Goal: Task Accomplishment & Management: Use online tool/utility

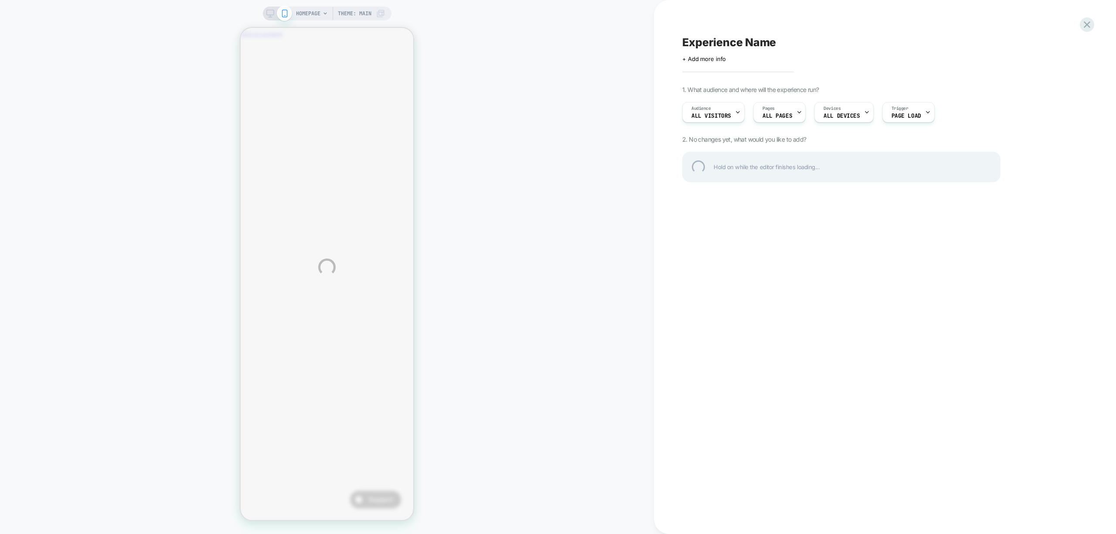
scroll to position [0, 0]
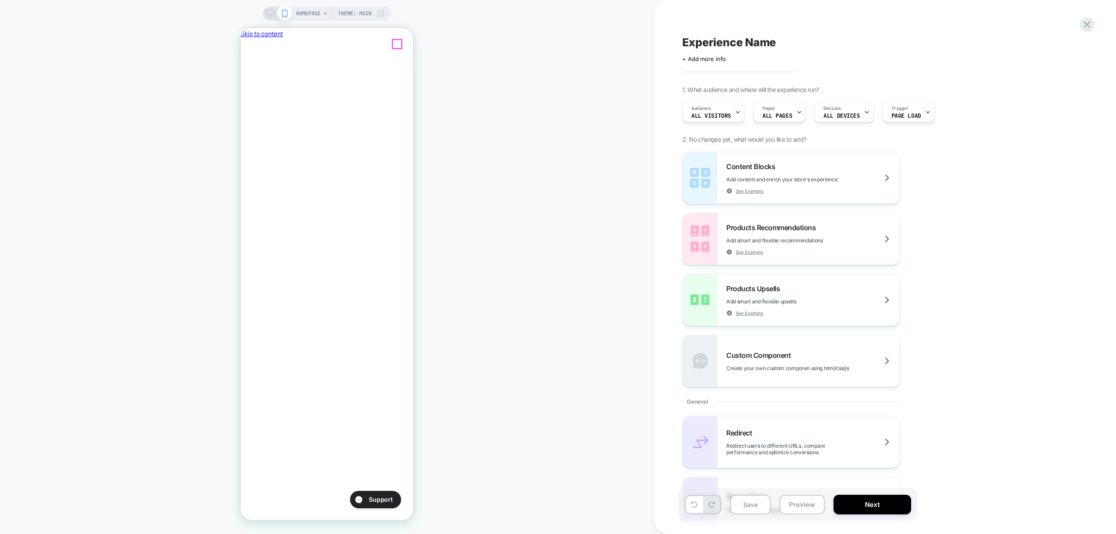
click at [244, 80] on icon "Close" at bounding box center [244, 80] width 0 height 0
click at [309, 16] on span "HOMEPAGE" at bounding box center [308, 14] width 24 height 14
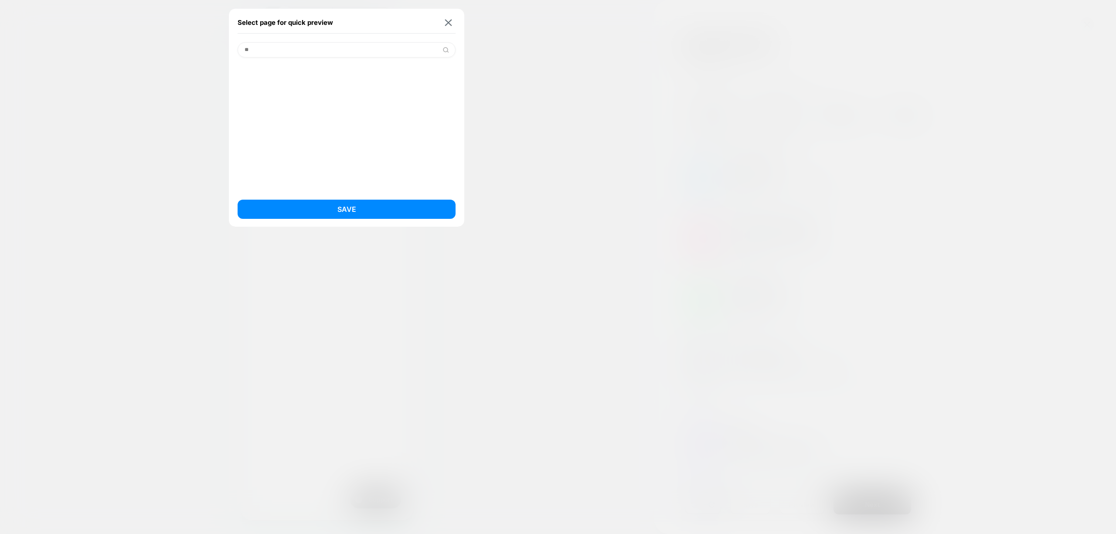
type input "*"
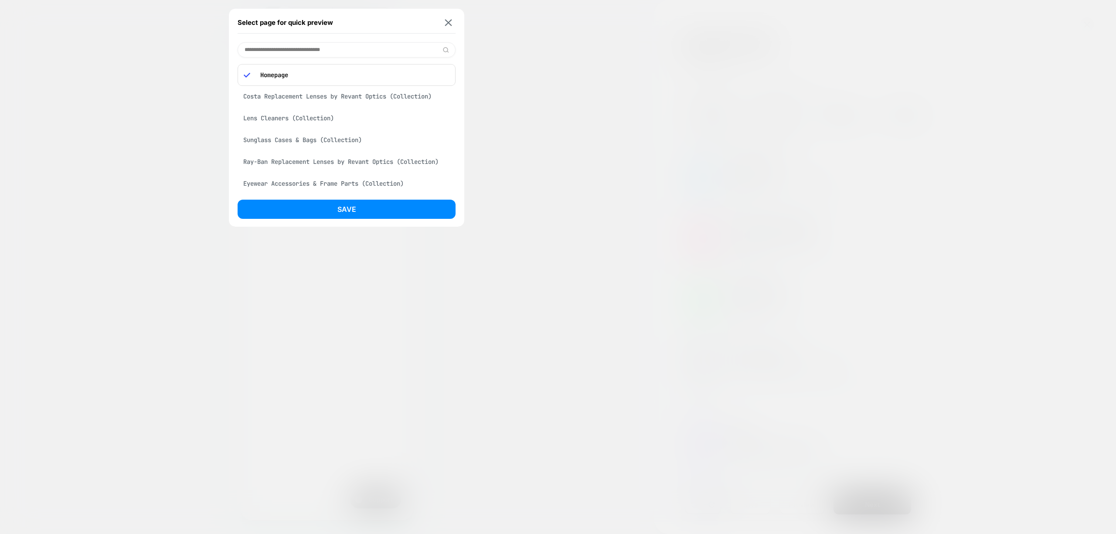
click at [304, 163] on div "Ray-Ban Replacement Lenses by Revant Optics (Collection)" at bounding box center [347, 161] width 218 height 17
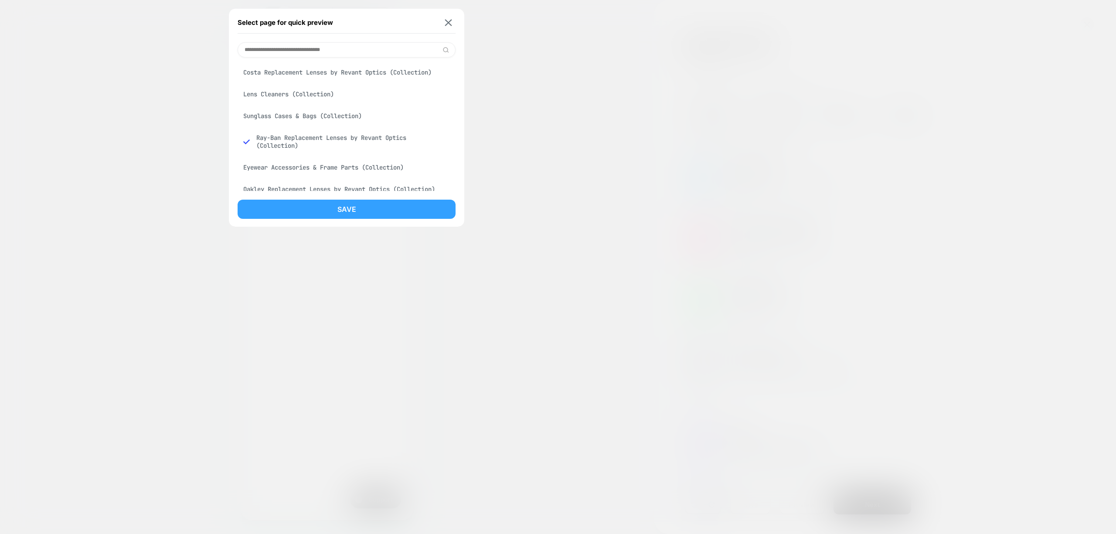
click at [327, 211] on button "Save" at bounding box center [347, 209] width 218 height 19
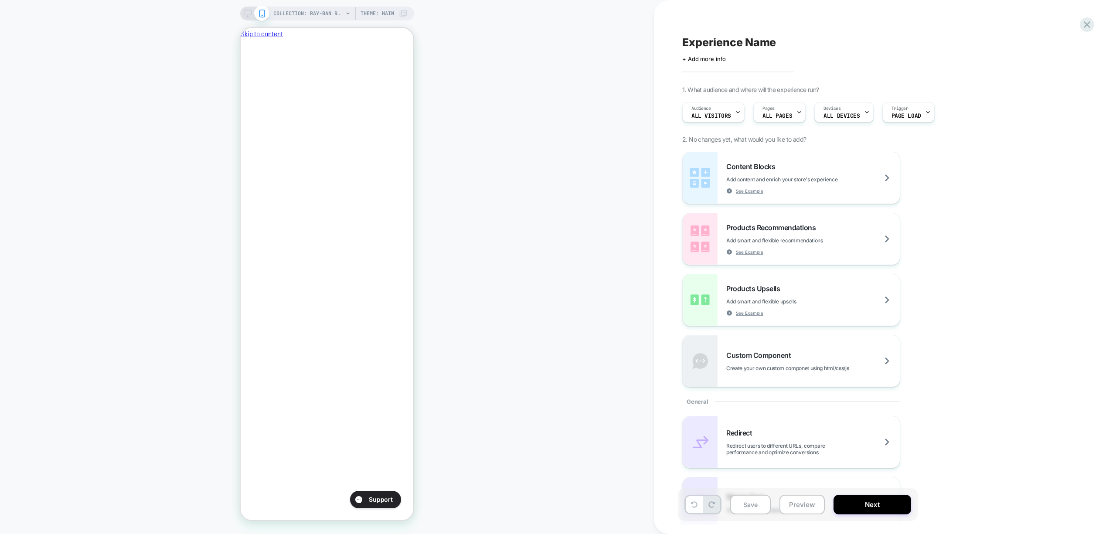
scroll to position [0, 0]
click at [330, 14] on span "COLLECTION: Ray-Ban Replacement Lenses by Revant Optics (Category)" at bounding box center [308, 14] width 70 height 14
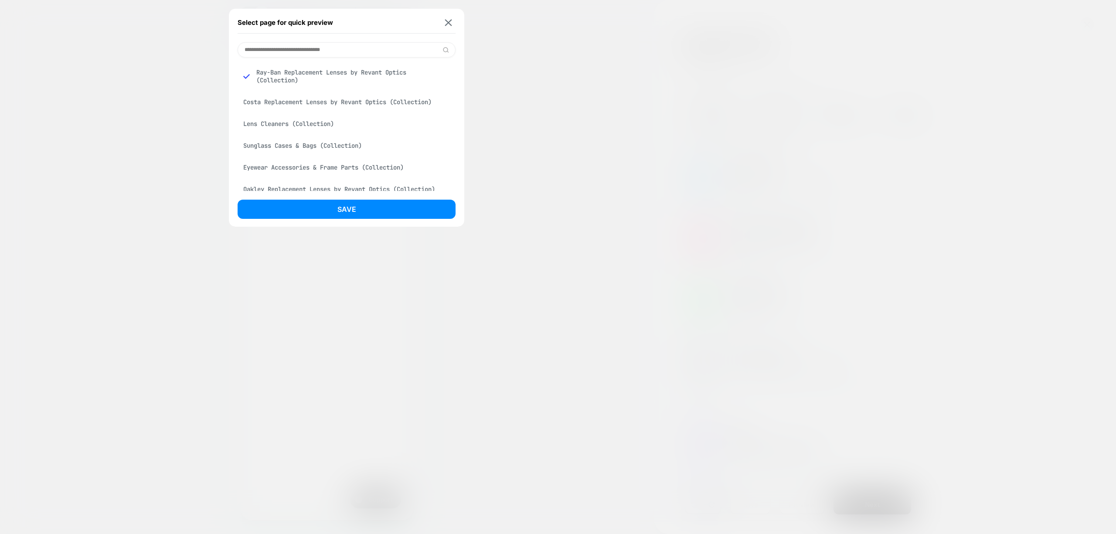
scroll to position [58, 0]
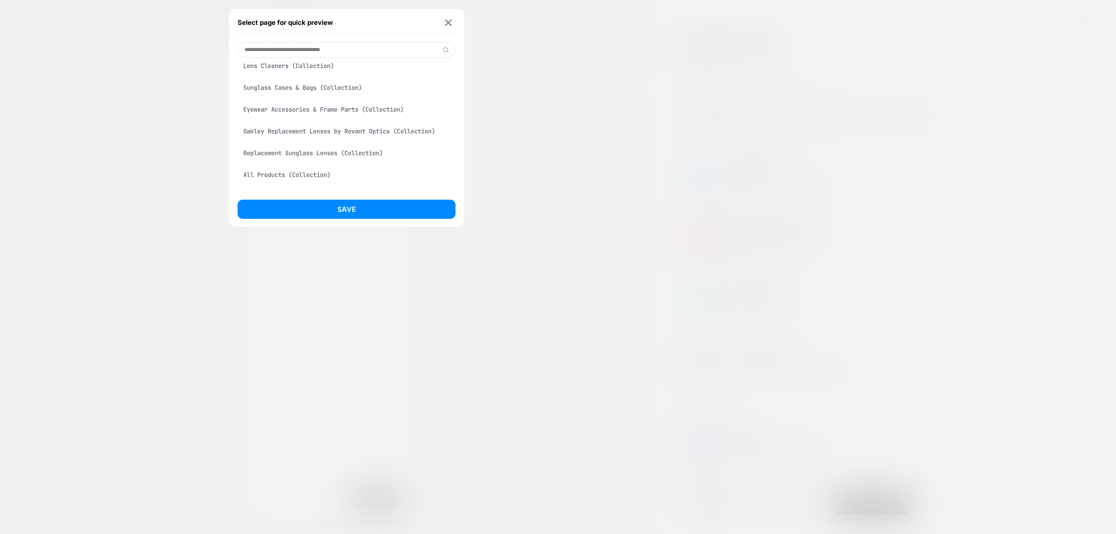
click at [344, 156] on div "Replacement Sunglass Lenses (Collection)" at bounding box center [347, 153] width 218 height 17
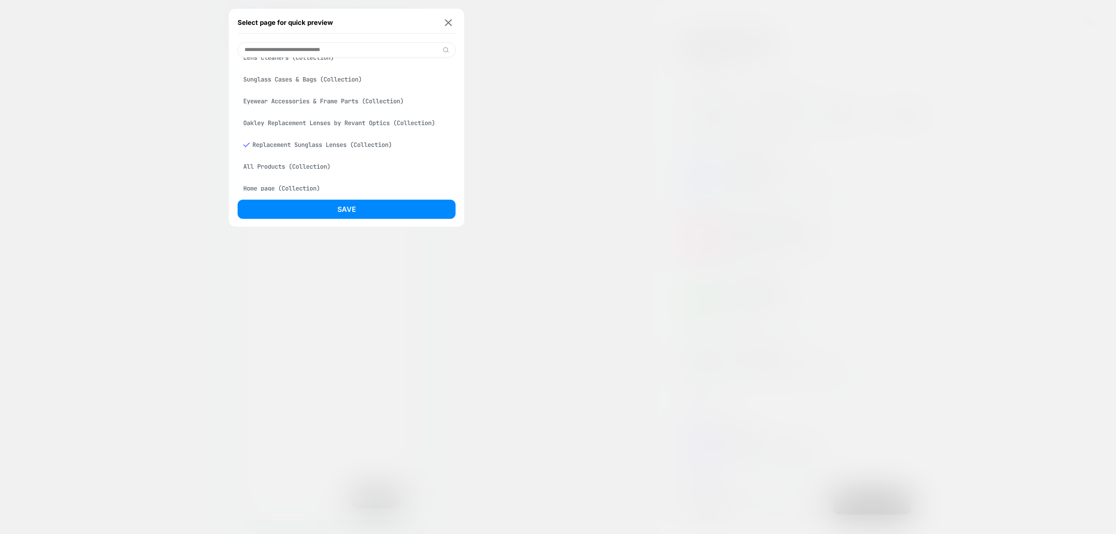
scroll to position [74, 0]
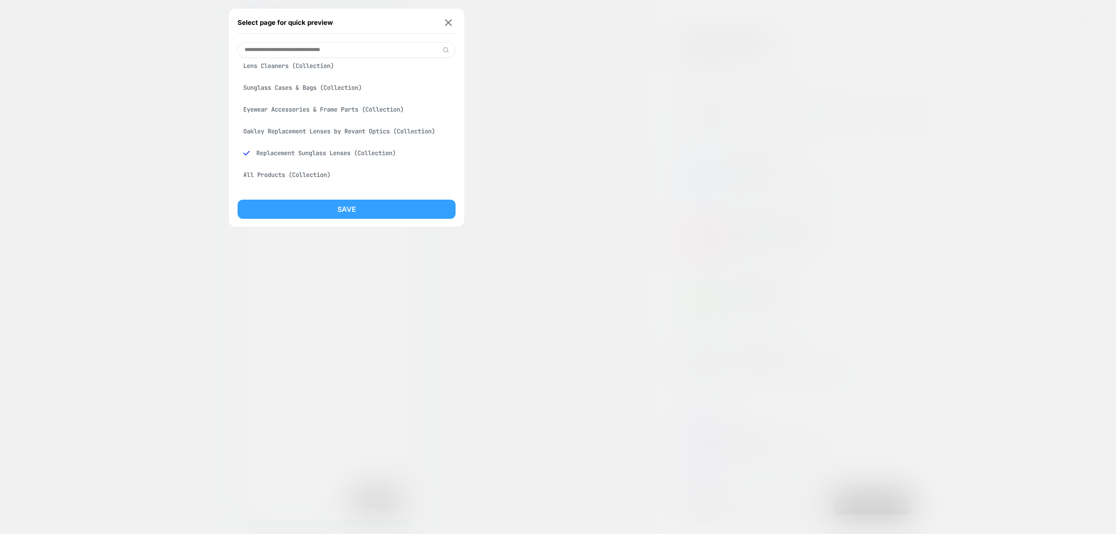
click at [374, 202] on button "Save" at bounding box center [347, 209] width 218 height 19
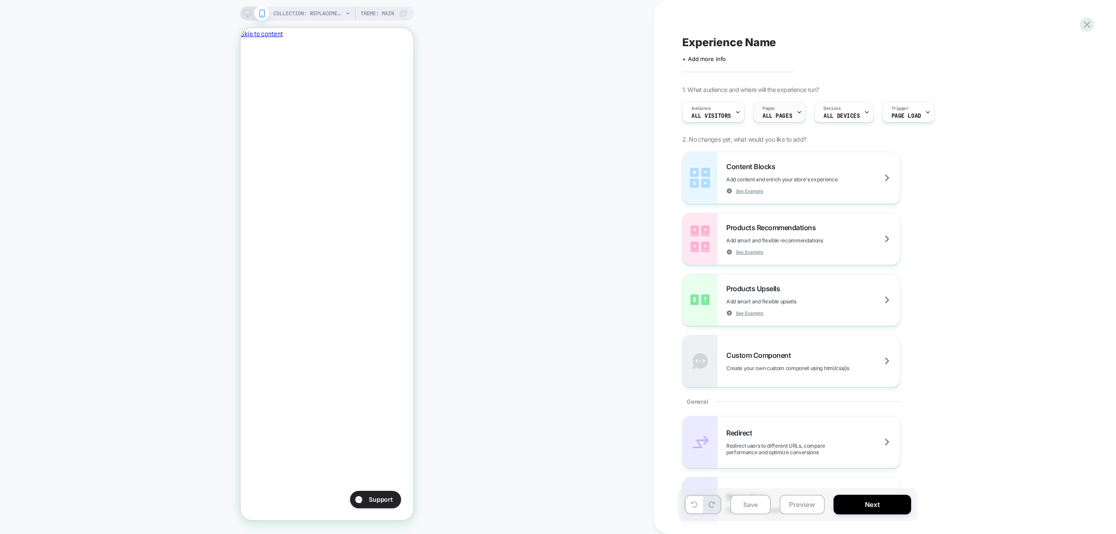
click at [0, 0] on span "ALL PAGES" at bounding box center [0, 0] width 0 height 0
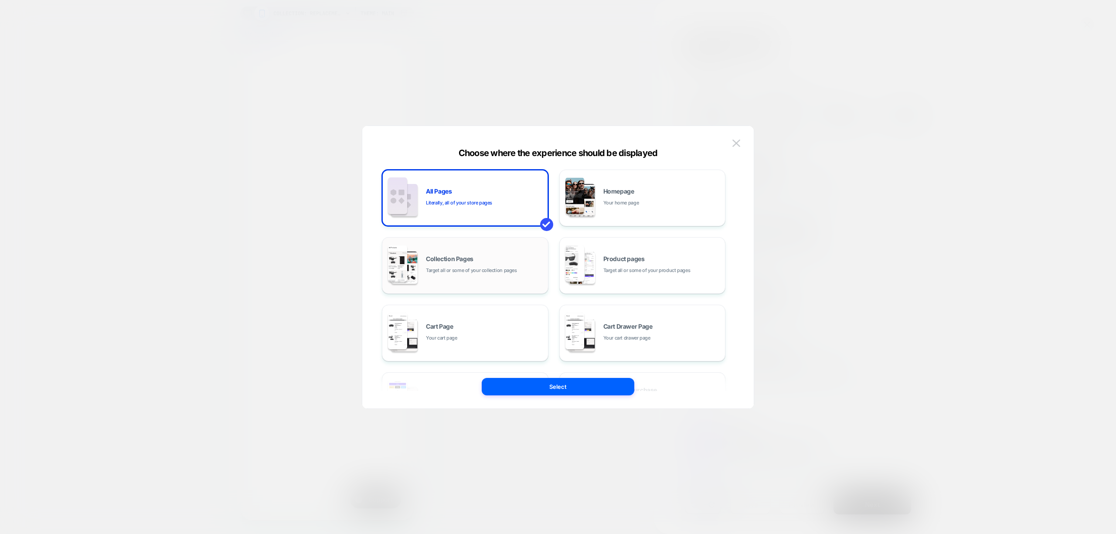
click at [449, 256] on span "Collection Pages" at bounding box center [450, 259] width 48 height 6
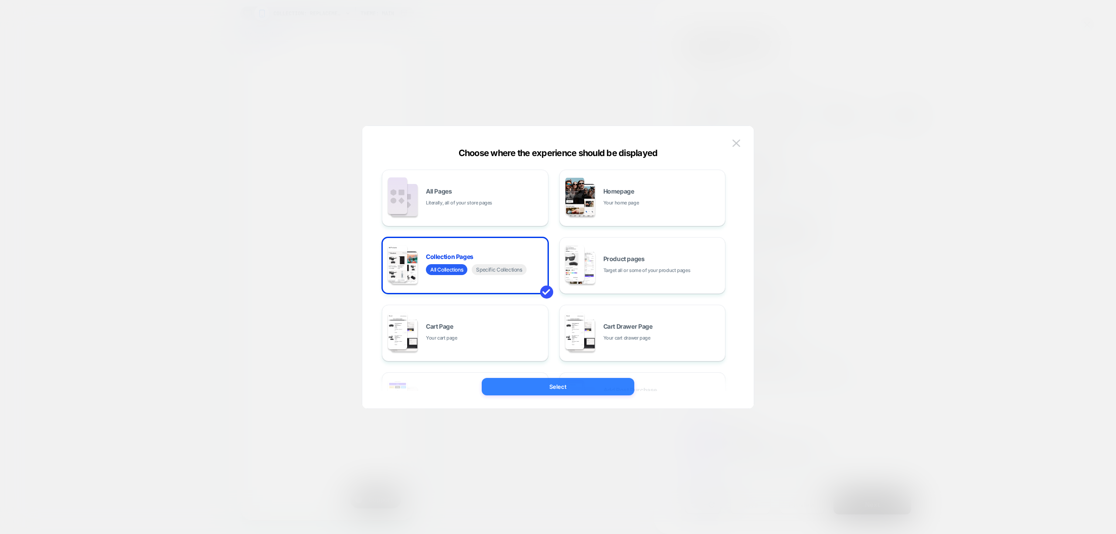
click at [0, 0] on button "Select" at bounding box center [0, 0] width 0 height 0
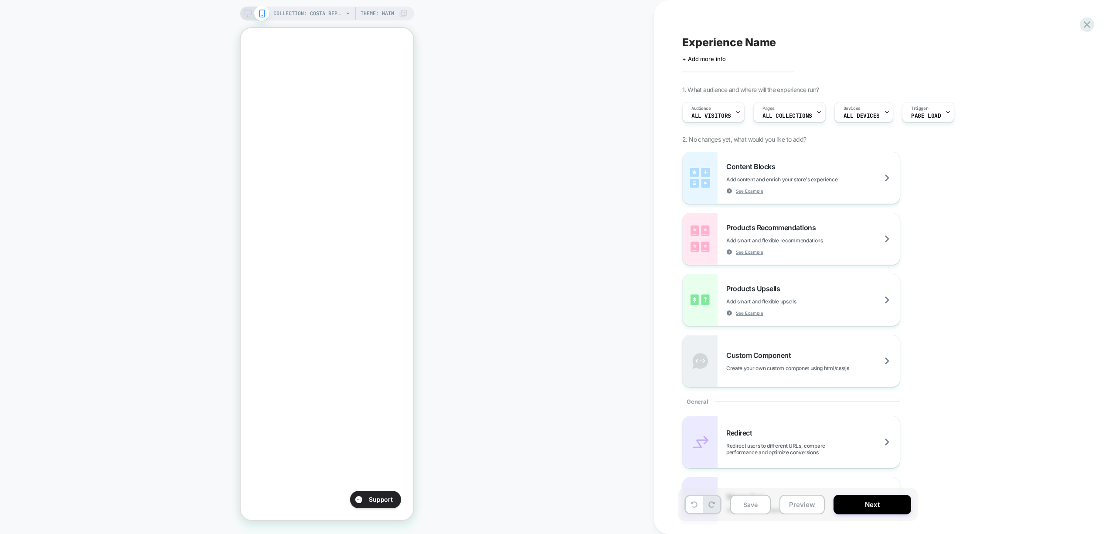
scroll to position [0, 0]
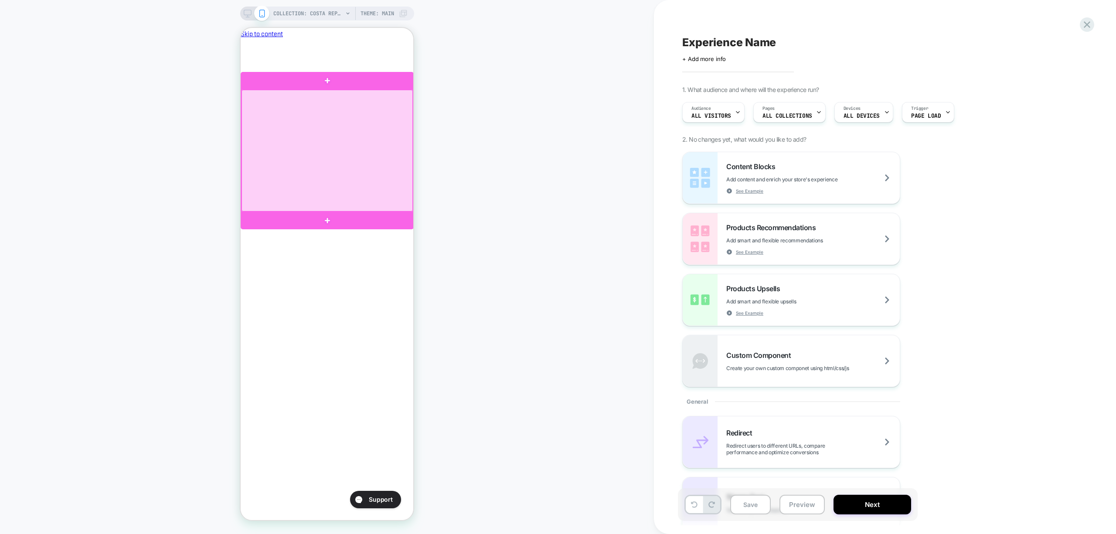
click at [373, 179] on div at bounding box center [327, 151] width 171 height 122
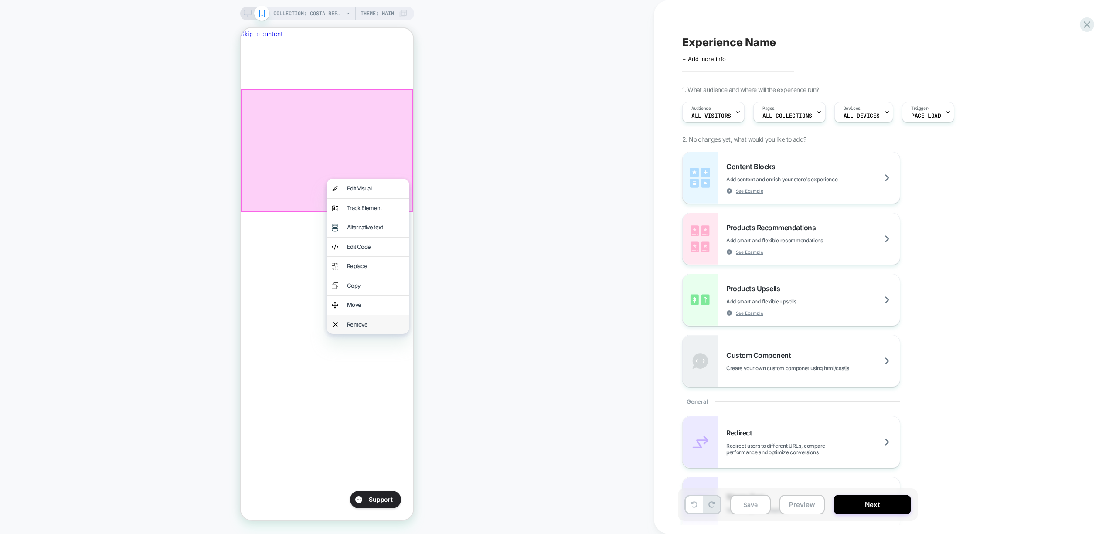
click at [369, 325] on div "Remove" at bounding box center [375, 324] width 57 height 9
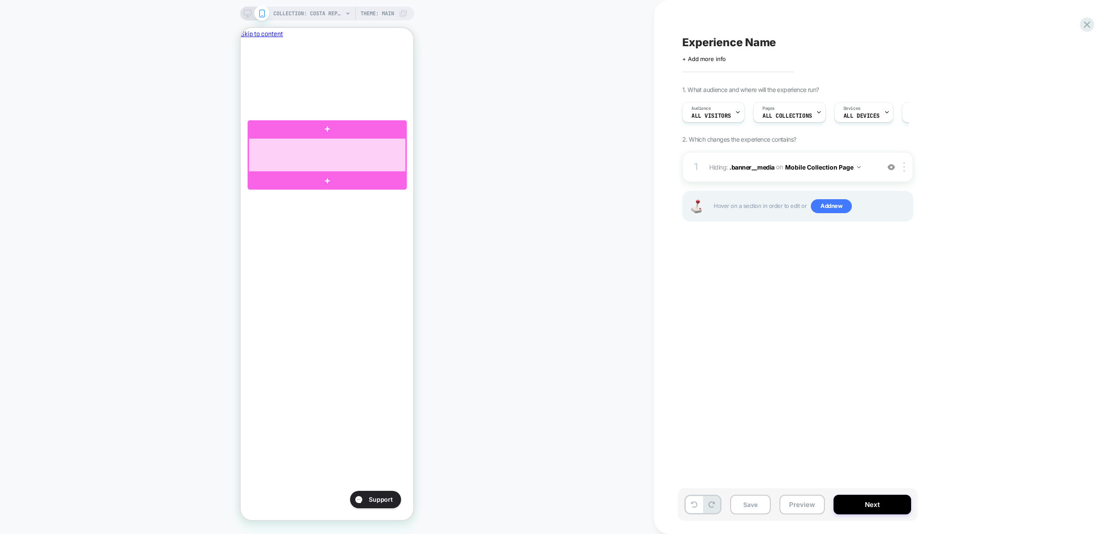
click at [335, 160] on div at bounding box center [327, 155] width 157 height 34
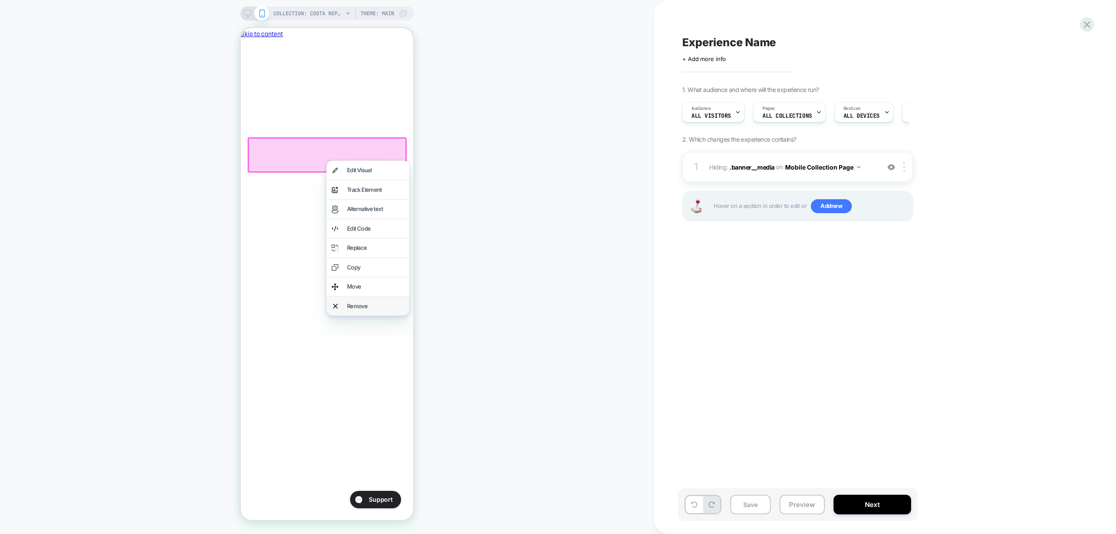
click at [356, 304] on div "Remove" at bounding box center [375, 306] width 57 height 9
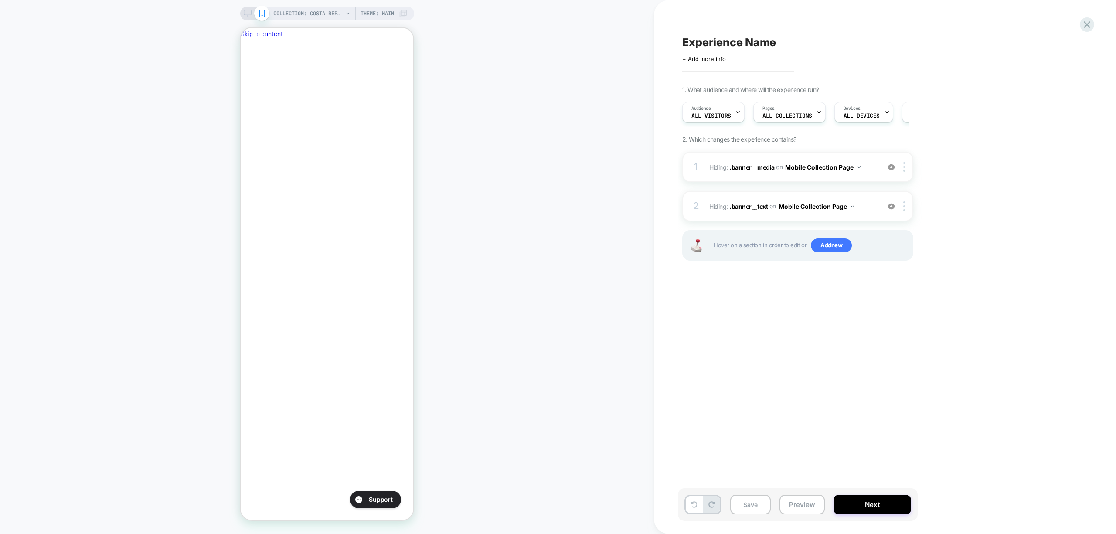
click at [248, 13] on icon at bounding box center [248, 14] width 8 height 8
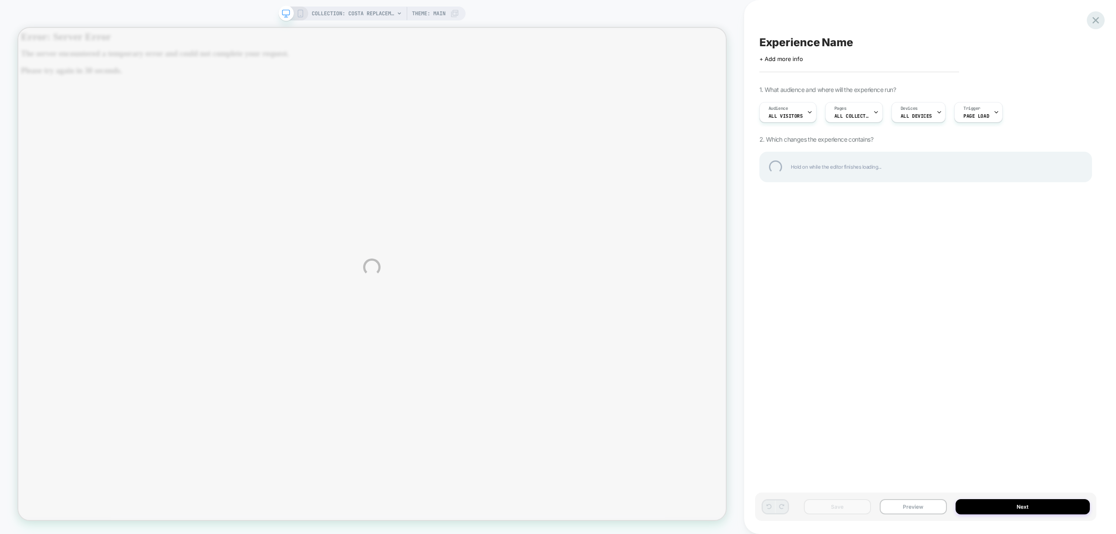
click at [1094, 24] on div at bounding box center [1096, 20] width 18 height 18
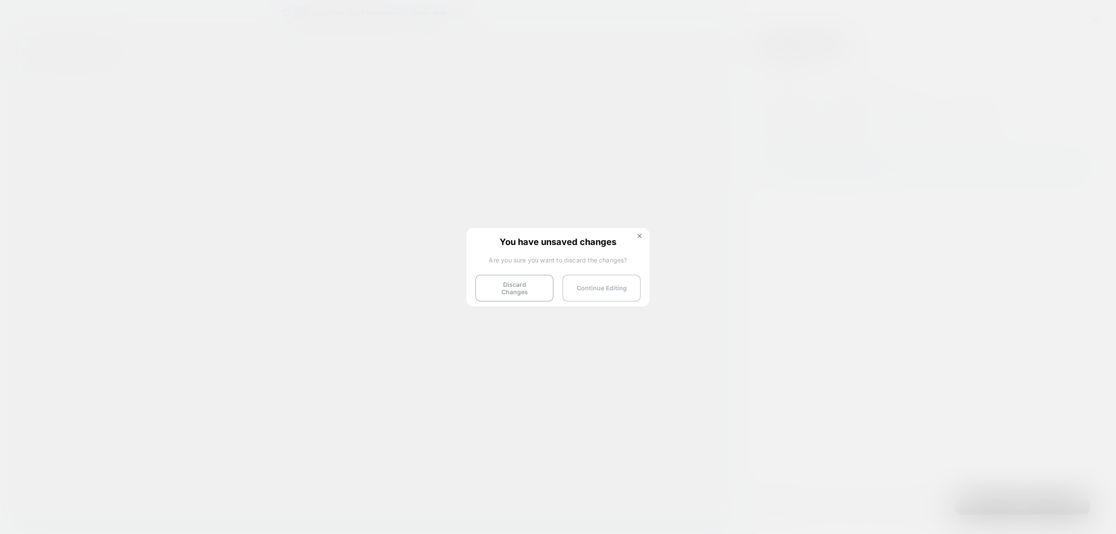
click at [600, 283] on button "Continue Editing" at bounding box center [602, 288] width 78 height 27
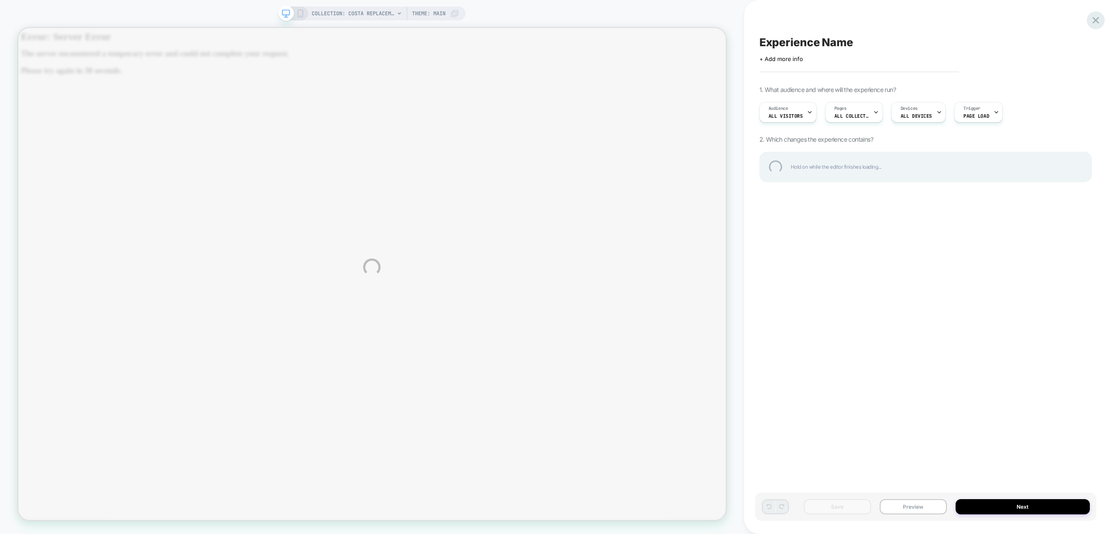
click at [1101, 23] on div at bounding box center [1096, 20] width 18 height 18
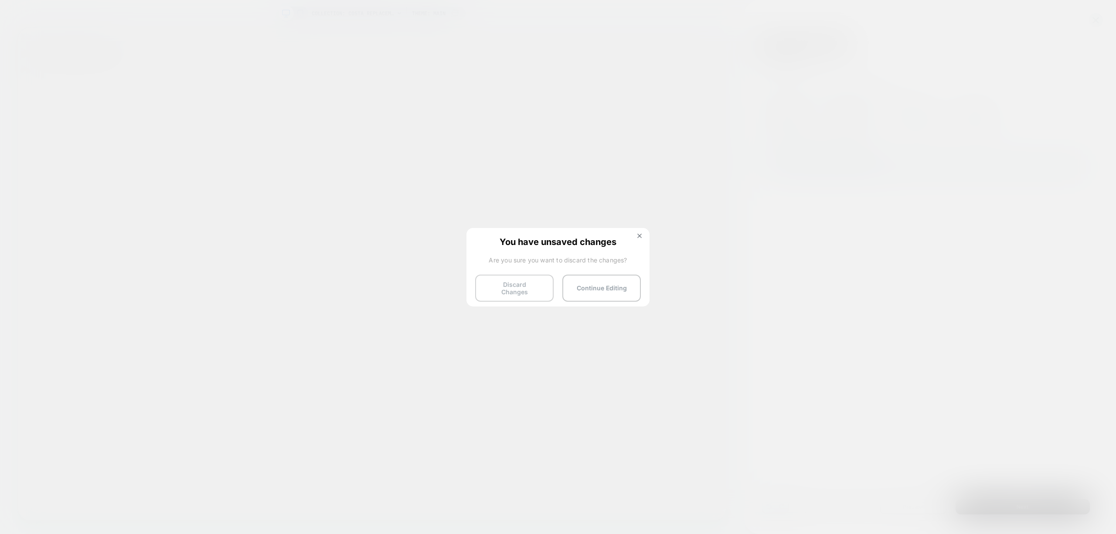
click at [524, 289] on button "Discard Changes" at bounding box center [514, 288] width 78 height 27
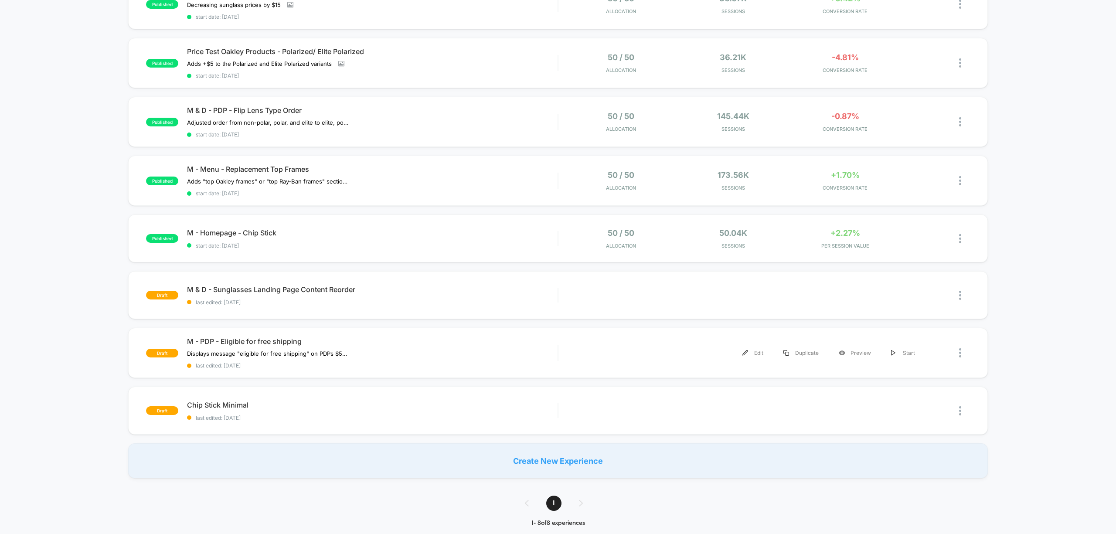
scroll to position [174, 0]
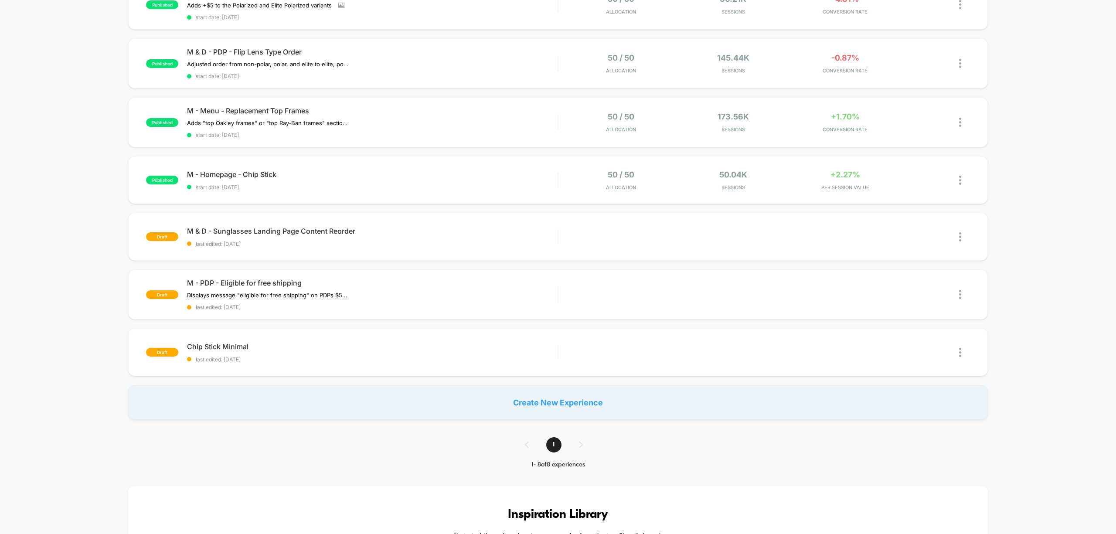
click at [535, 398] on div "Create New Experience" at bounding box center [557, 402] width 859 height 35
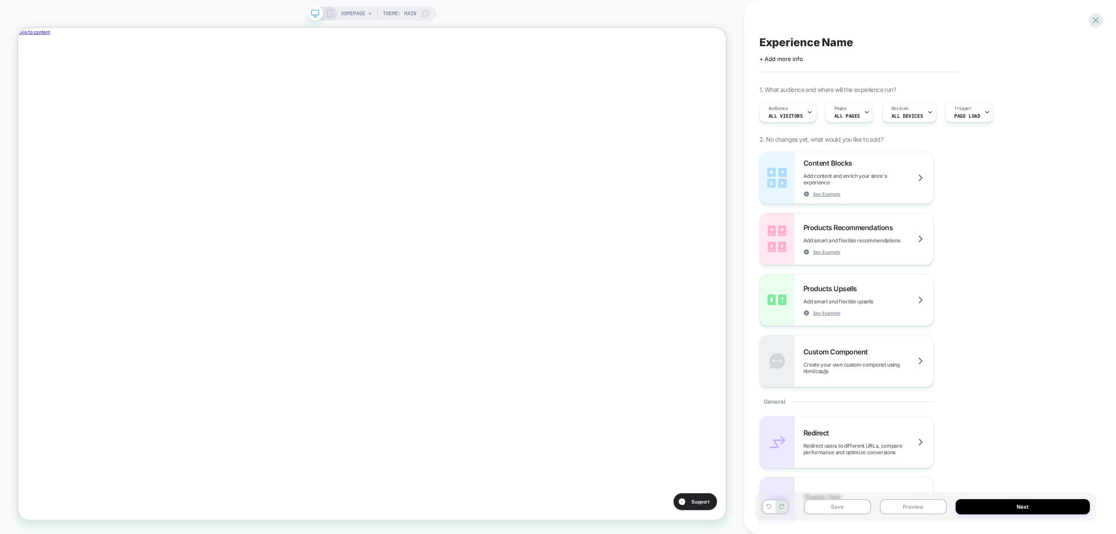
click at [328, 11] on icon at bounding box center [330, 14] width 8 height 8
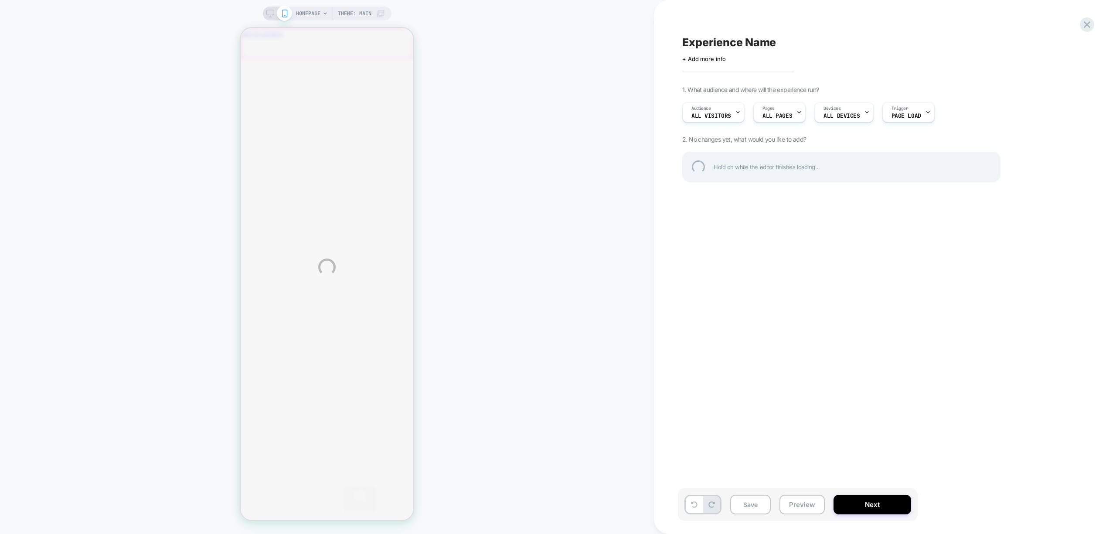
scroll to position [0, 0]
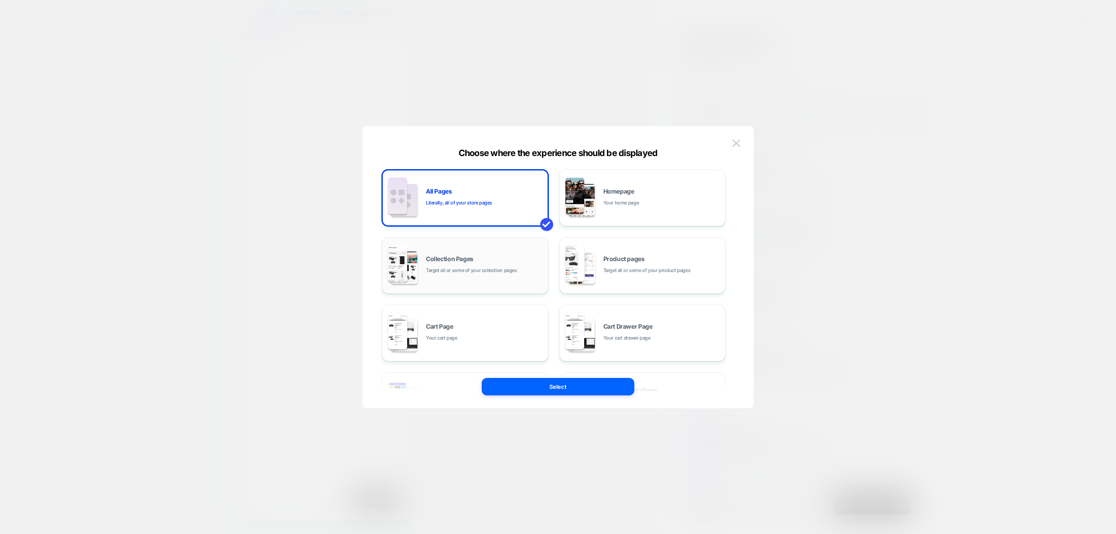
scroll to position [0, 0]
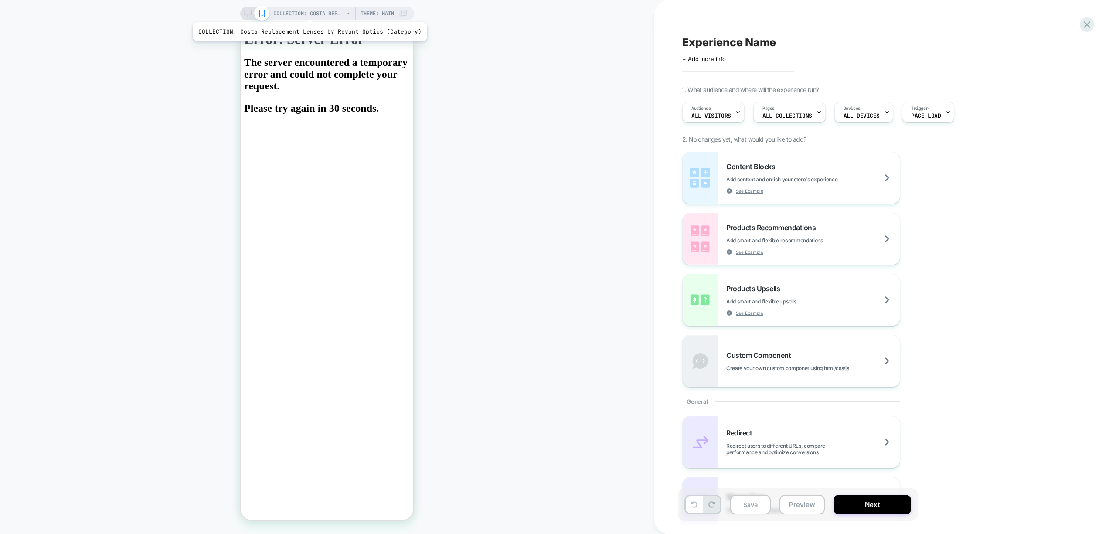
click at [307, 11] on span "COLLECTION: Costa Replacement Lenses by Revant Optics (Category)" at bounding box center [308, 14] width 70 height 14
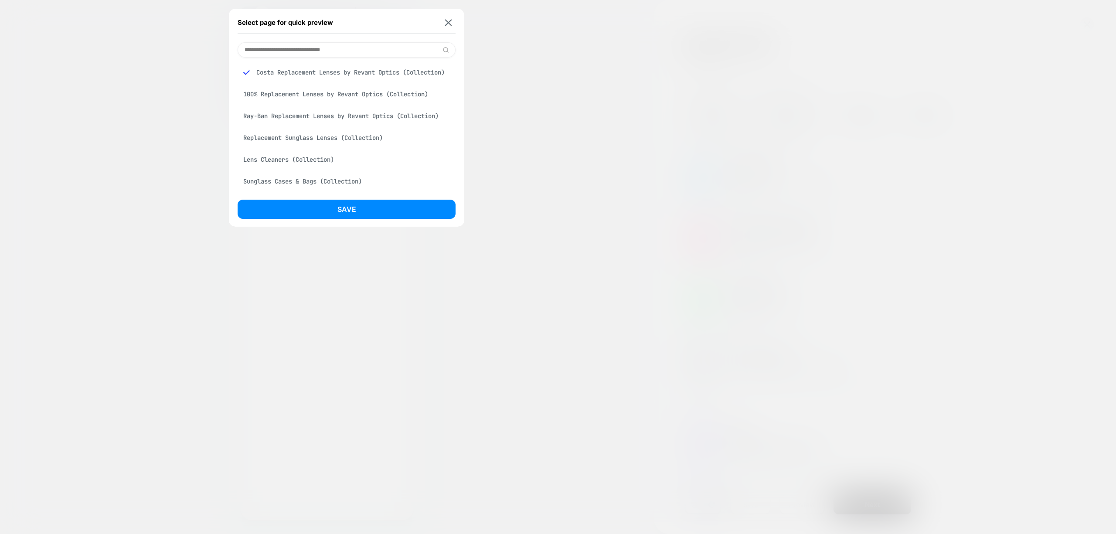
click at [309, 123] on div "Ray-Ban Replacement Lenses by Revant Optics (Collection)" at bounding box center [347, 116] width 218 height 17
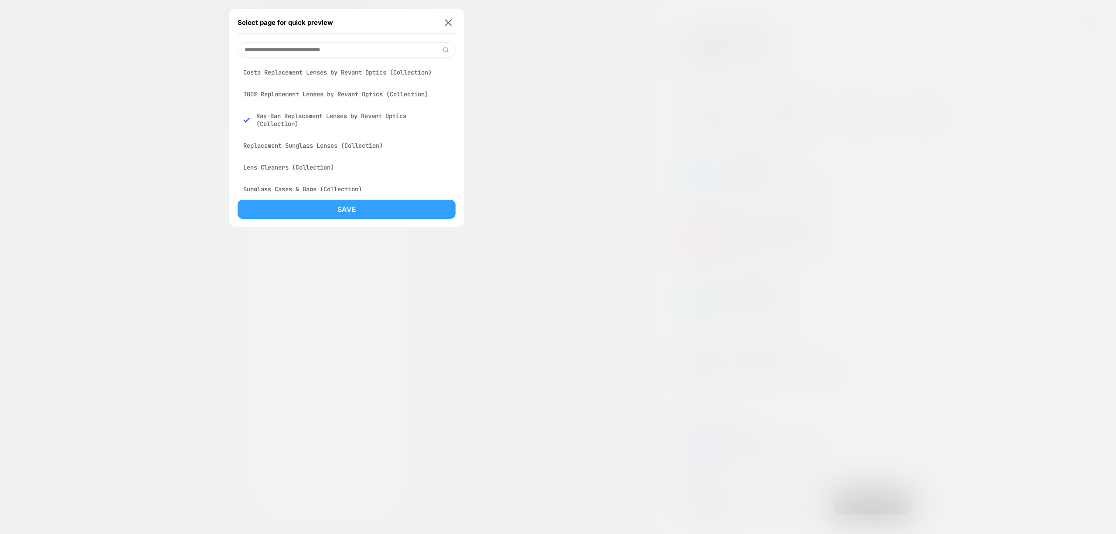
click at [344, 206] on button "Save" at bounding box center [347, 209] width 218 height 19
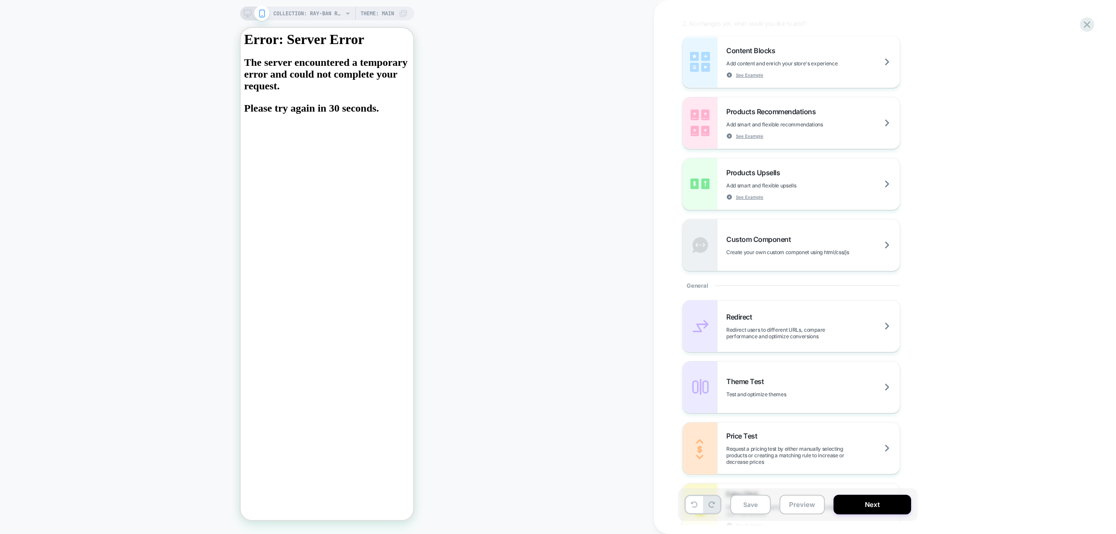
scroll to position [174, 0]
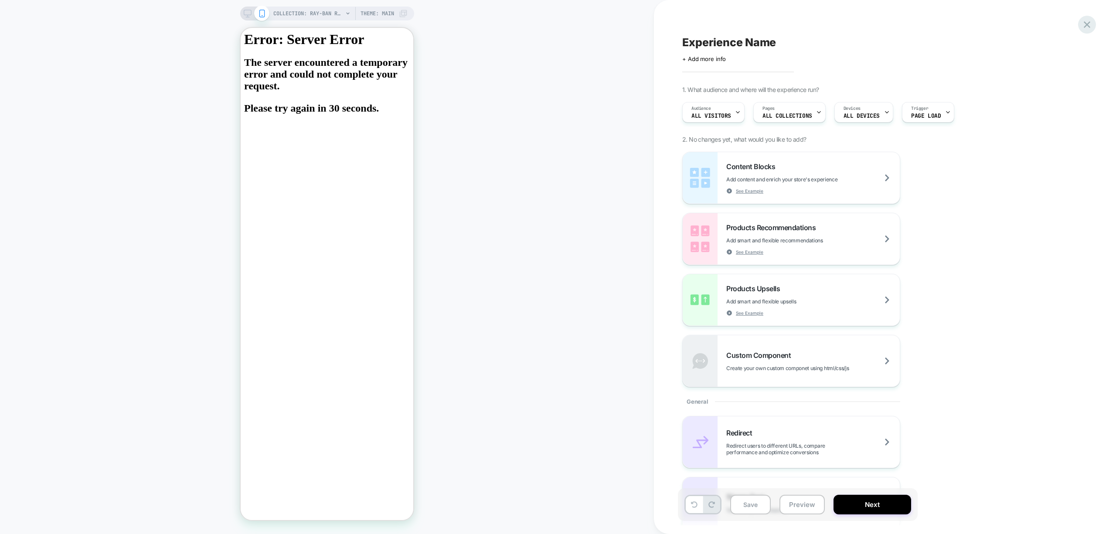
click at [1088, 27] on icon at bounding box center [1087, 25] width 12 height 12
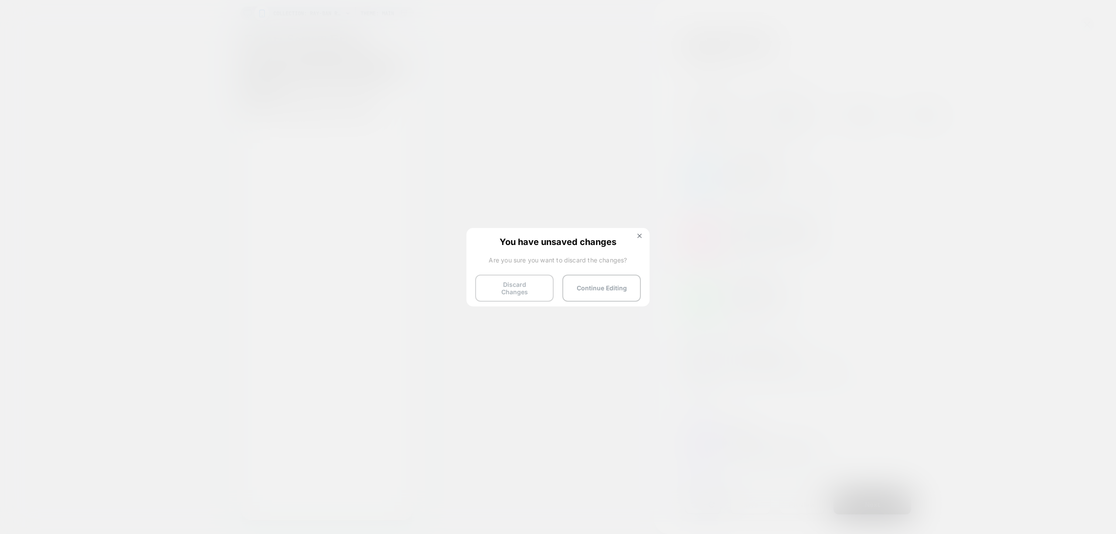
click at [538, 283] on button "Discard Changes" at bounding box center [514, 288] width 78 height 27
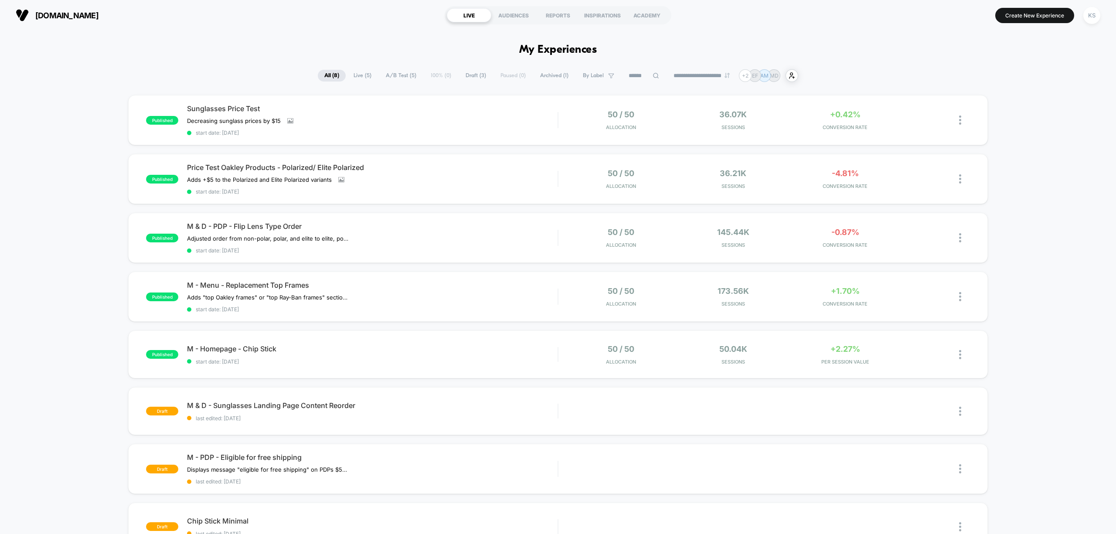
scroll to position [174, 0]
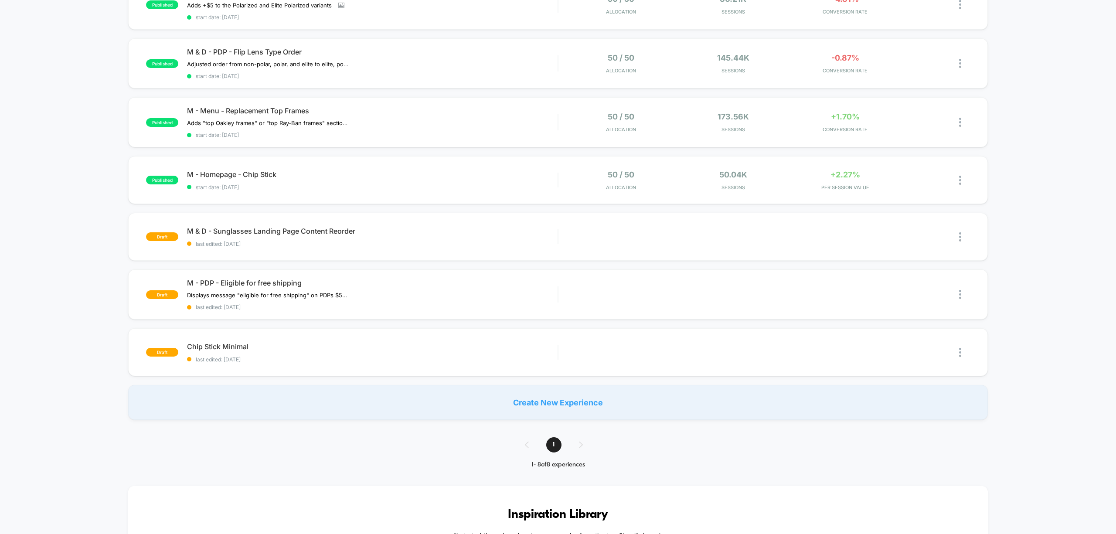
click at [559, 402] on div "Create New Experience" at bounding box center [557, 402] width 859 height 35
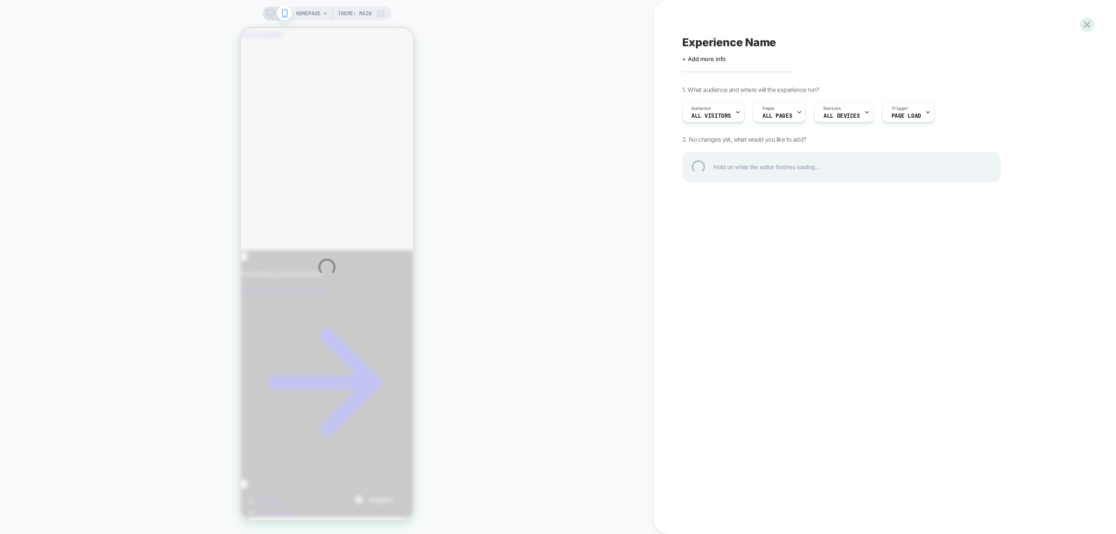
scroll to position [0, 0]
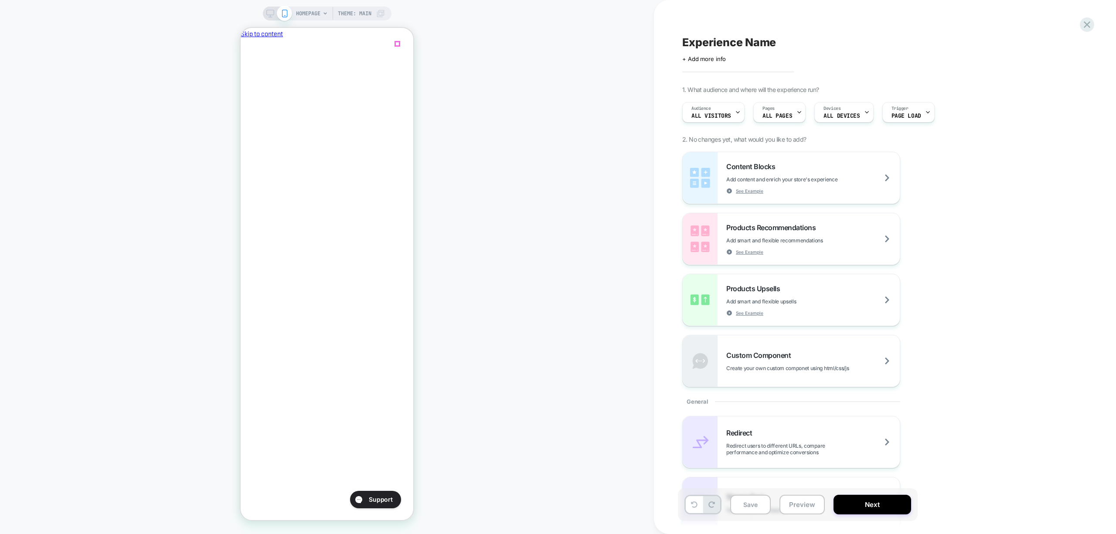
click at [252, 82] on icon "Close" at bounding box center [250, 85] width 6 height 6
click at [785, 117] on span "ALL PAGES" at bounding box center [778, 116] width 30 height 6
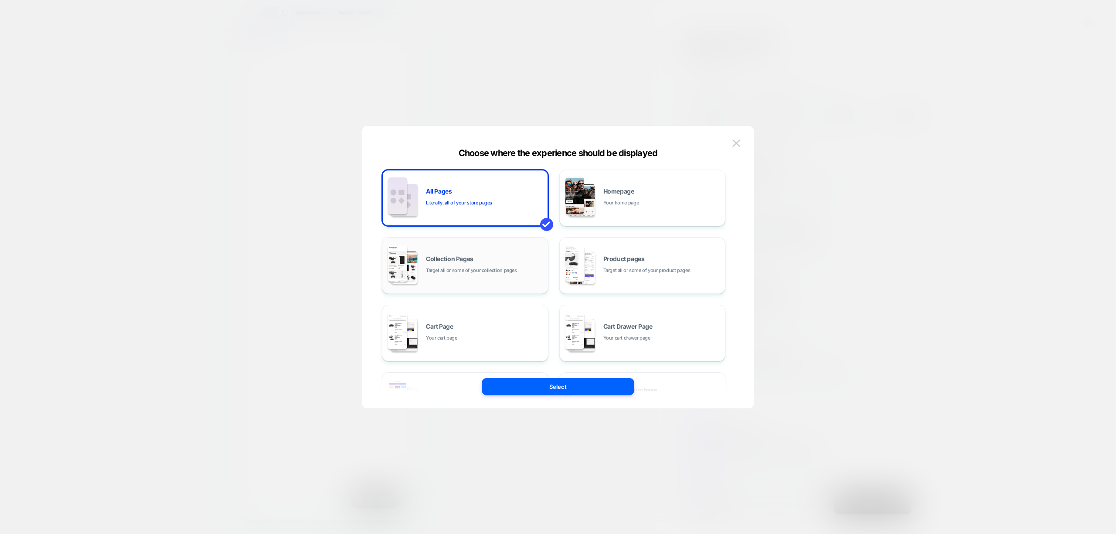
click at [489, 269] on span "Target all or some of your collection pages" at bounding box center [471, 270] width 91 height 8
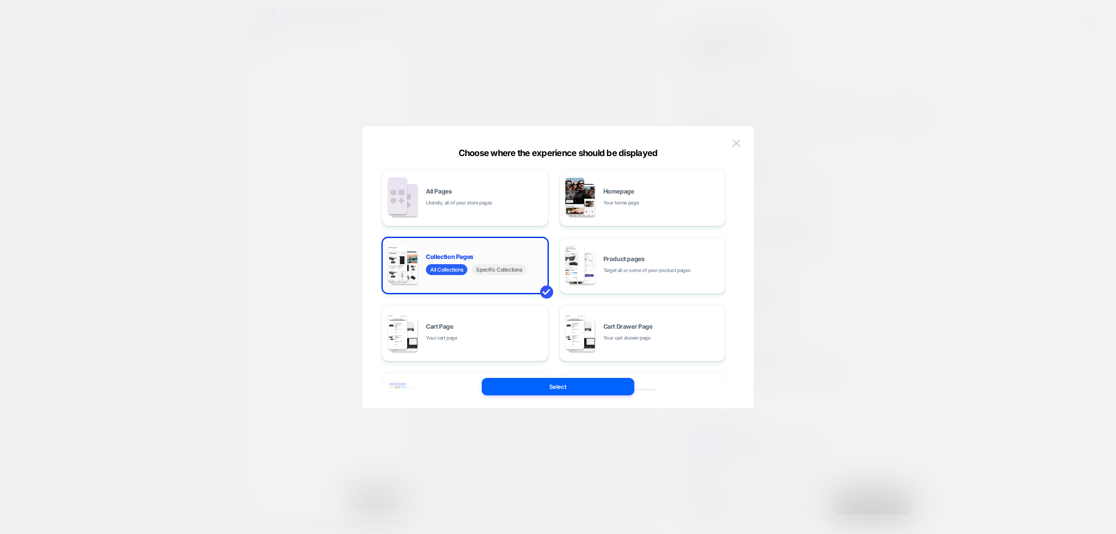
click at [508, 274] on span "Specific Collections" at bounding box center [499, 269] width 55 height 11
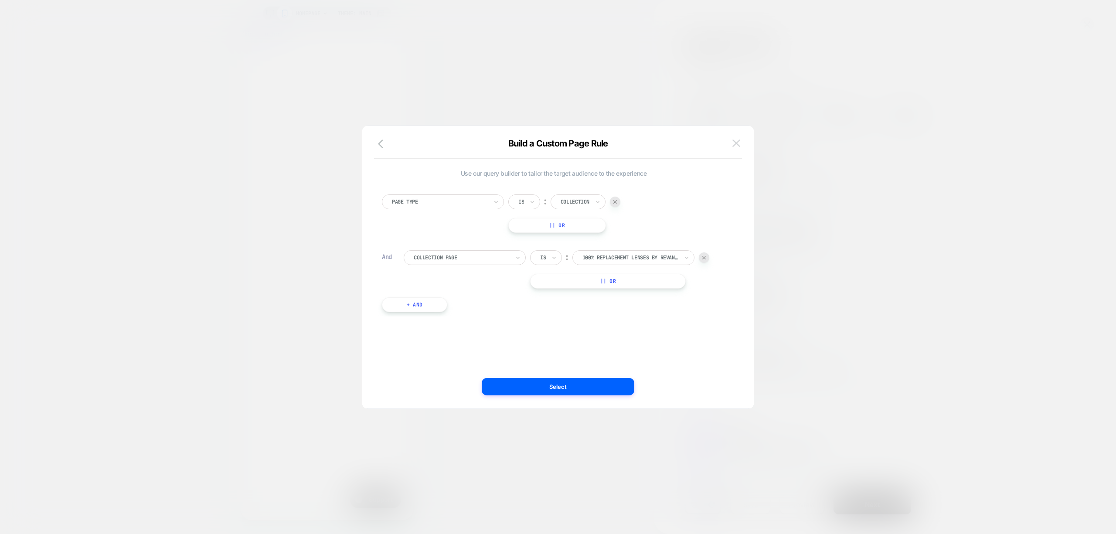
click at [740, 142] on img at bounding box center [737, 143] width 8 height 7
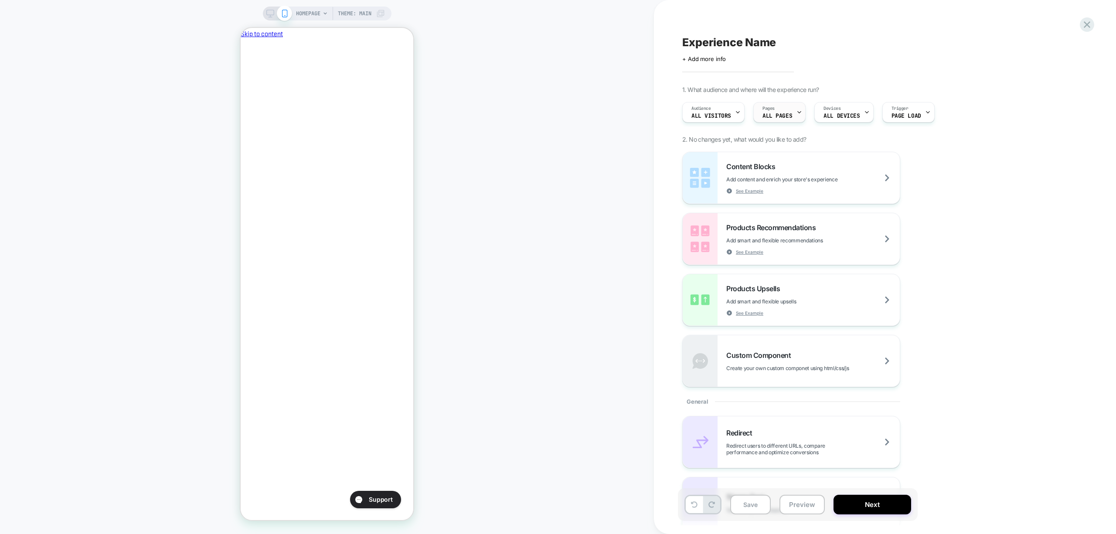
click at [776, 114] on span "ALL PAGES" at bounding box center [778, 116] width 30 height 6
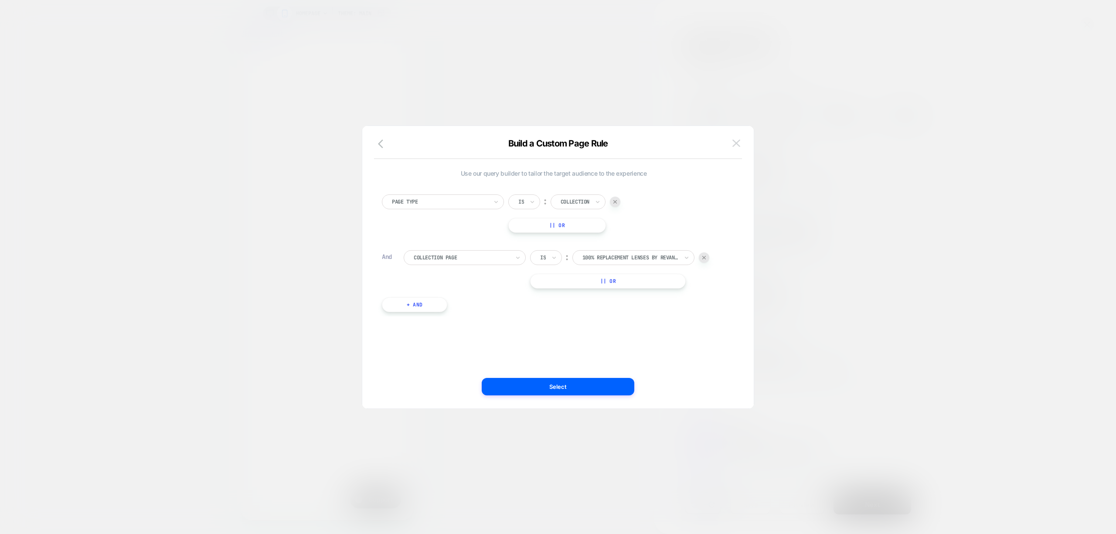
click at [739, 140] on img at bounding box center [737, 143] width 8 height 7
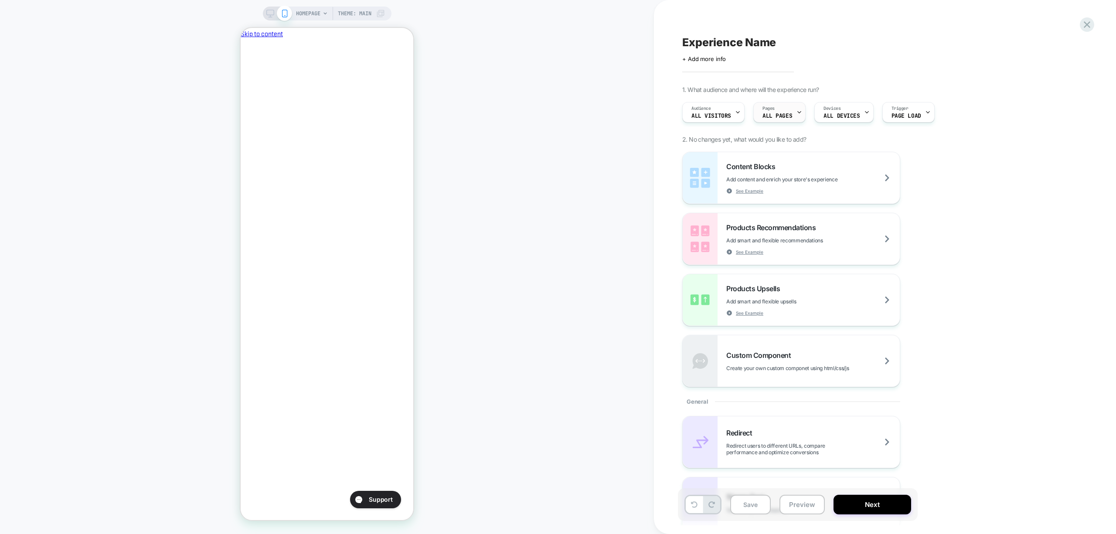
click at [785, 116] on span "ALL PAGES" at bounding box center [778, 116] width 30 height 6
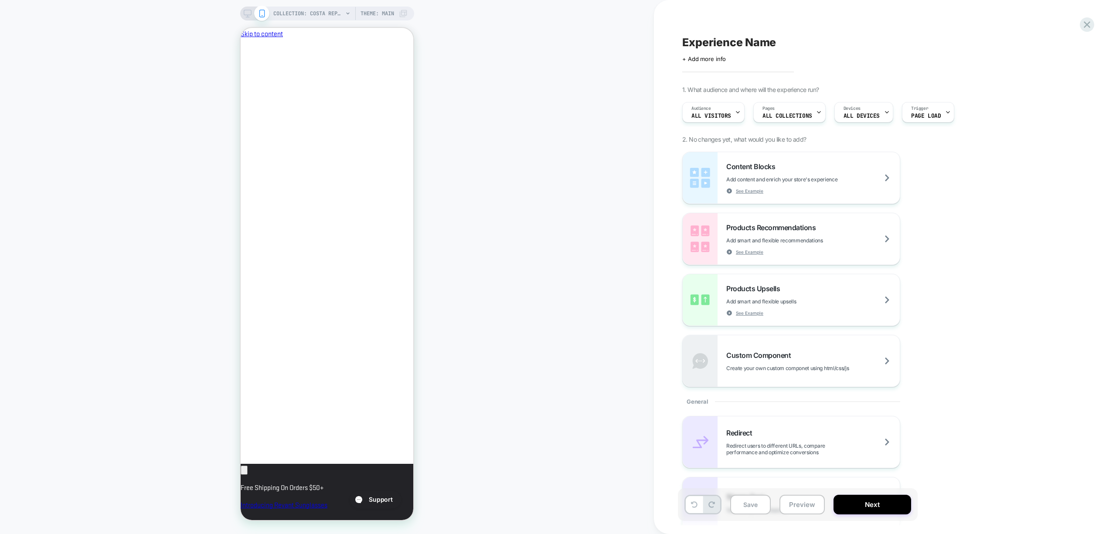
scroll to position [0, 0]
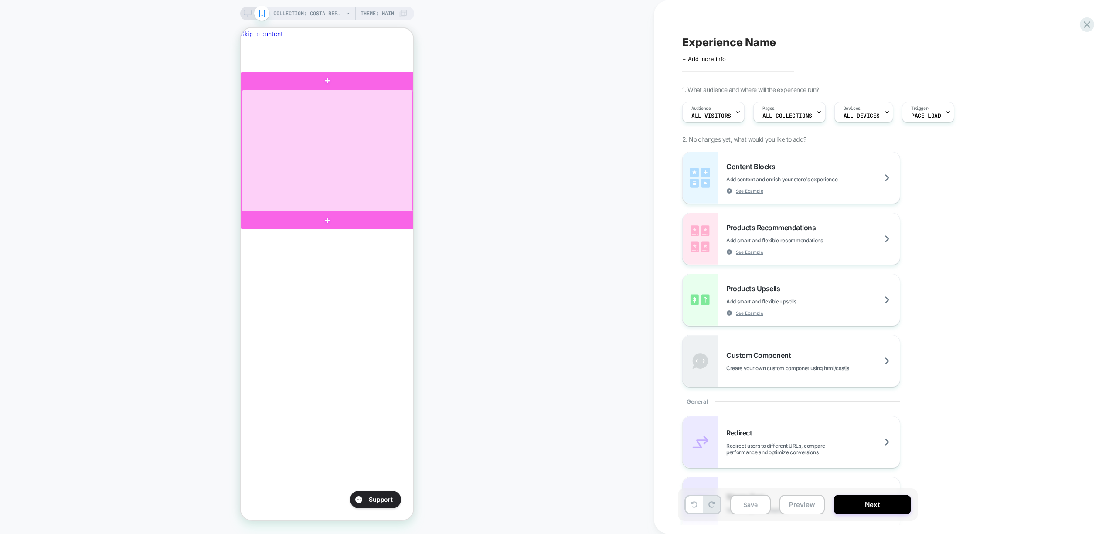
click at [348, 139] on div at bounding box center [327, 151] width 171 height 122
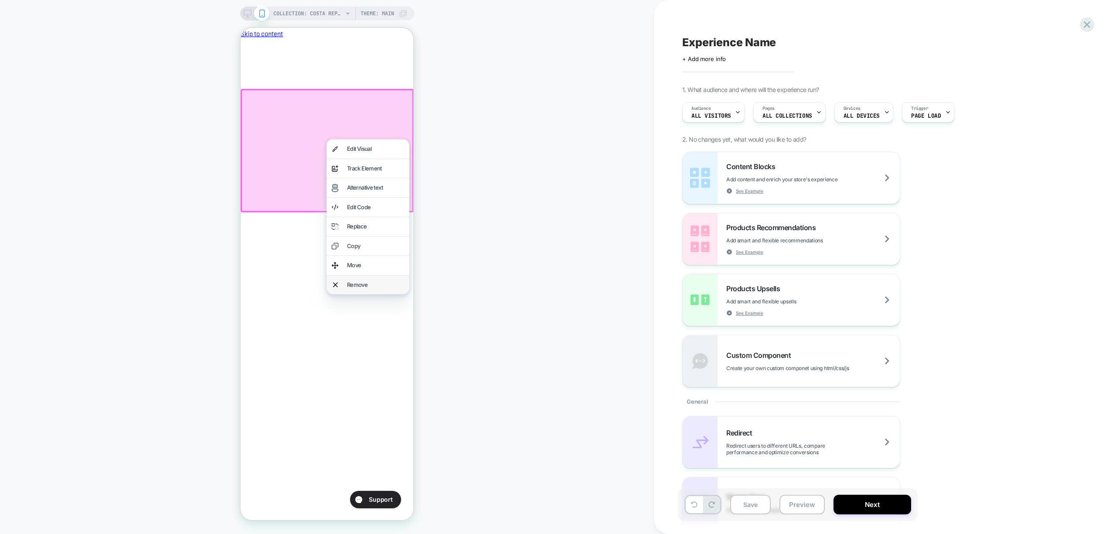
click at [368, 290] on div "Remove" at bounding box center [368, 285] width 83 height 19
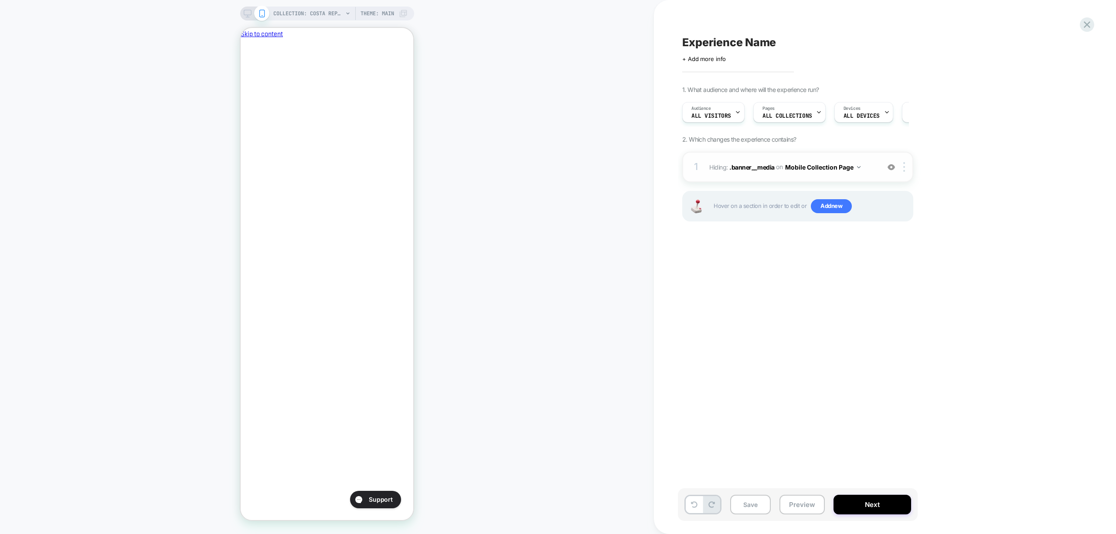
click at [856, 171] on button "Mobile Collection Page" at bounding box center [822, 167] width 75 height 13
click at [969, 171] on div "1. What audience and where will the experience run? Audience All Visitors Pages…" at bounding box center [841, 164] width 318 height 157
click at [0, 0] on div at bounding box center [0, 0] width 0 height 0
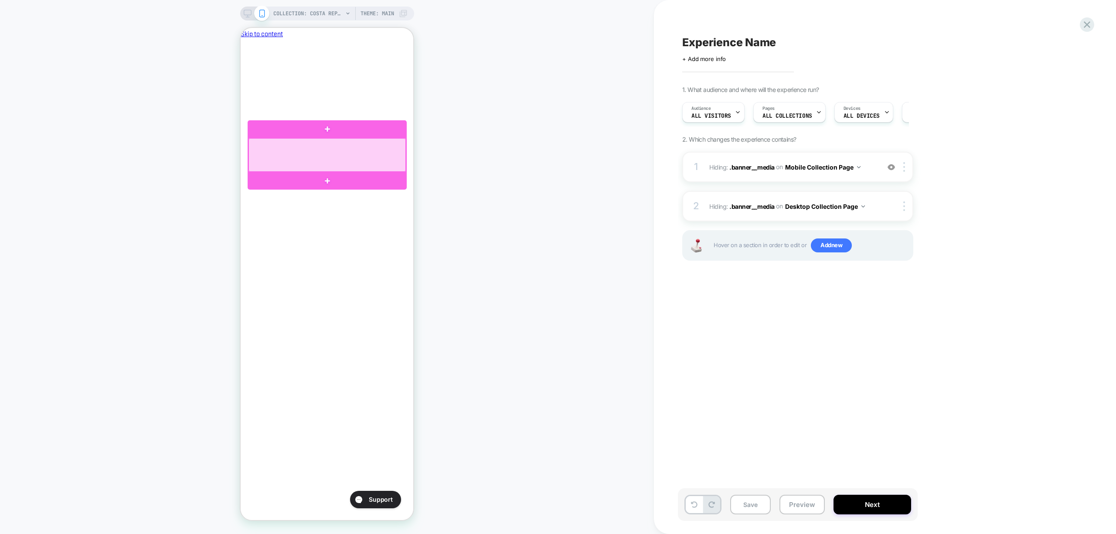
click at [347, 160] on div at bounding box center [327, 155] width 157 height 34
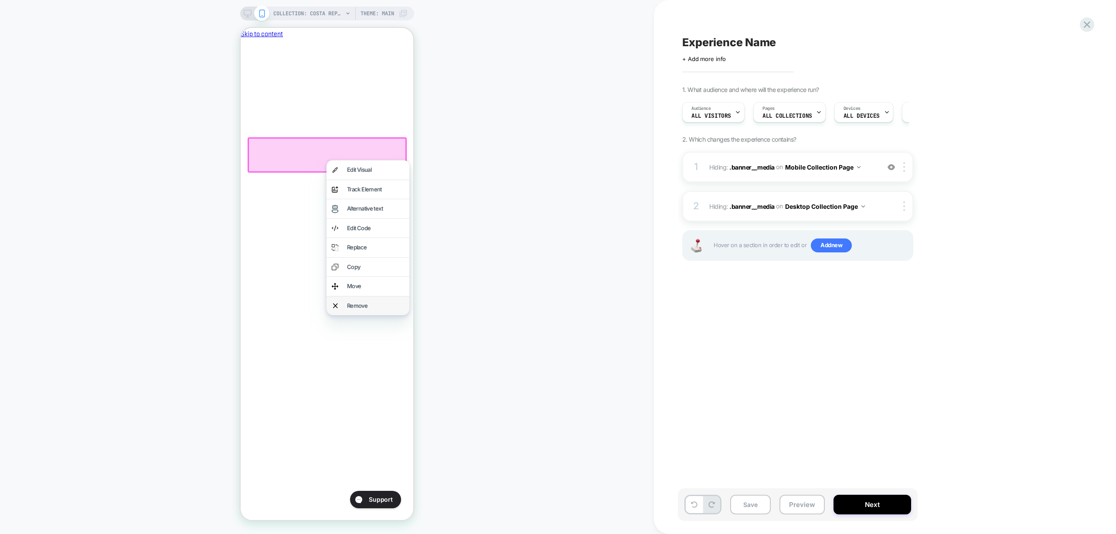
click at [358, 304] on div "Remove" at bounding box center [375, 306] width 57 height 9
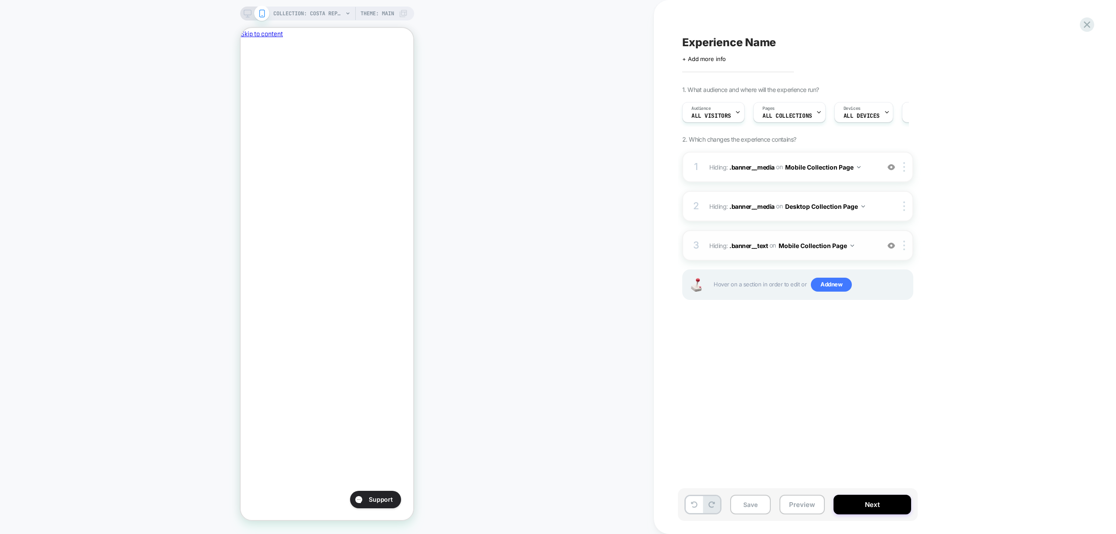
click at [906, 252] on div "3 Hiding : .banner__text .banner__text on Mobile Collection Page Add Before Add…" at bounding box center [797, 245] width 231 height 31
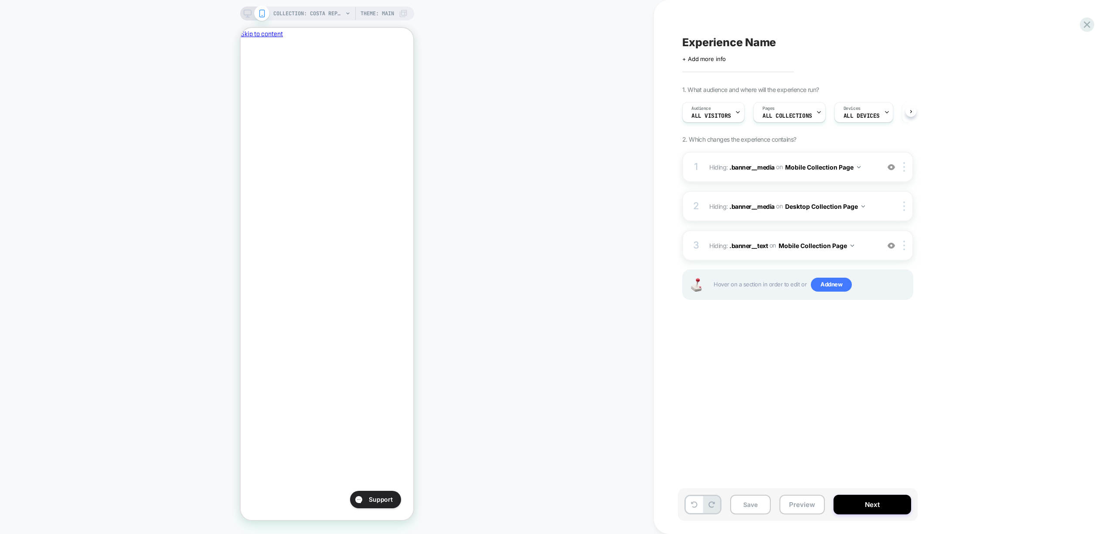
scroll to position [0, 0]
click at [904, 249] on img at bounding box center [904, 246] width 2 height 10
click at [910, 370] on div "Copy to Desktop" at bounding box center [906, 364] width 78 height 24
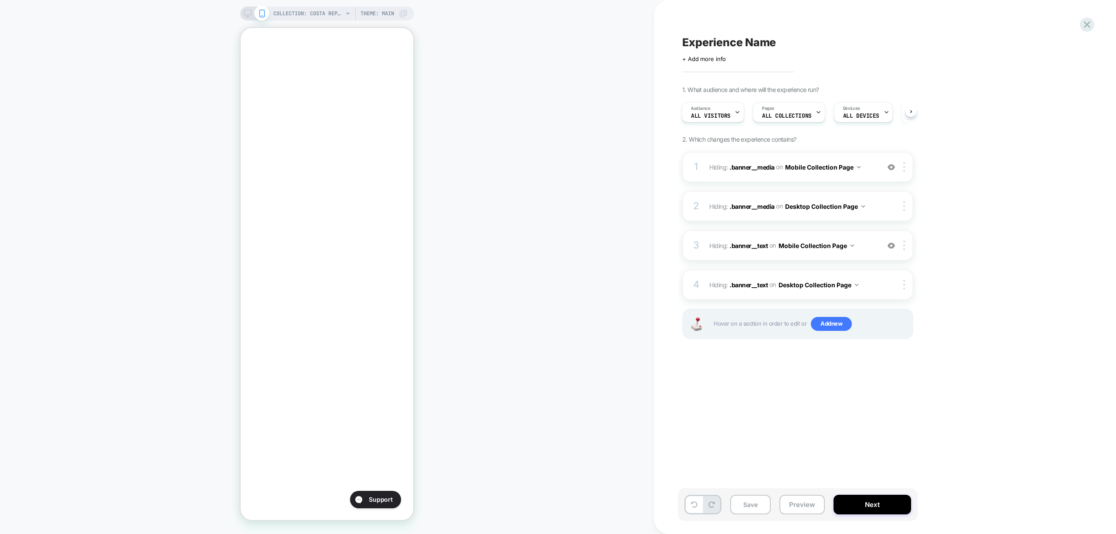
scroll to position [174, 0]
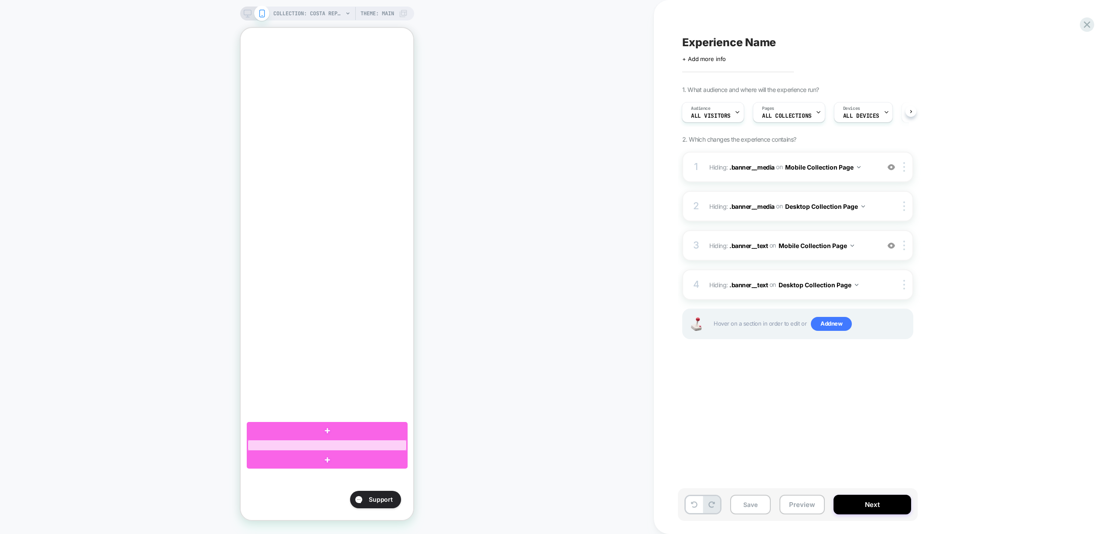
click at [296, 447] on div at bounding box center [327, 445] width 159 height 11
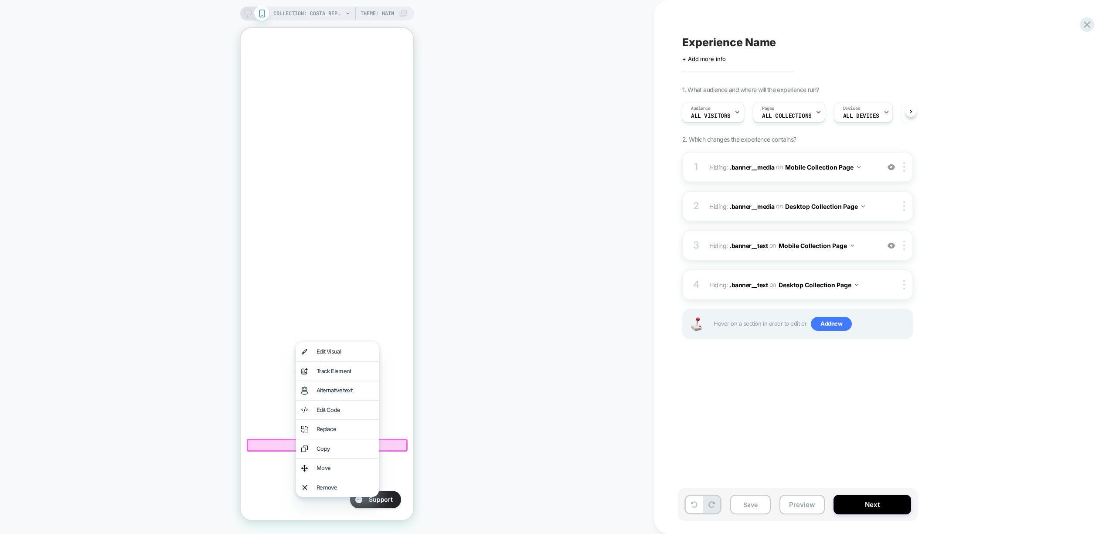
click at [286, 443] on div at bounding box center [327, 445] width 161 height 13
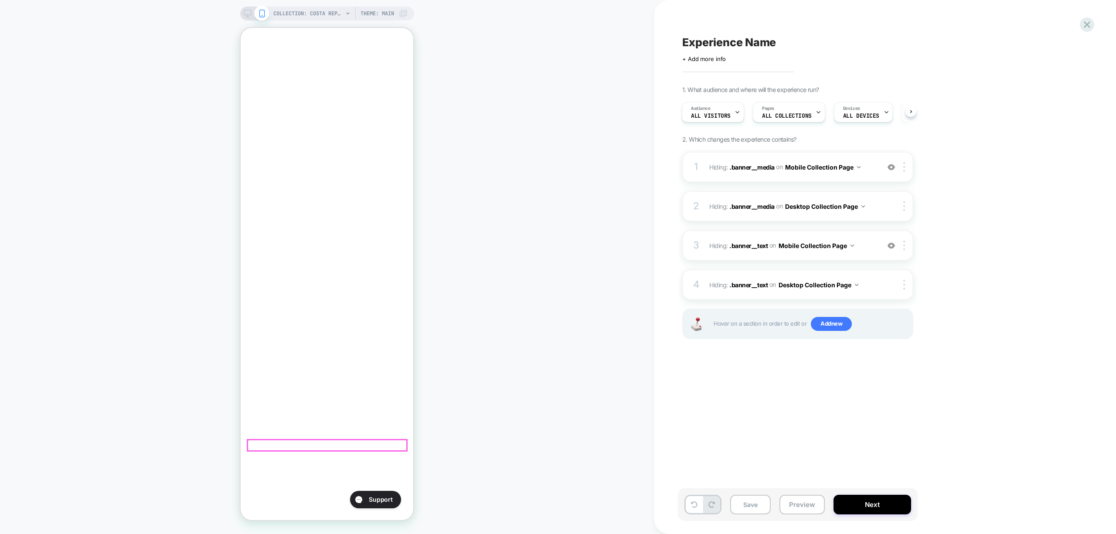
click at [289, 443] on div at bounding box center [327, 445] width 159 height 11
click at [279, 443] on div at bounding box center [327, 445] width 161 height 13
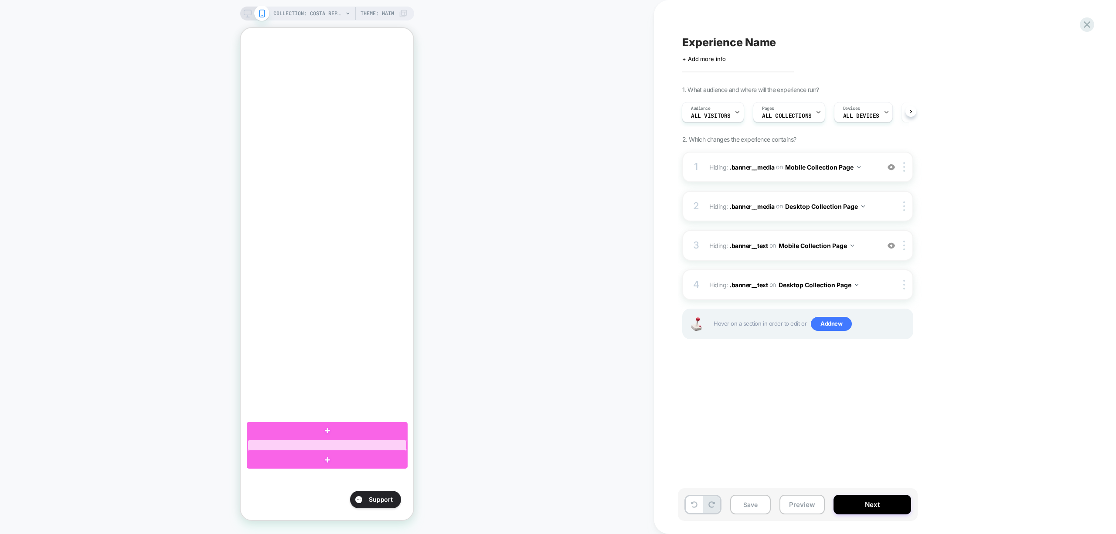
click at [336, 447] on div at bounding box center [327, 445] width 159 height 11
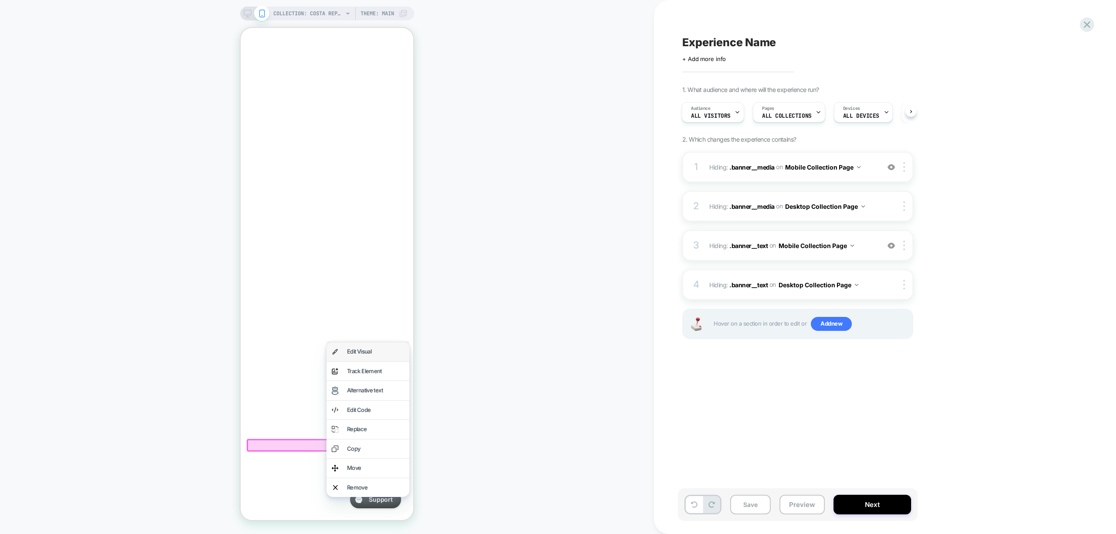
click at [358, 349] on div "Edit Visual" at bounding box center [375, 352] width 57 height 9
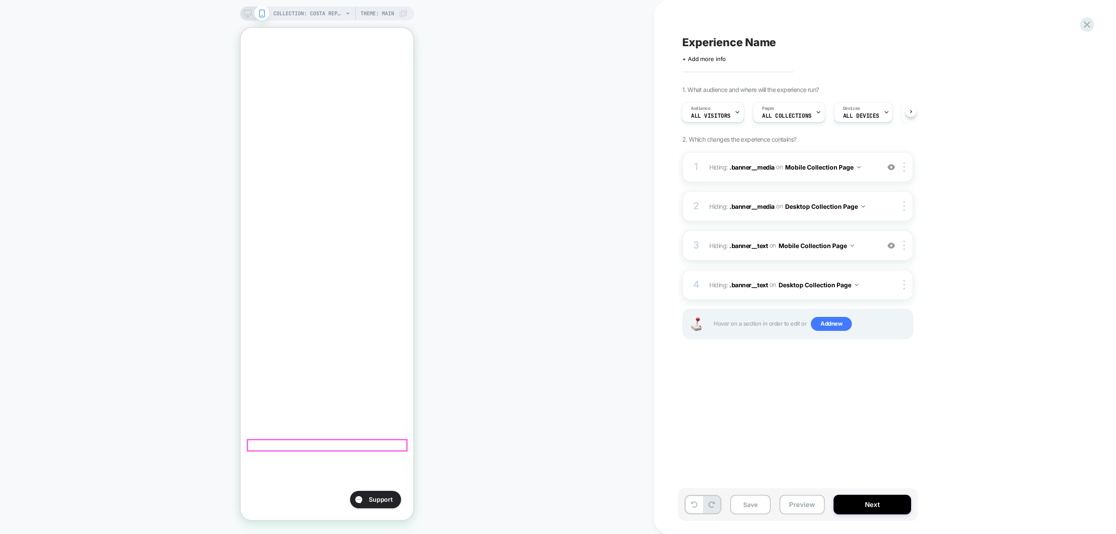
scroll to position [345, 0]
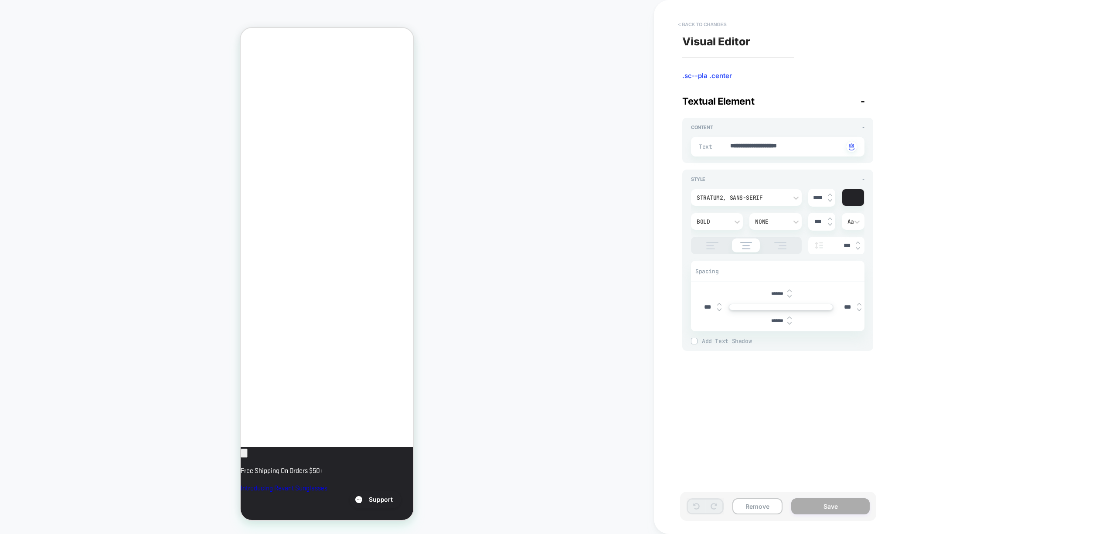
click at [712, 28] on button "< Back to changes" at bounding box center [703, 24] width 58 height 14
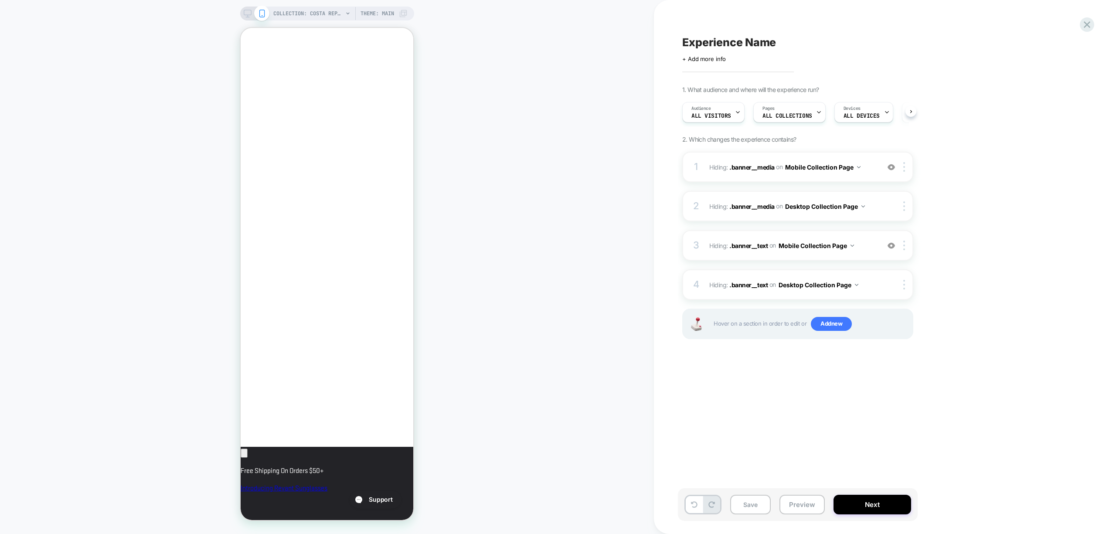
scroll to position [0, 0]
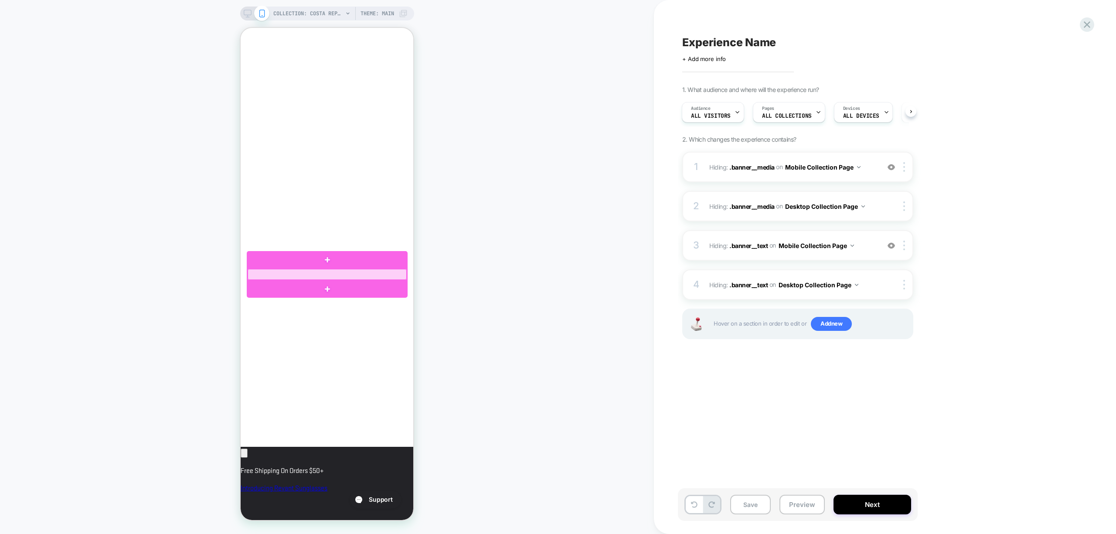
click at [334, 275] on div at bounding box center [327, 274] width 159 height 11
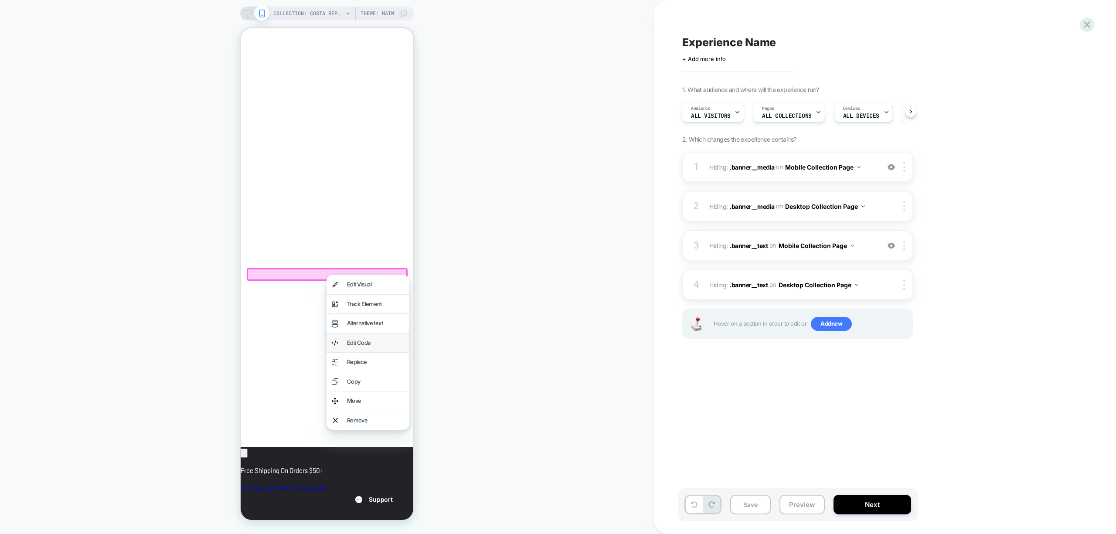
click at [373, 344] on div "Edit Code" at bounding box center [375, 343] width 57 height 9
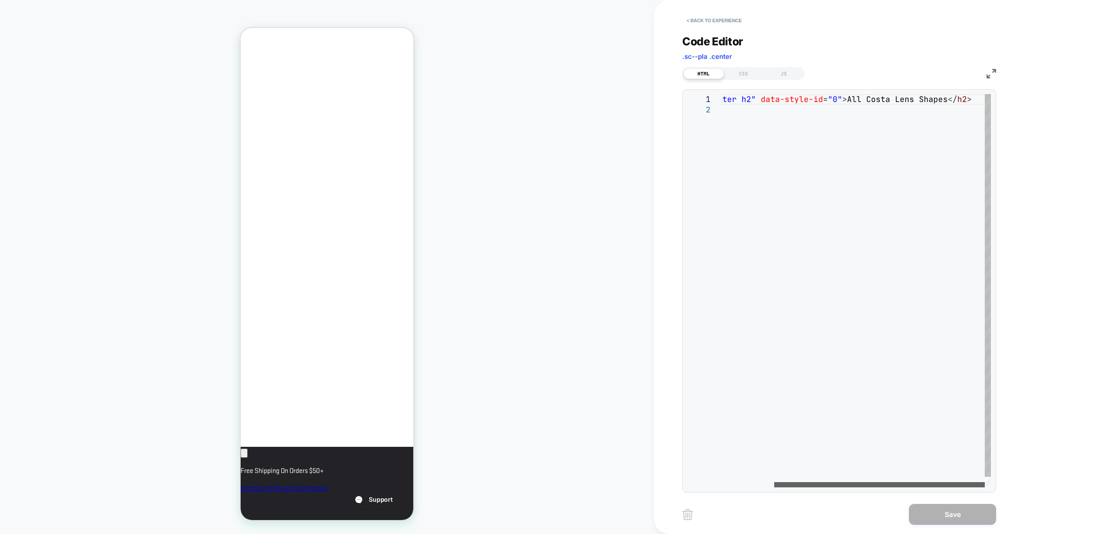
click at [0, 0] on div at bounding box center [0, 0] width 0 height 0
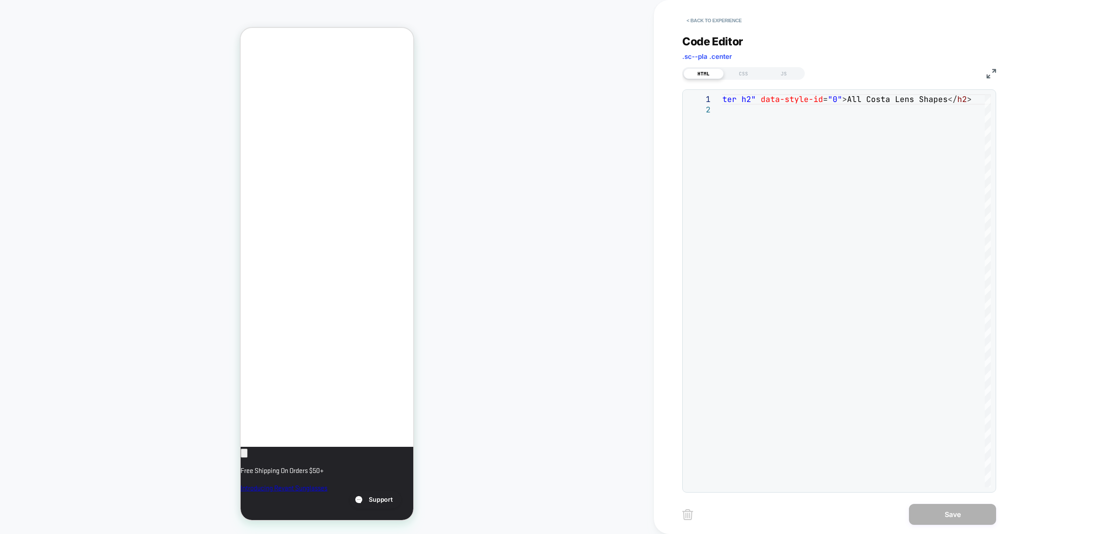
click at [1066, 403] on div "**********" at bounding box center [885, 267] width 462 height 534
click at [730, 23] on button "< Back to experience" at bounding box center [714, 21] width 64 height 14
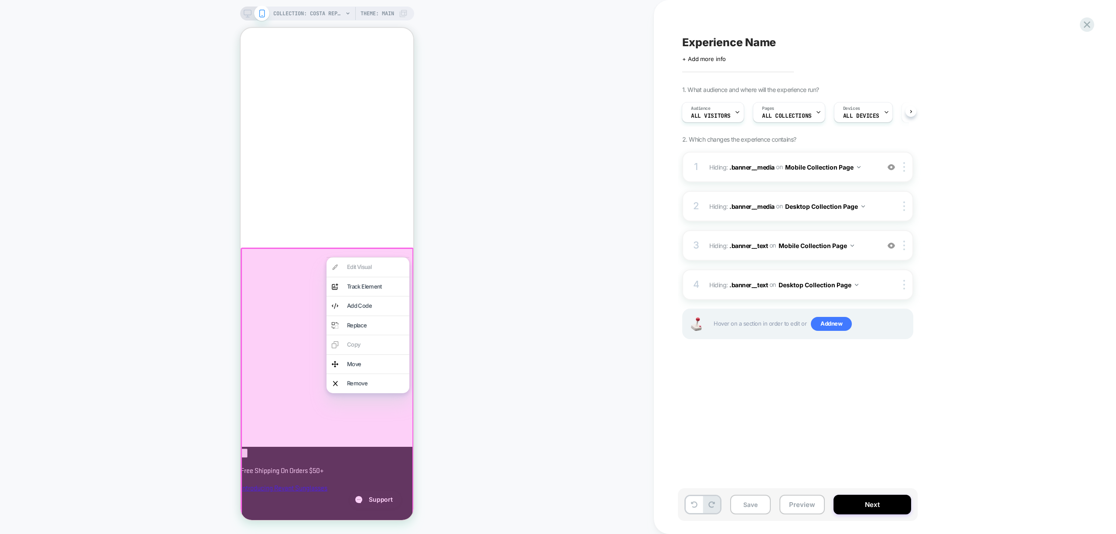
click at [511, 361] on div "COLLECTION: Costa Replacement Lenses by Revant Optics (Category) COLLECTION: Co…" at bounding box center [327, 267] width 654 height 517
click at [470, 336] on div "COLLECTION: Costa Replacement Lenses by Revant Optics (Category) COLLECTION: Co…" at bounding box center [327, 267] width 654 height 517
click at [484, 399] on div "COLLECTION: Costa Replacement Lenses by Revant Optics (Category) COLLECTION: Co…" at bounding box center [327, 267] width 654 height 517
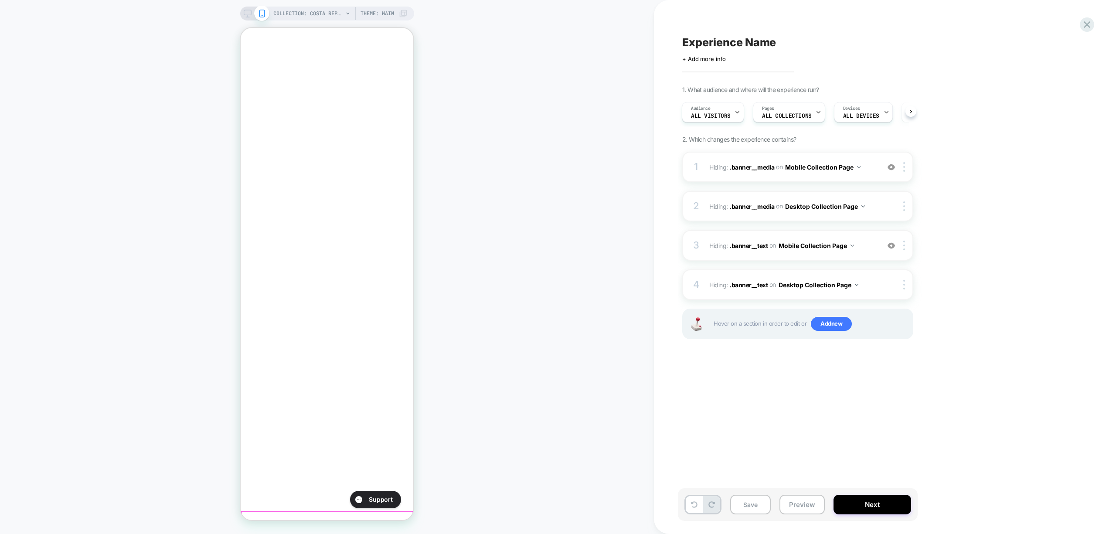
scroll to position [0, 0]
click at [794, 508] on button "Preview" at bounding box center [802, 505] width 45 height 20
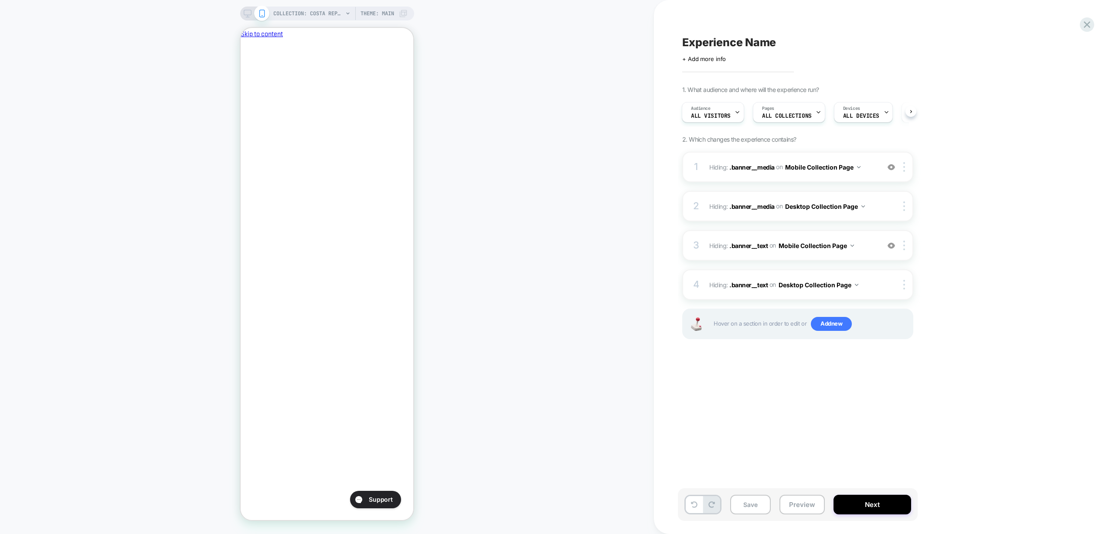
click at [729, 43] on span "Experience Name" at bounding box center [729, 42] width 94 height 13
click at [684, 44] on textarea "**********" at bounding box center [784, 43] width 204 height 14
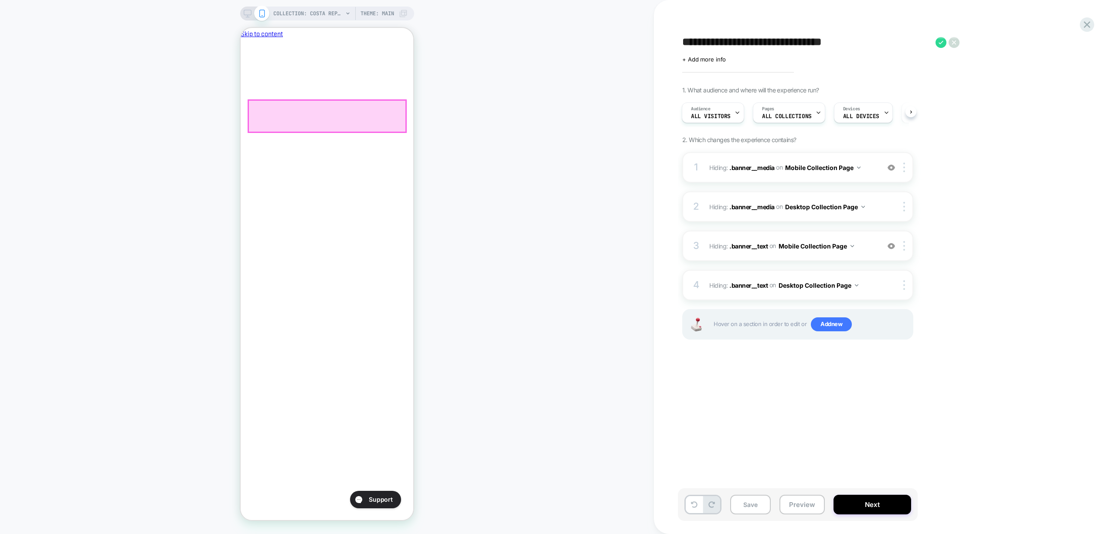
type textarea "**********"
click at [378, 122] on div at bounding box center [327, 116] width 157 height 32
click at [371, 183] on div "Edit Code" at bounding box center [368, 190] width 83 height 19
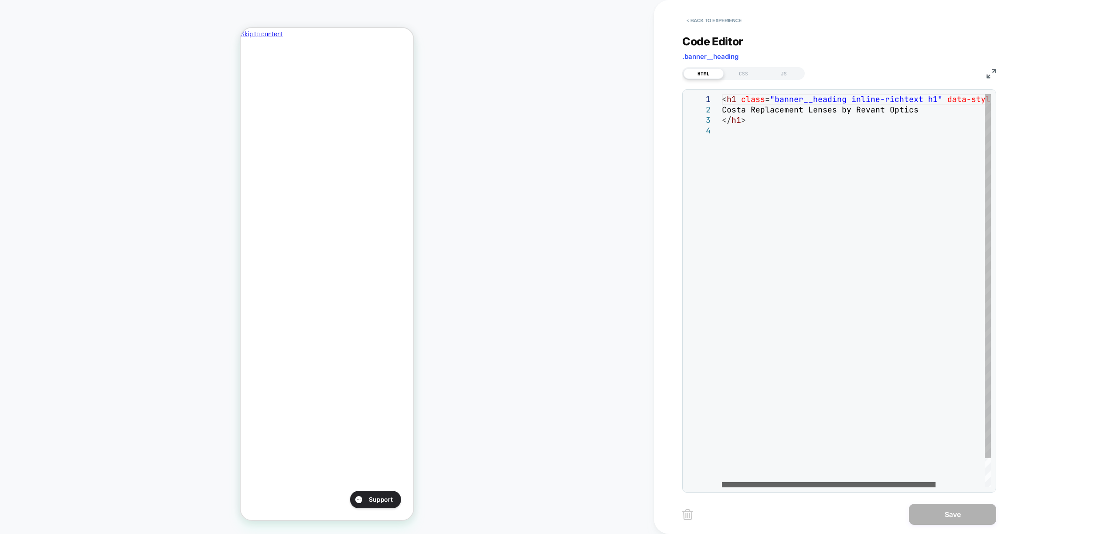
click at [0, 0] on div at bounding box center [0, 0] width 0 height 0
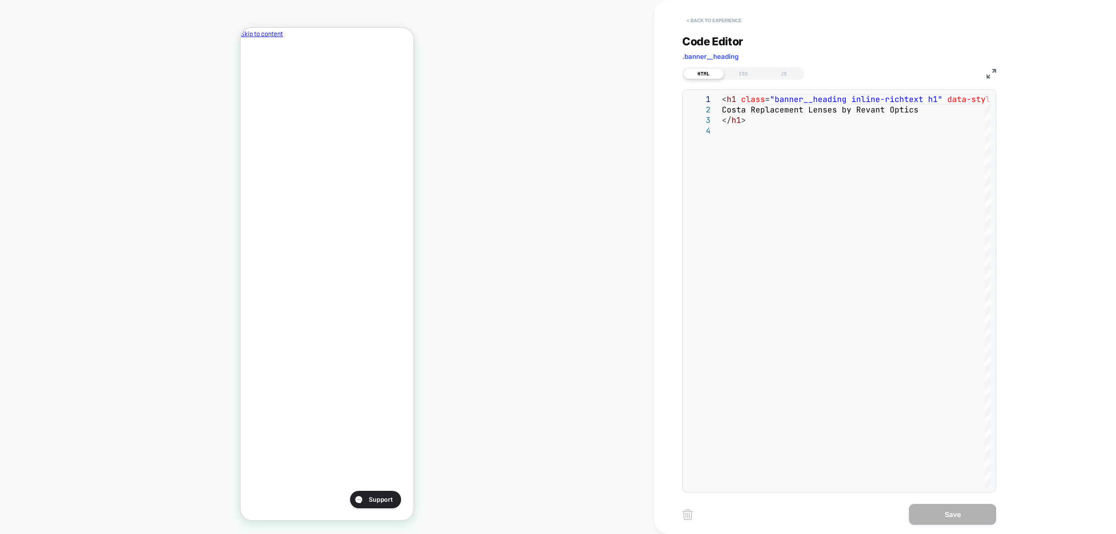
click at [704, 20] on button "< Back to experience" at bounding box center [714, 21] width 64 height 14
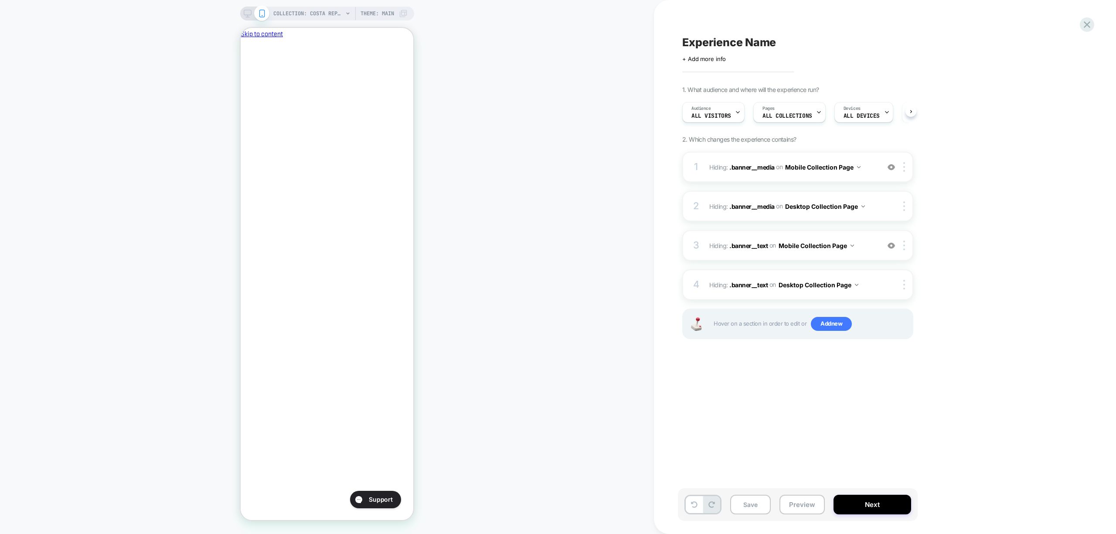
scroll to position [0, 0]
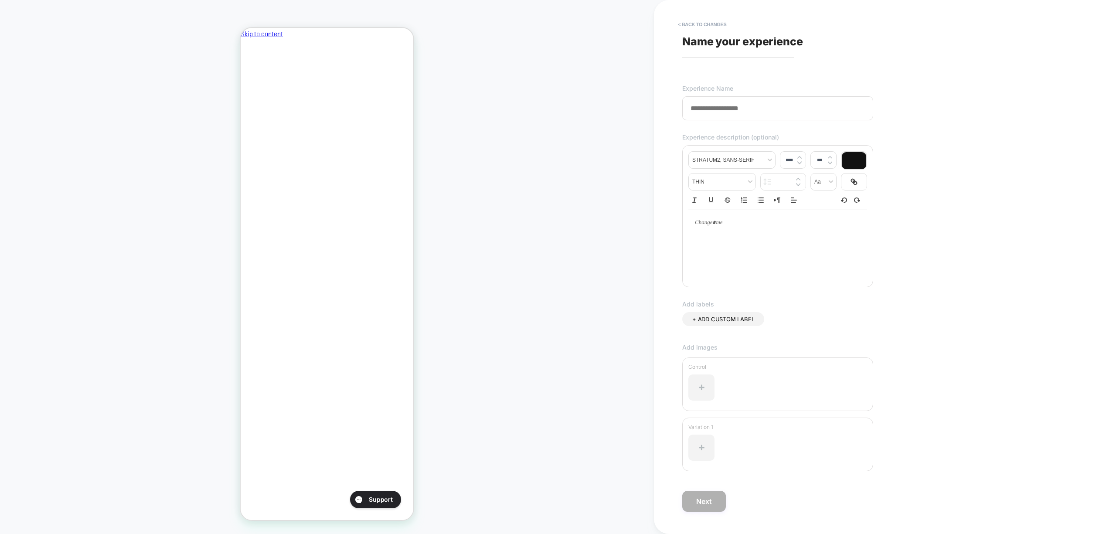
click at [747, 40] on span "Name your experience" at bounding box center [742, 41] width 121 height 13
click at [730, 112] on input at bounding box center [777, 108] width 191 height 24
type input "*"
type input "**********"
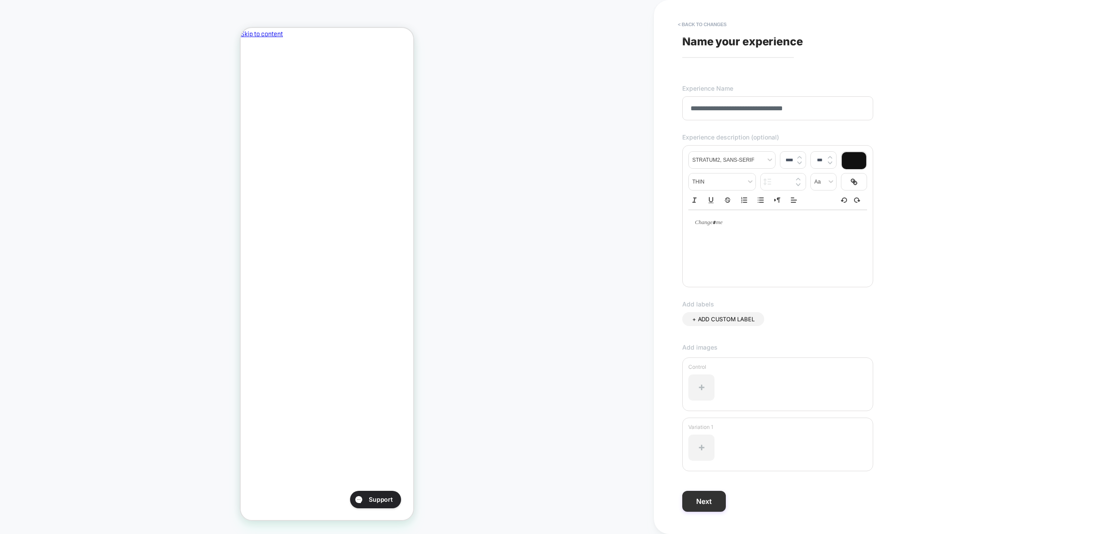
click at [699, 507] on button "Next" at bounding box center [704, 501] width 44 height 21
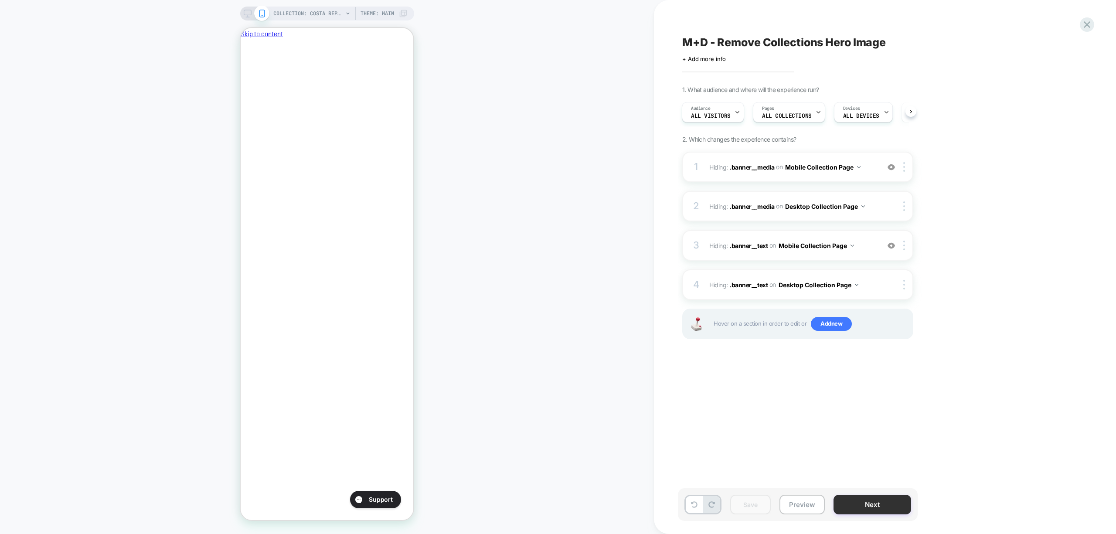
click at [839, 510] on button "Next" at bounding box center [873, 505] width 78 height 20
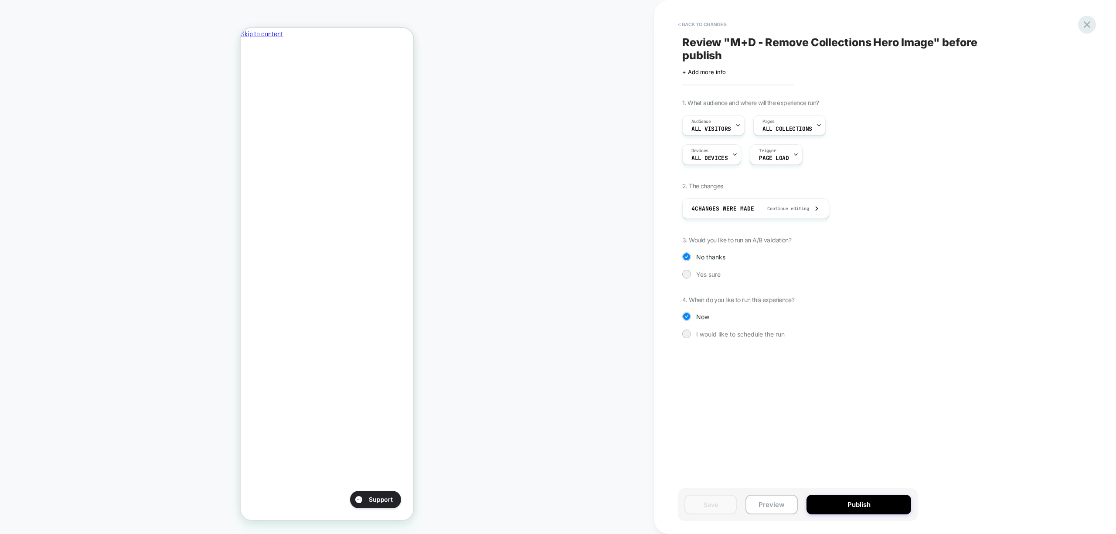
click at [1093, 25] on icon at bounding box center [1087, 25] width 12 height 12
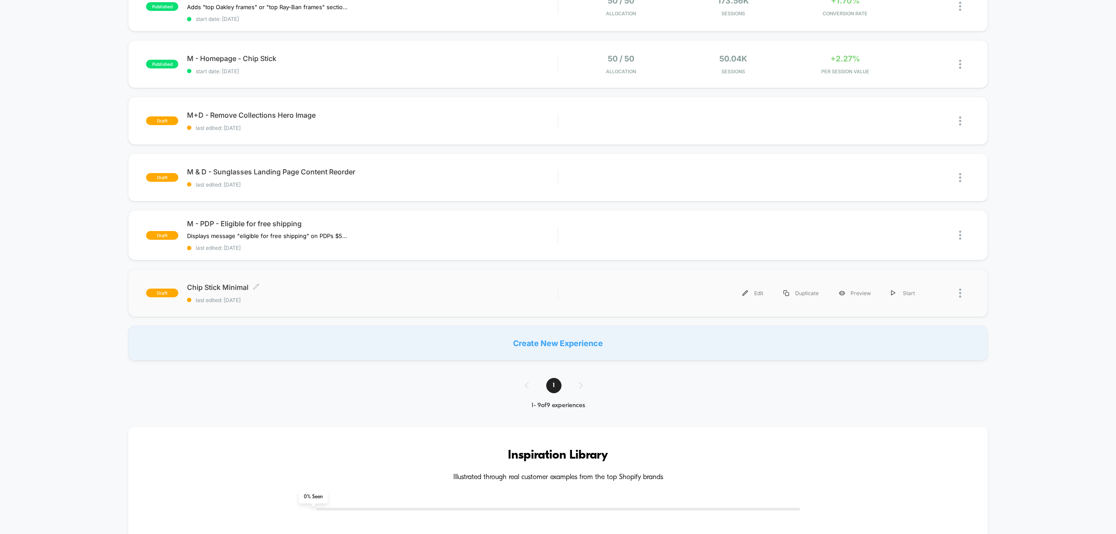
scroll to position [232, 0]
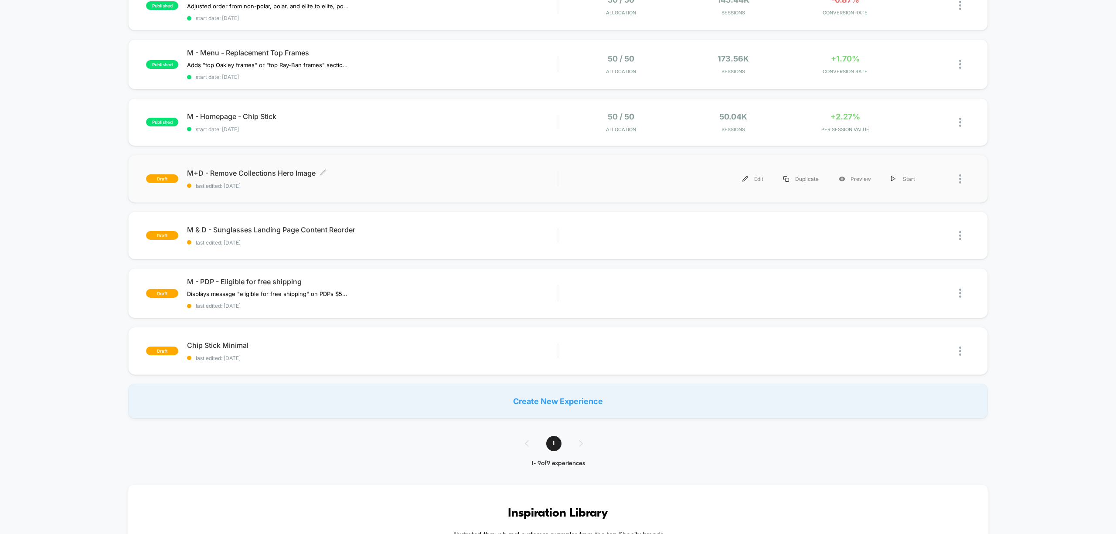
click at [365, 180] on div "M+D - Remove Collections Hero Image Click to edit experience details Click to e…" at bounding box center [372, 179] width 371 height 20
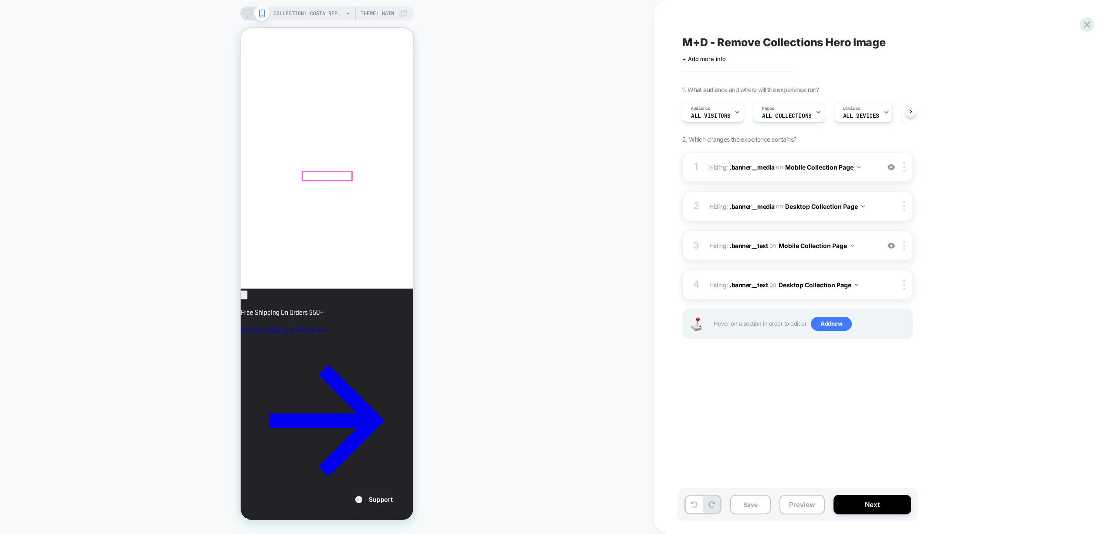
scroll to position [407, 0]
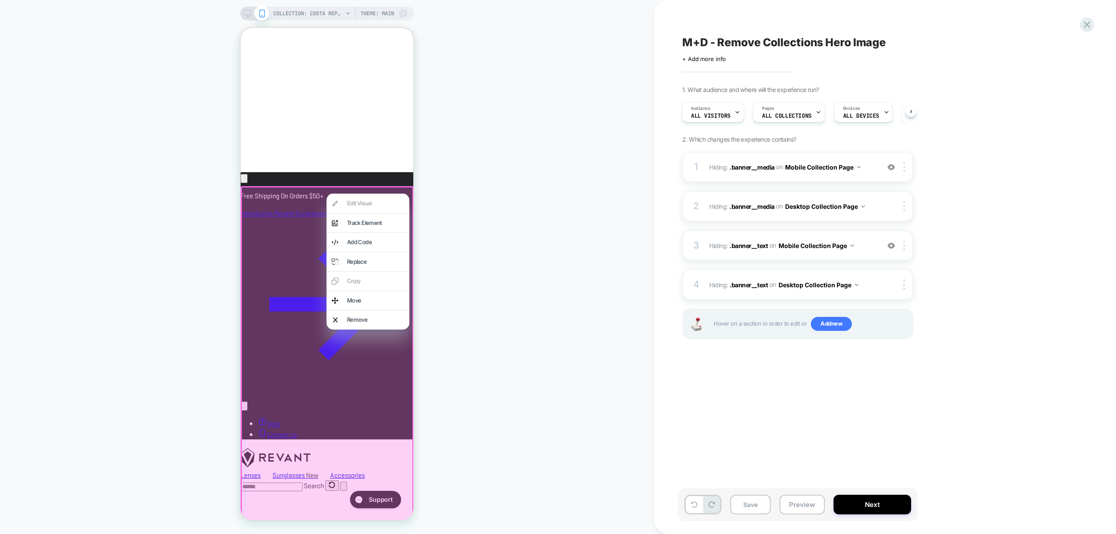
click at [487, 314] on div "COLLECTION: Costa Replacement Lenses by Revant Optics (Category) COLLECTION: Co…" at bounding box center [327, 267] width 654 height 517
click at [428, 178] on div "COLLECTION: Costa Replacement Lenses by Revant Optics (Category) COLLECTION: Co…" at bounding box center [327, 267] width 654 height 517
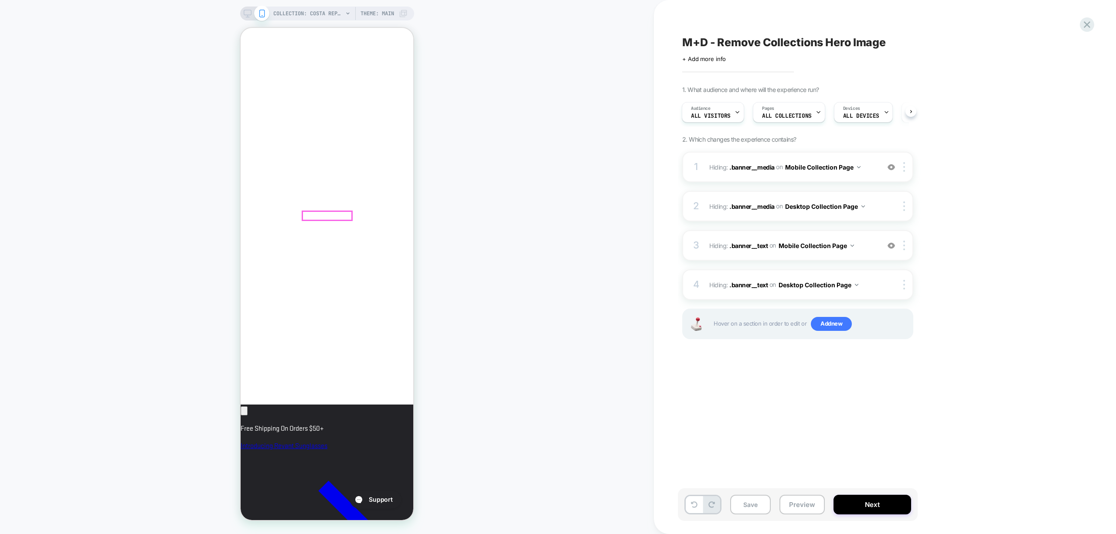
scroll to position [290, 0]
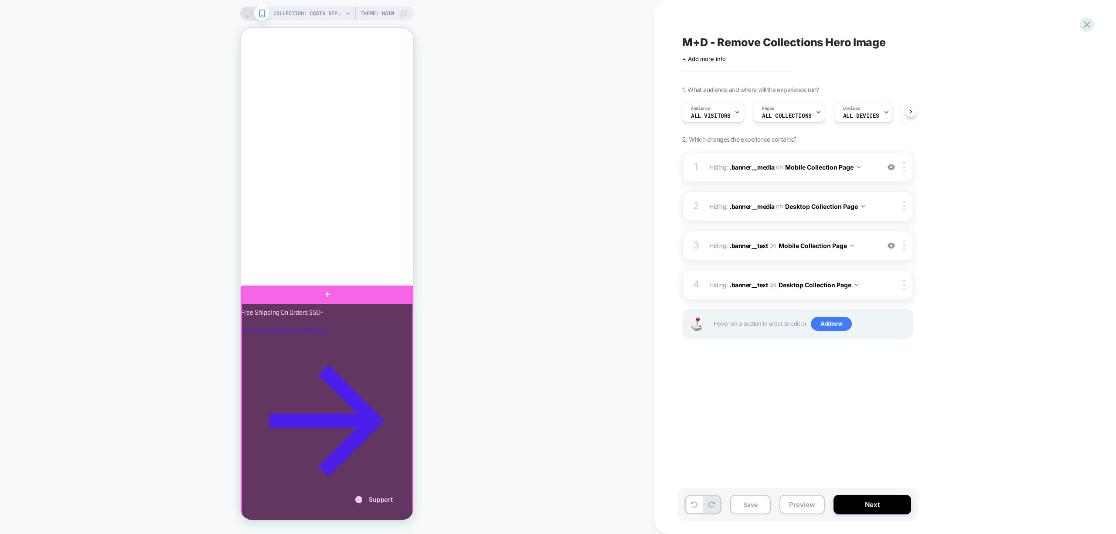
drag, startPoint x: 256, startPoint y: 318, endPoint x: 254, endPoint y: 324, distance: 6.6
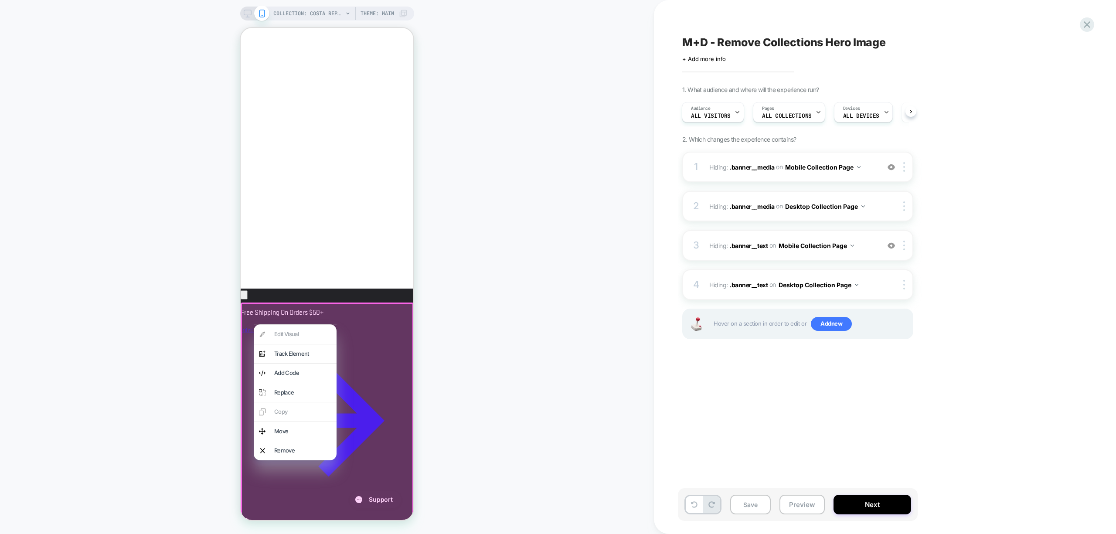
click at [287, 334] on div "Edit Visual analytics-plus-line-svgrepo-com Track Element Add Code Replace Copy…" at bounding box center [295, 392] width 83 height 136
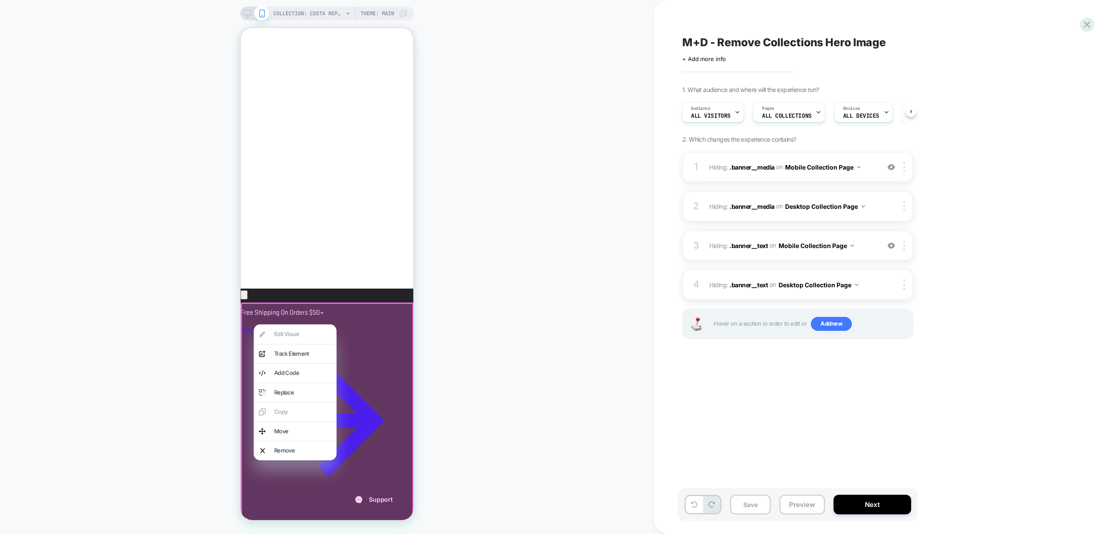
click at [287, 334] on div "Edit Visual analytics-plus-line-svgrepo-com Track Element Add Code Replace Copy…" at bounding box center [295, 392] width 83 height 136
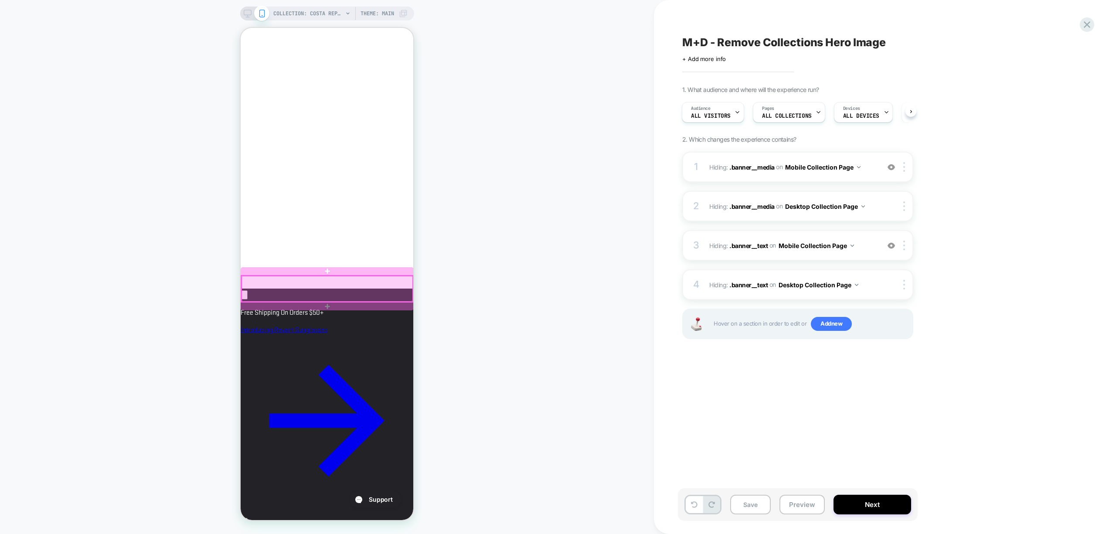
click at [298, 291] on div at bounding box center [327, 289] width 171 height 26
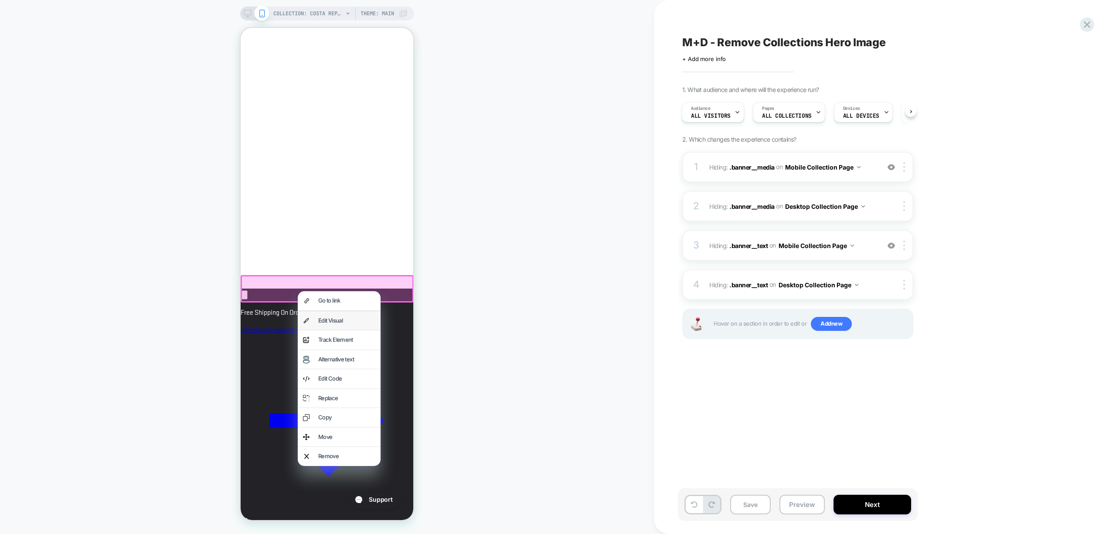
click at [351, 321] on div "Edit Visual" at bounding box center [346, 321] width 57 height 9
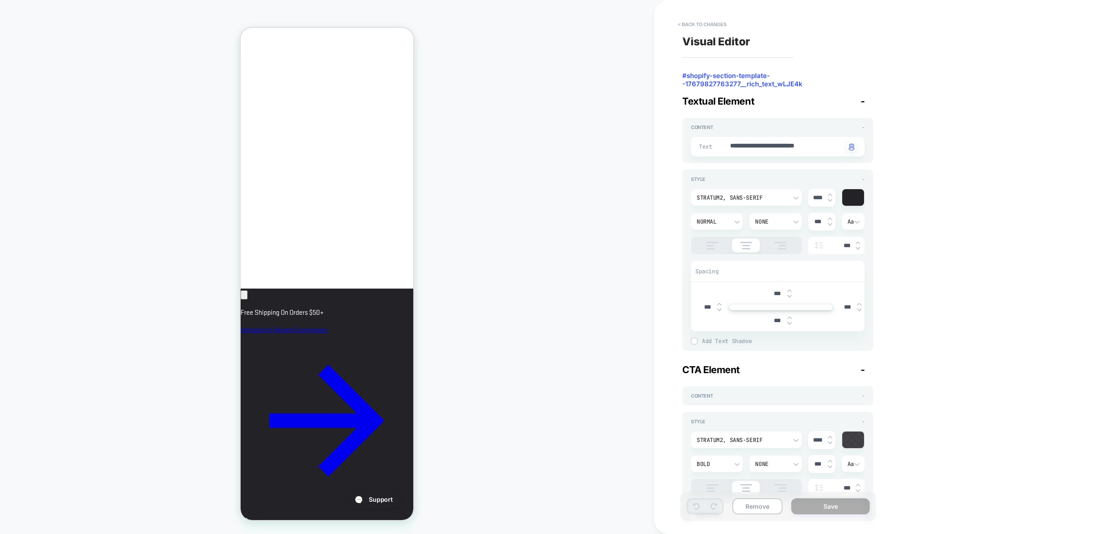
scroll to position [349, 0]
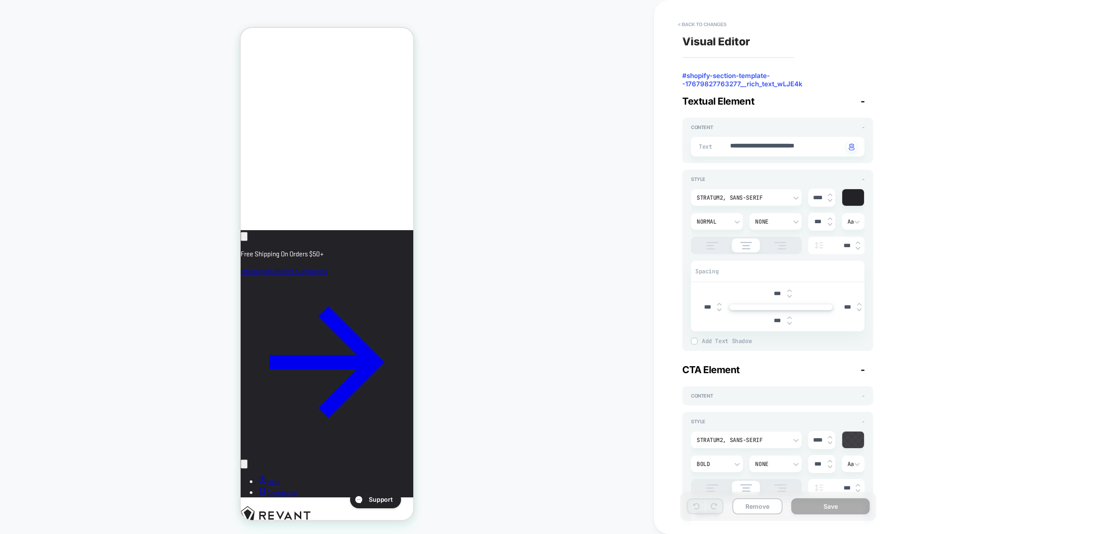
drag, startPoint x: 269, startPoint y: 261, endPoint x: 1030, endPoint y: 525, distance: 805.7
click at [709, 28] on button "< Back to changes" at bounding box center [703, 24] width 58 height 14
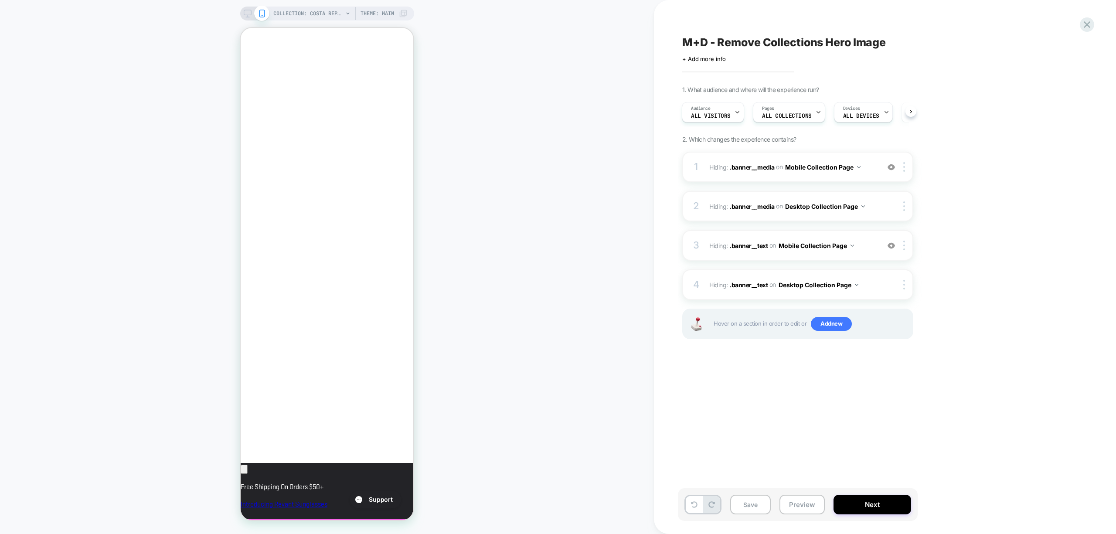
scroll to position [0, 0]
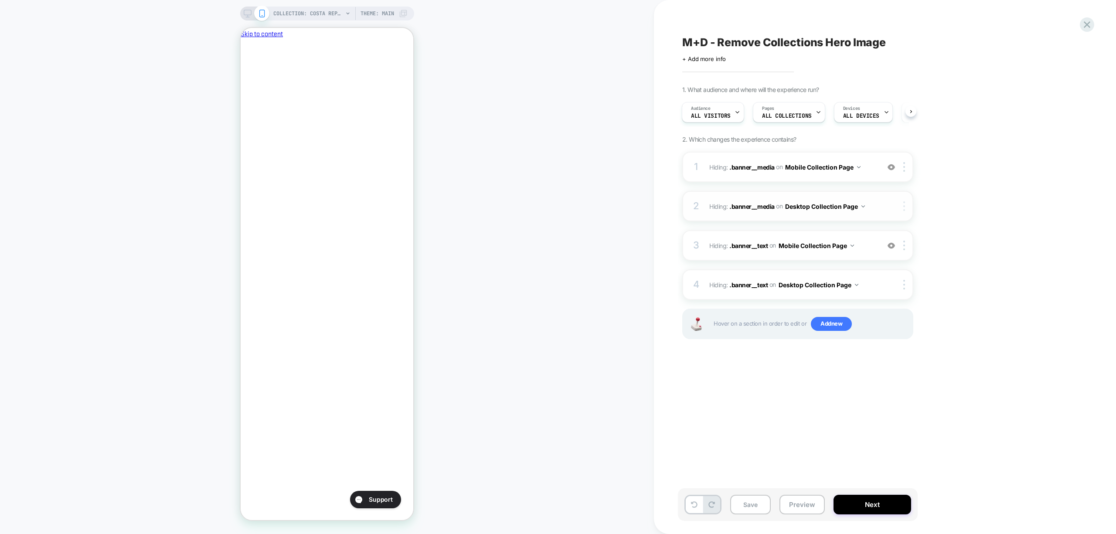
click at [903, 205] on img at bounding box center [904, 206] width 2 height 10
click at [895, 324] on div "Delete" at bounding box center [906, 325] width 78 height 24
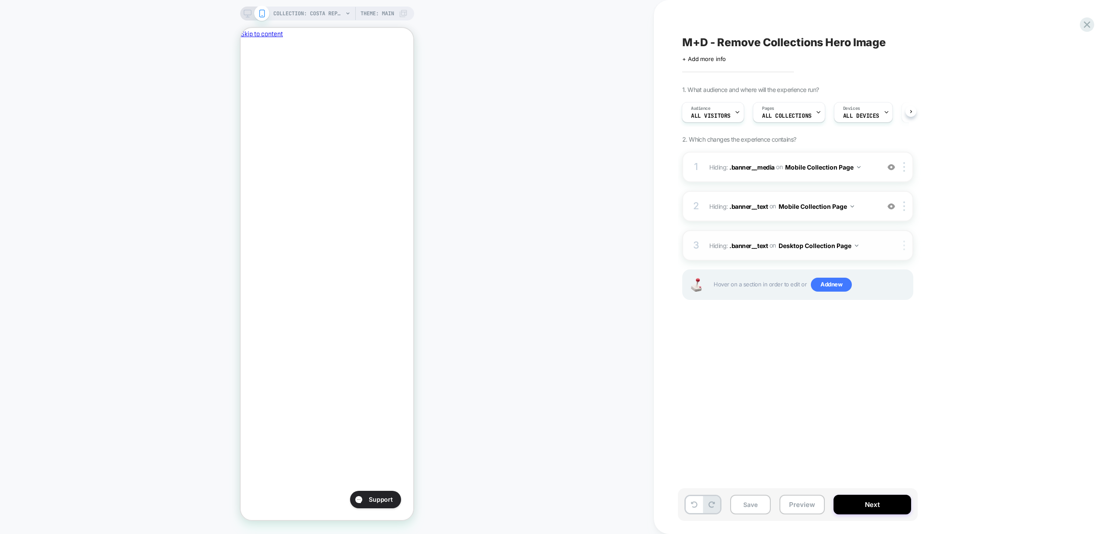
click at [904, 243] on img at bounding box center [904, 246] width 2 height 10
click at [895, 367] on div "Delete" at bounding box center [906, 364] width 78 height 24
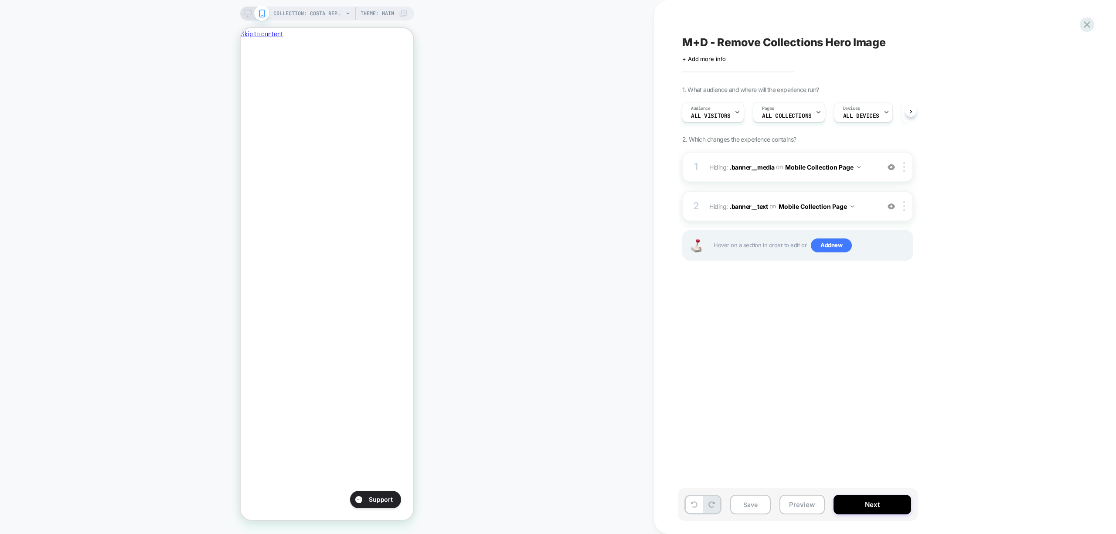
click at [246, 10] on rect at bounding box center [247, 12] width 7 height 5
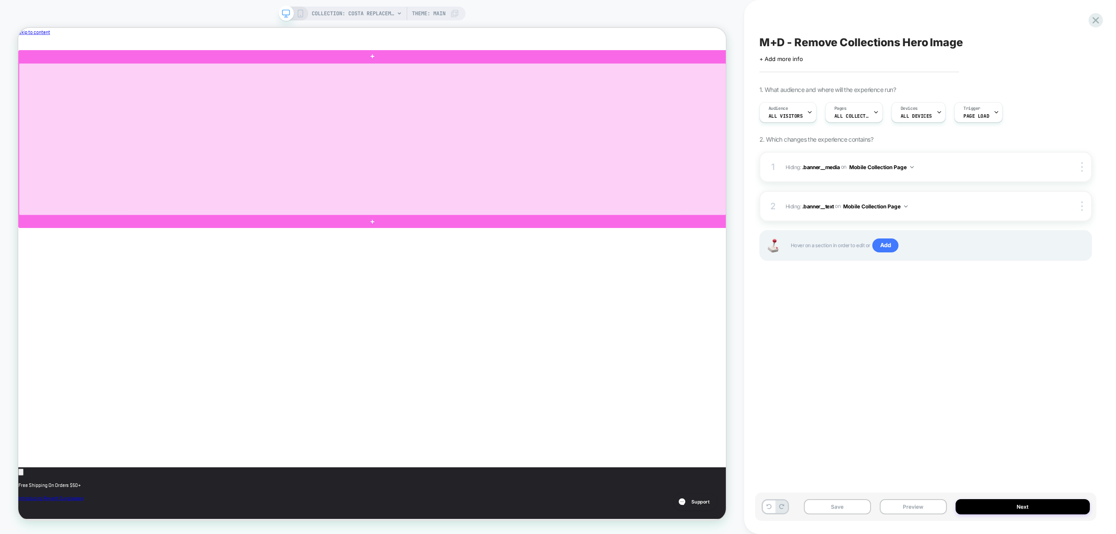
click at [739, 142] on div at bounding box center [490, 176] width 943 height 203
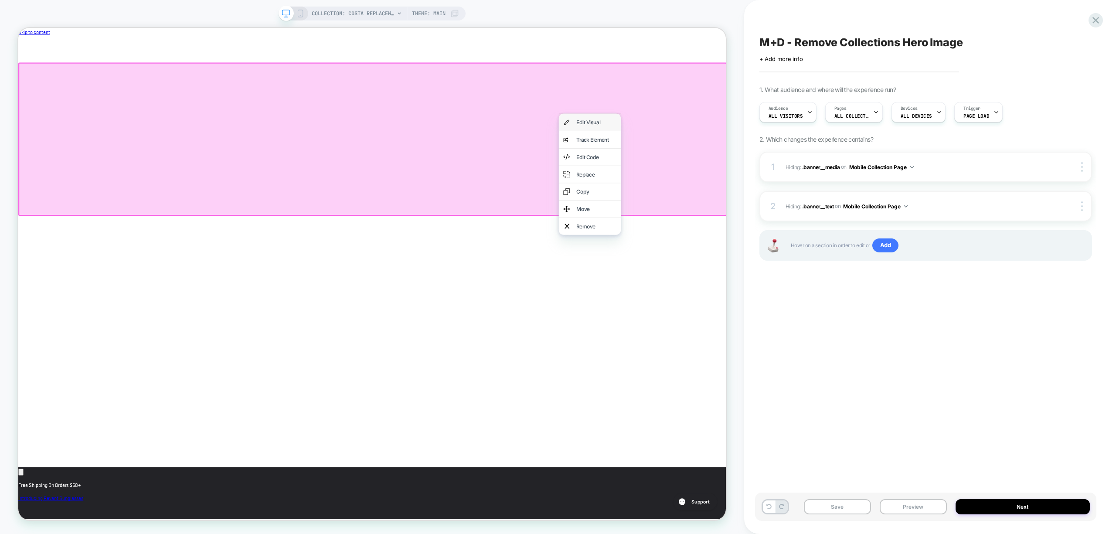
click at [785, 151] on div "Edit Visual" at bounding box center [789, 154] width 53 height 10
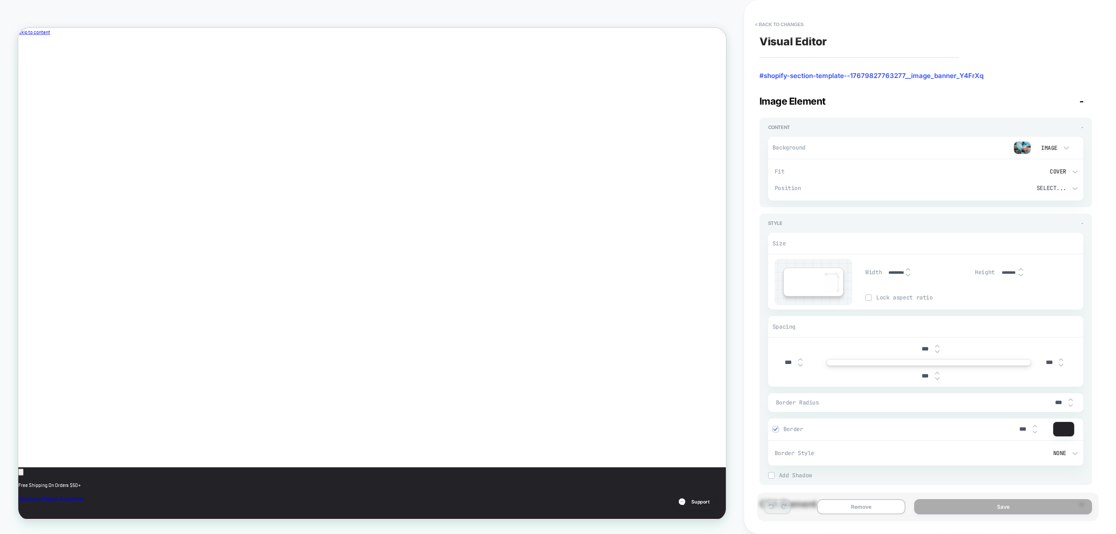
click at [1073, 147] on div "Image" at bounding box center [1053, 148] width 44 height 17
click at [1048, 170] on div "None" at bounding box center [1053, 170] width 37 height 18
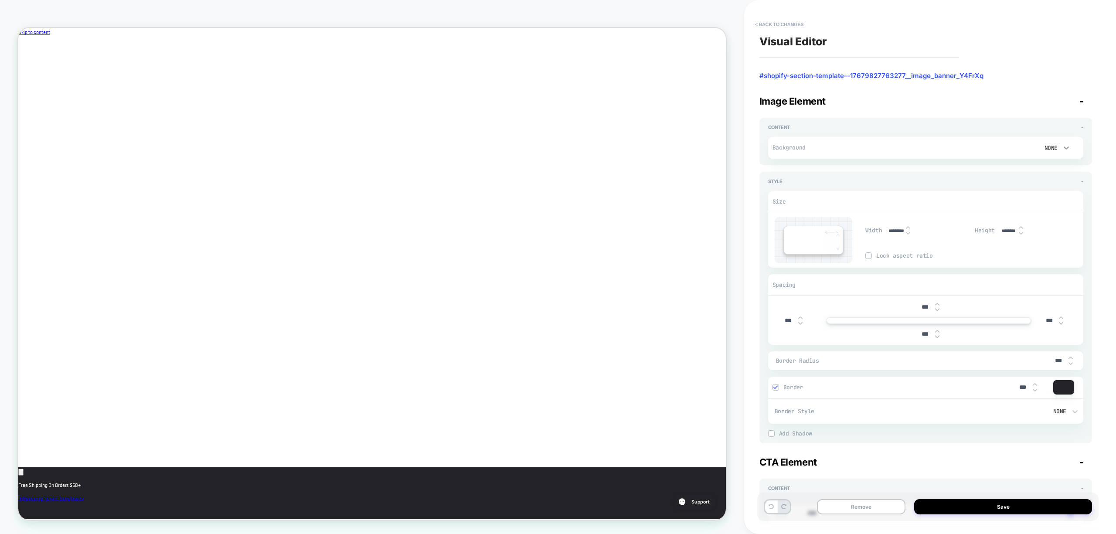
click at [1068, 143] on div "None" at bounding box center [1053, 148] width 44 height 17
click at [1057, 191] on div "Color" at bounding box center [1053, 189] width 37 height 18
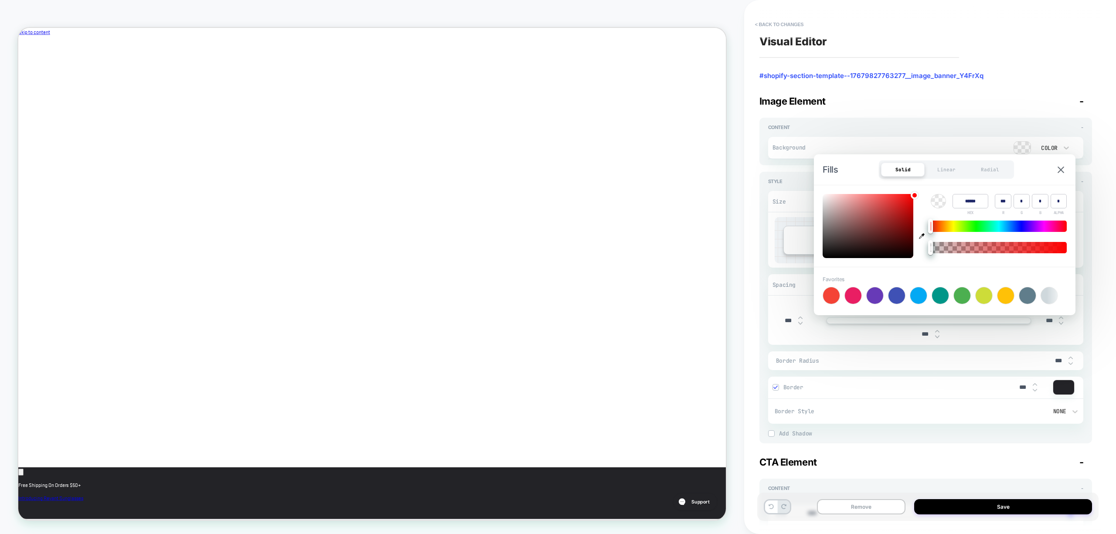
type textarea "*"
click at [975, 204] on input "******" at bounding box center [971, 201] width 36 height 14
click at [1017, 180] on div "Fills Solid Linear Radial" at bounding box center [945, 169] width 262 height 31
click at [982, 201] on input "***" at bounding box center [971, 201] width 36 height 14
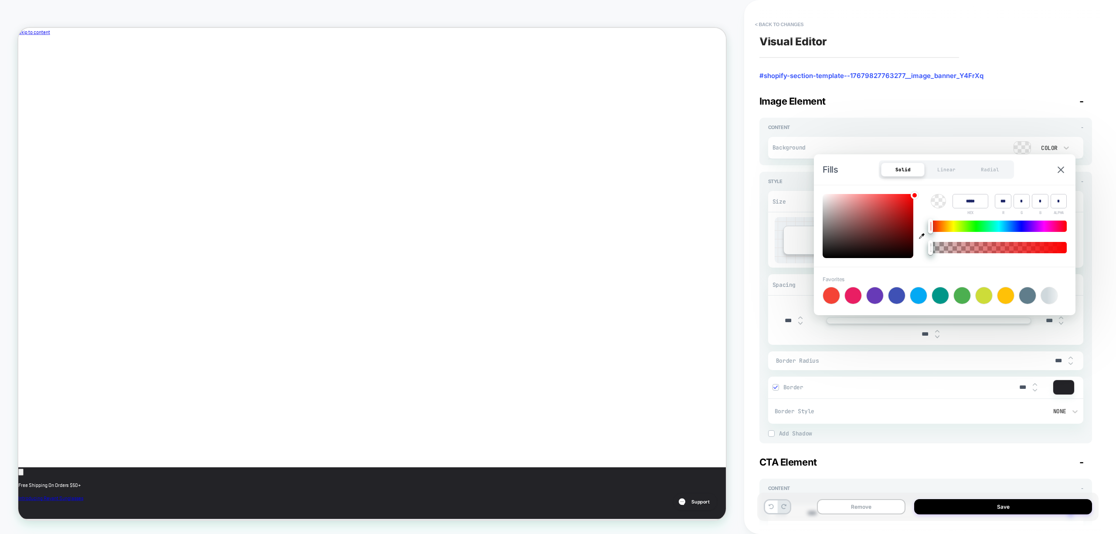
type input "******"
type input "***"
type input "*"
type textarea "*"
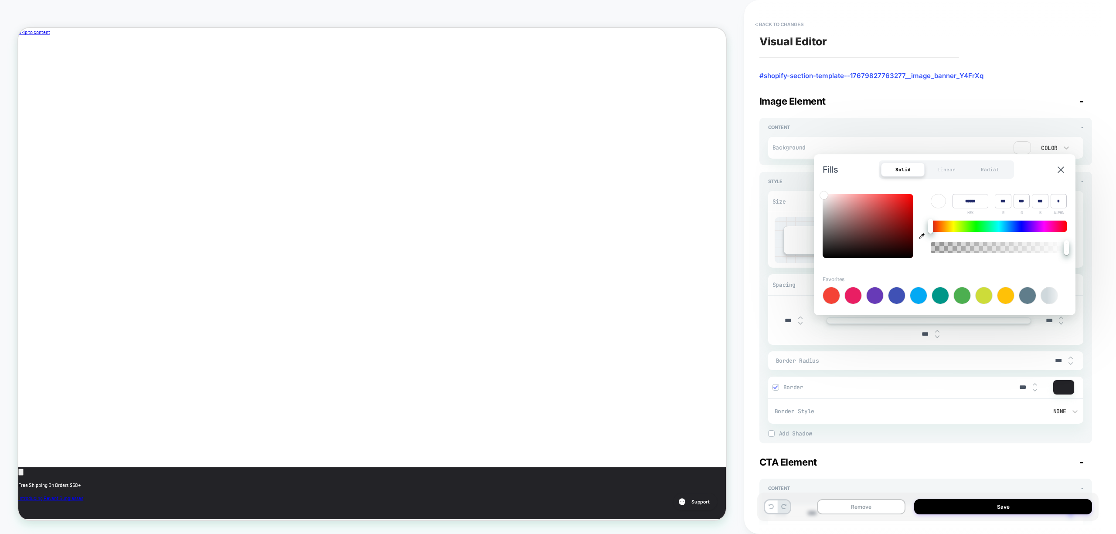
type input "******"
click at [1031, 174] on div "Fills Solid Linear Radial" at bounding box center [945, 169] width 262 height 31
click at [1066, 171] on button at bounding box center [1061, 169] width 12 height 7
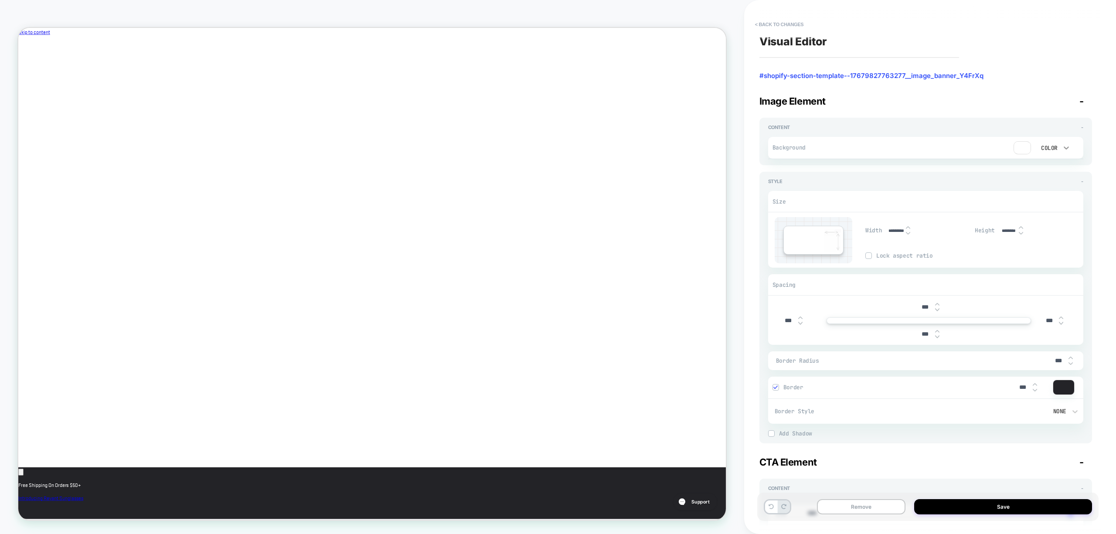
click at [1067, 146] on icon at bounding box center [1066, 147] width 9 height 9
click at [1052, 191] on div "Color" at bounding box center [1053, 189] width 37 height 18
click at [991, 508] on button "Save" at bounding box center [1003, 506] width 178 height 15
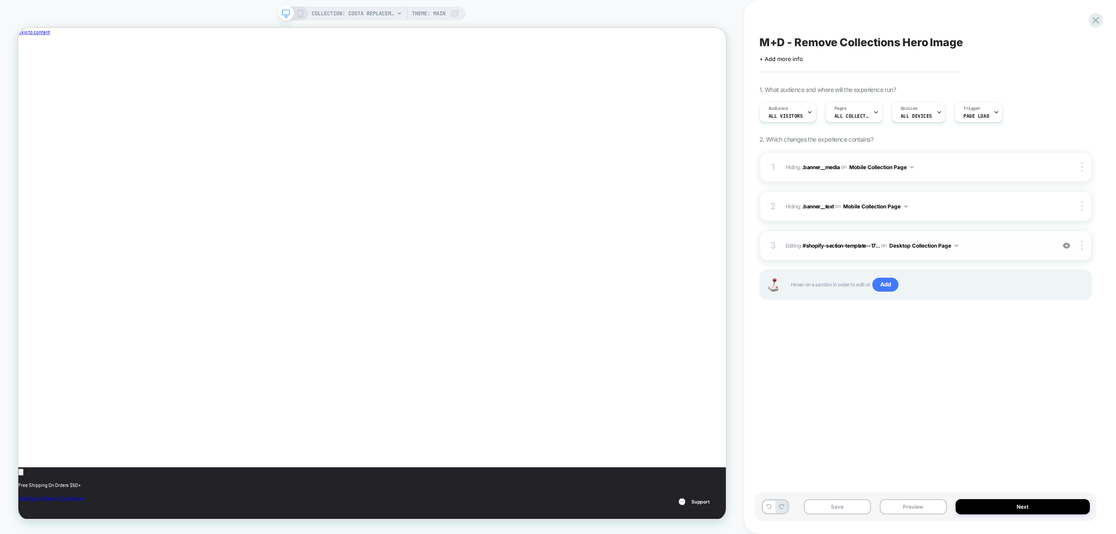
click at [1023, 246] on span "Editing : #shopify-section-template--17... #shopify-section-template--176798277…" at bounding box center [918, 245] width 265 height 11
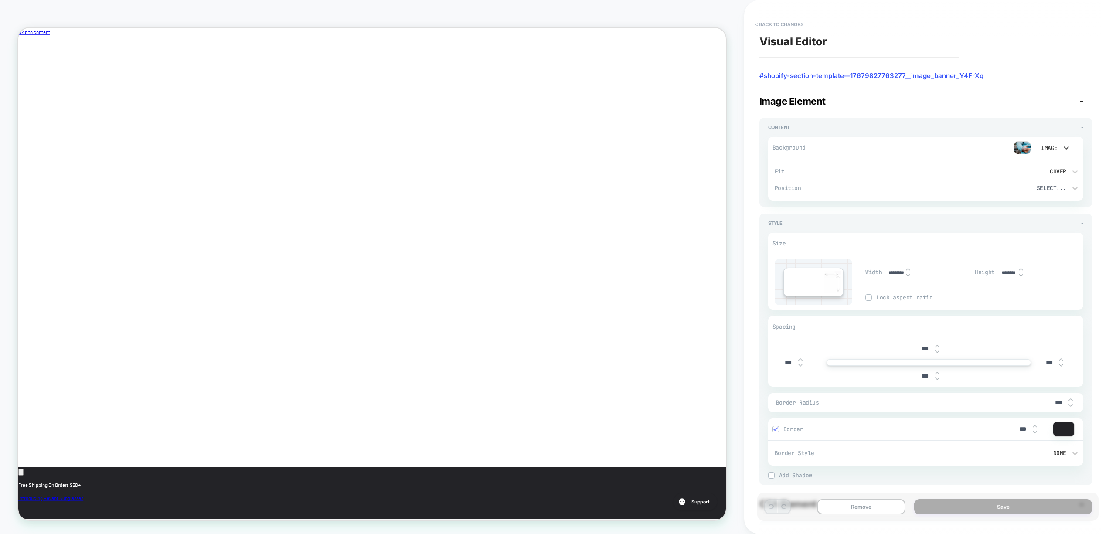
click at [1070, 154] on div at bounding box center [1066, 148] width 9 height 14
click at [1054, 174] on div "None" at bounding box center [1053, 170] width 37 height 18
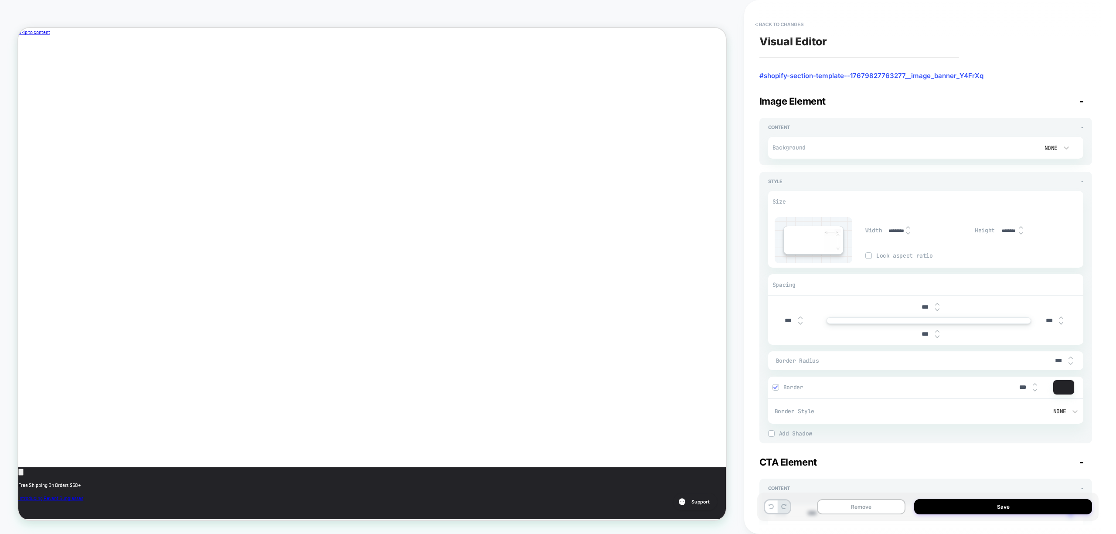
drag, startPoint x: 277, startPoint y: 129, endPoint x: 422, endPoint y: 229, distance: 176.2
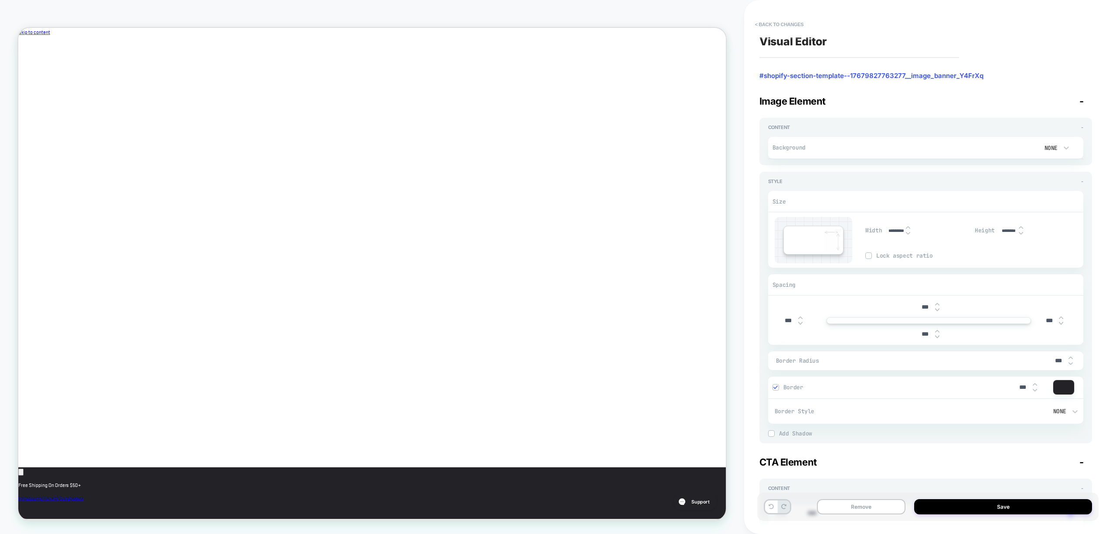
click at [851, 507] on button "Remove" at bounding box center [861, 506] width 89 height 15
click at [773, 505] on icon at bounding box center [771, 506] width 5 height 5
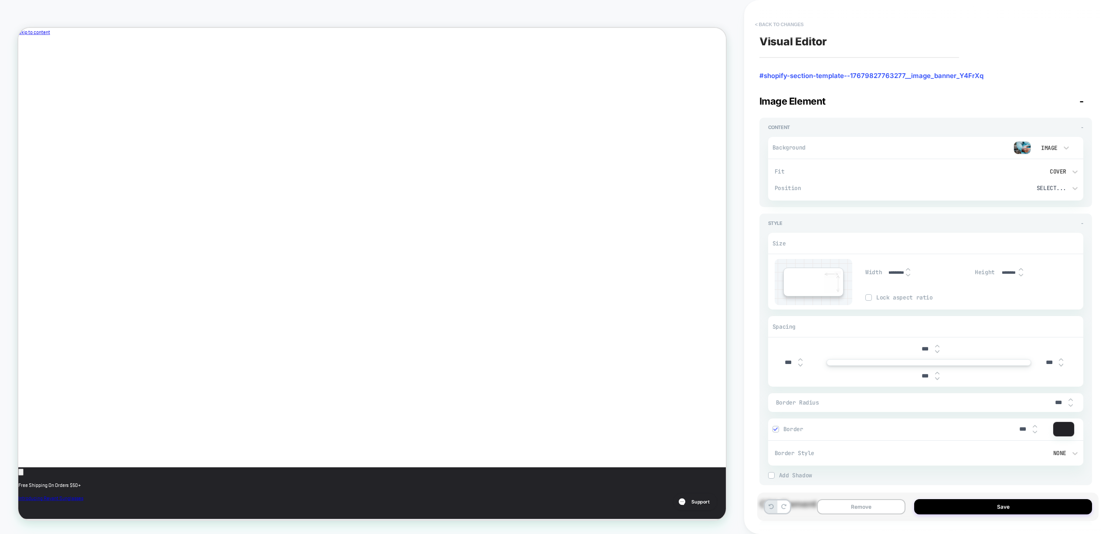
click at [773, 23] on button "< Back to changes" at bounding box center [780, 24] width 58 height 14
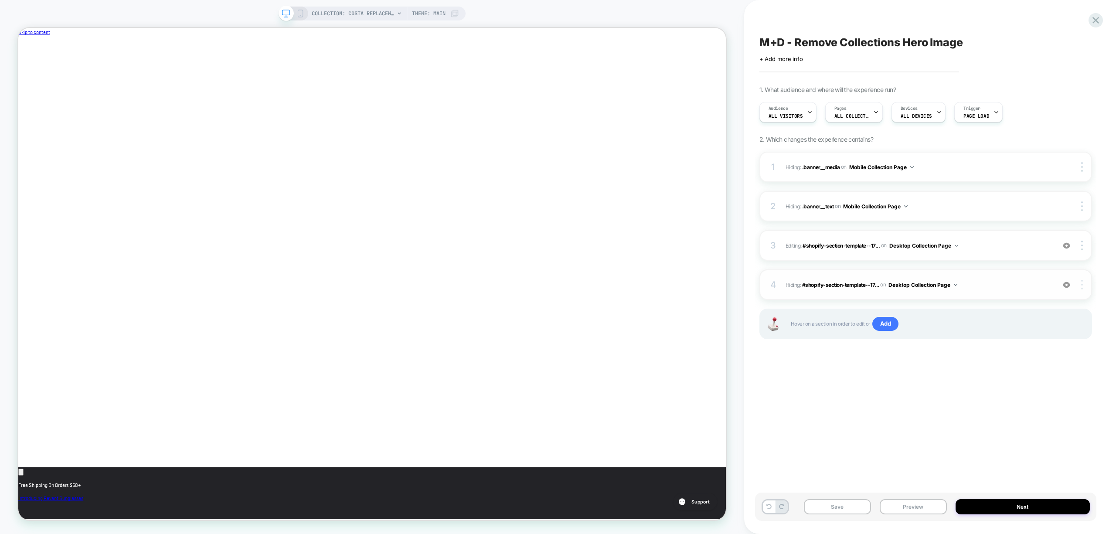
click at [1084, 287] on div at bounding box center [1083, 285] width 17 height 10
click at [1047, 355] on div "Delete" at bounding box center [1031, 356] width 78 height 24
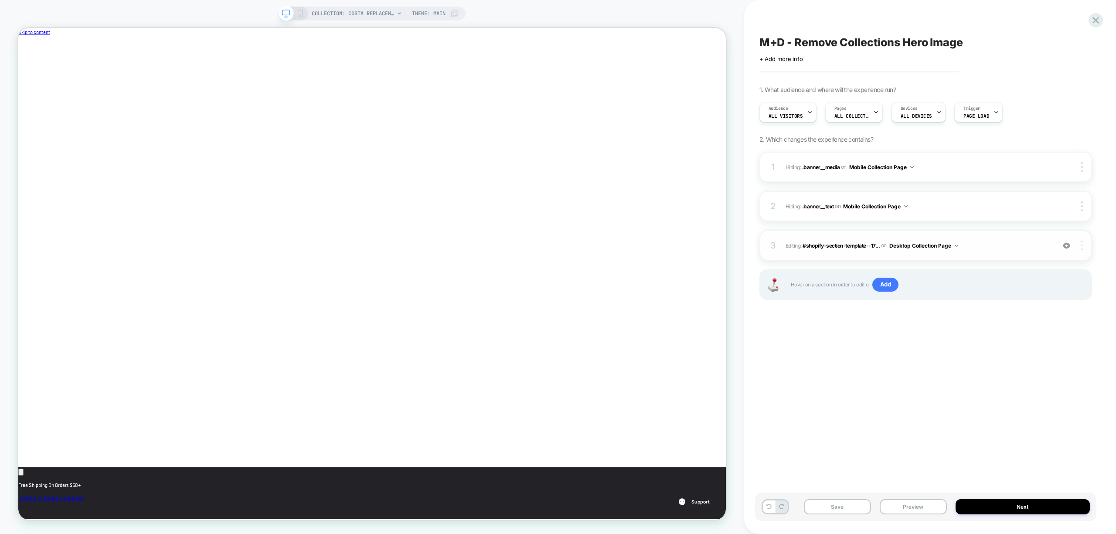
click at [1081, 243] on img at bounding box center [1082, 246] width 2 height 10
click at [1082, 245] on img at bounding box center [1082, 246] width 2 height 10
click at [1040, 270] on div "Delete" at bounding box center [1031, 270] width 78 height 24
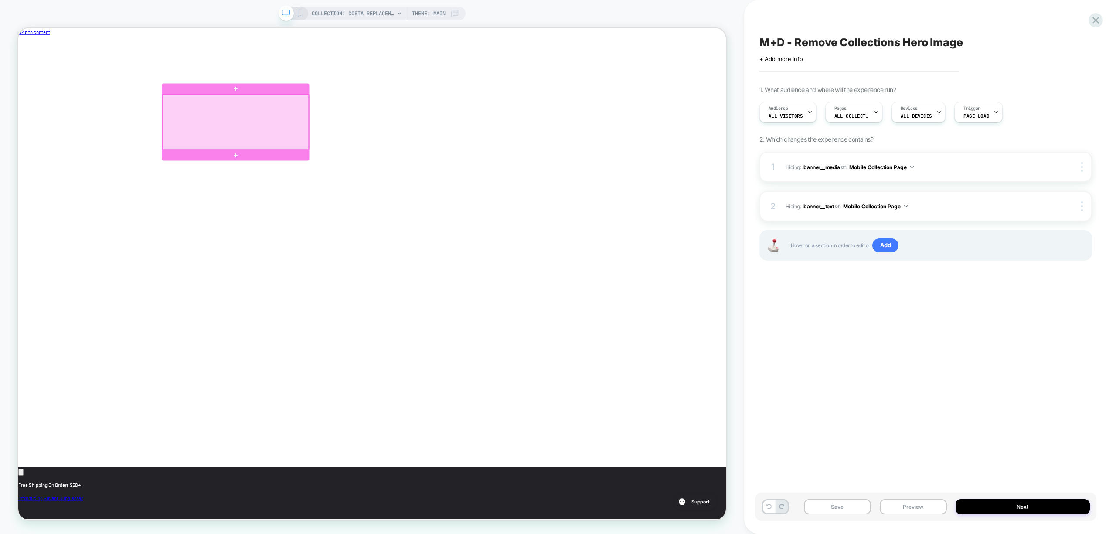
click at [378, 181] on div at bounding box center [308, 154] width 195 height 74
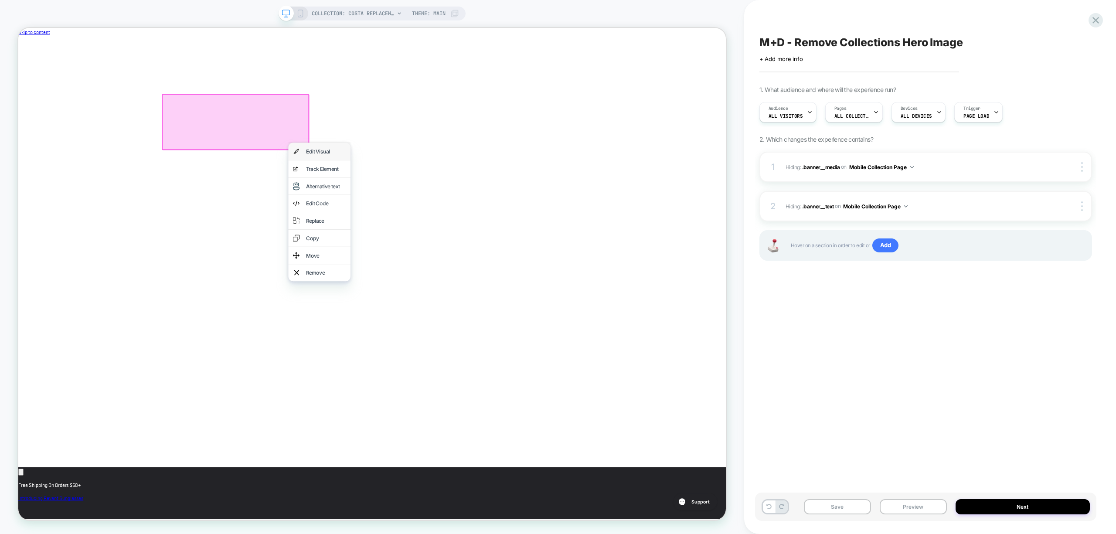
click at [415, 192] on div "Edit Visual" at bounding box center [428, 193] width 53 height 10
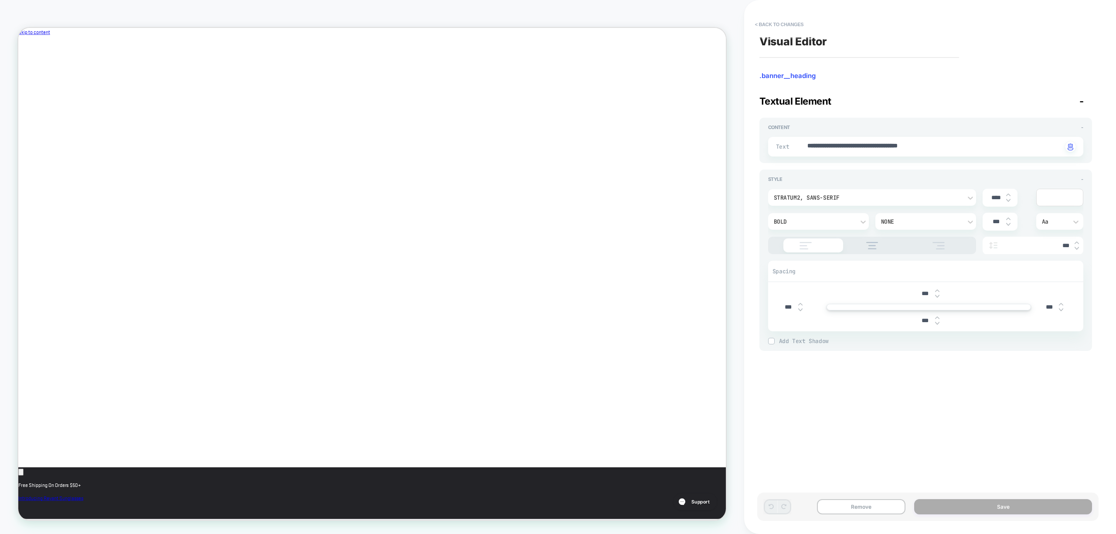
click at [1060, 196] on div at bounding box center [1060, 197] width 46 height 17
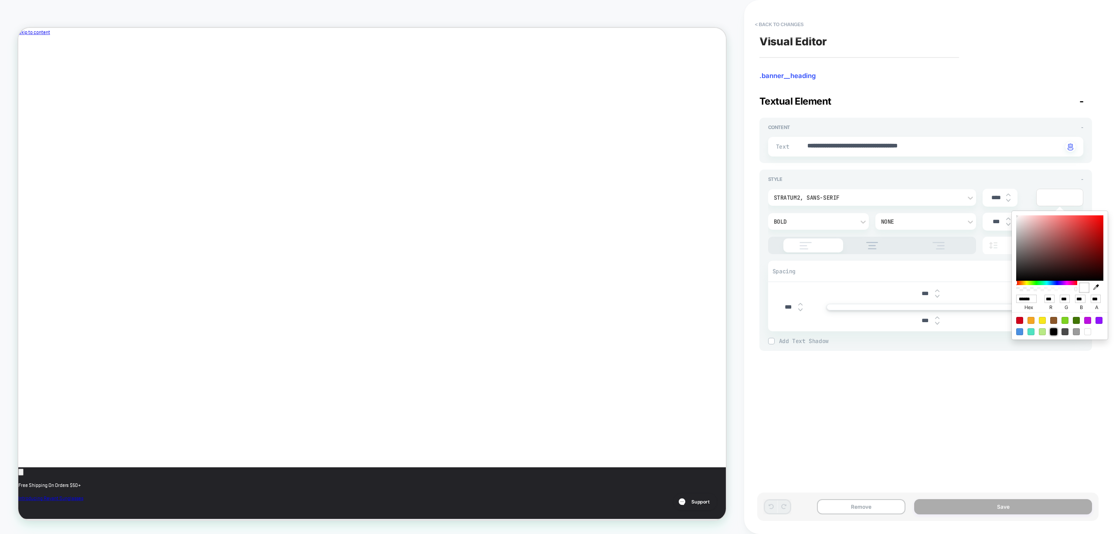
click at [1053, 328] on div at bounding box center [1053, 331] width 7 height 7
type textarea "*"
type input "******"
type input "*"
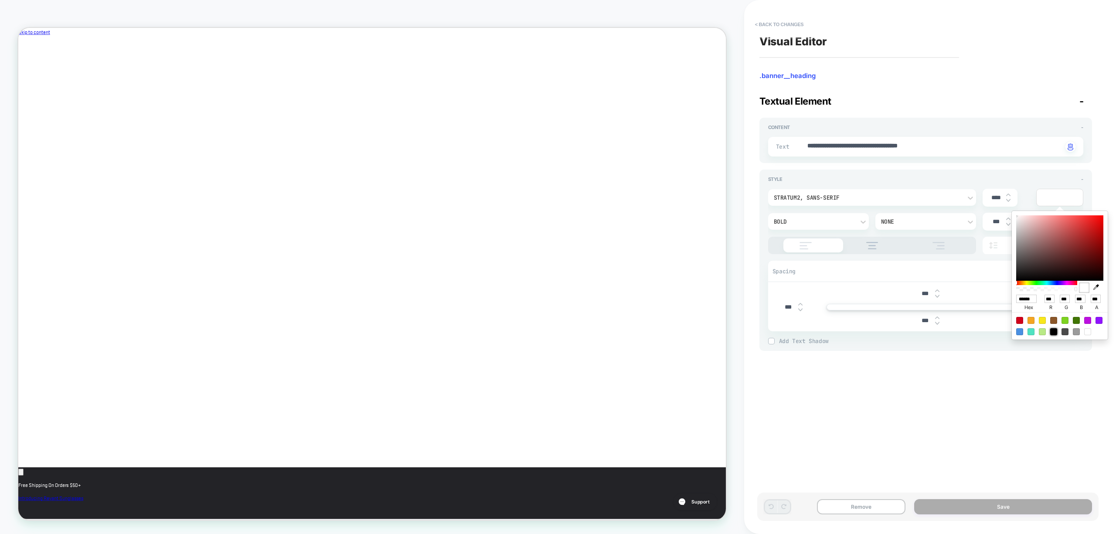
type input "*"
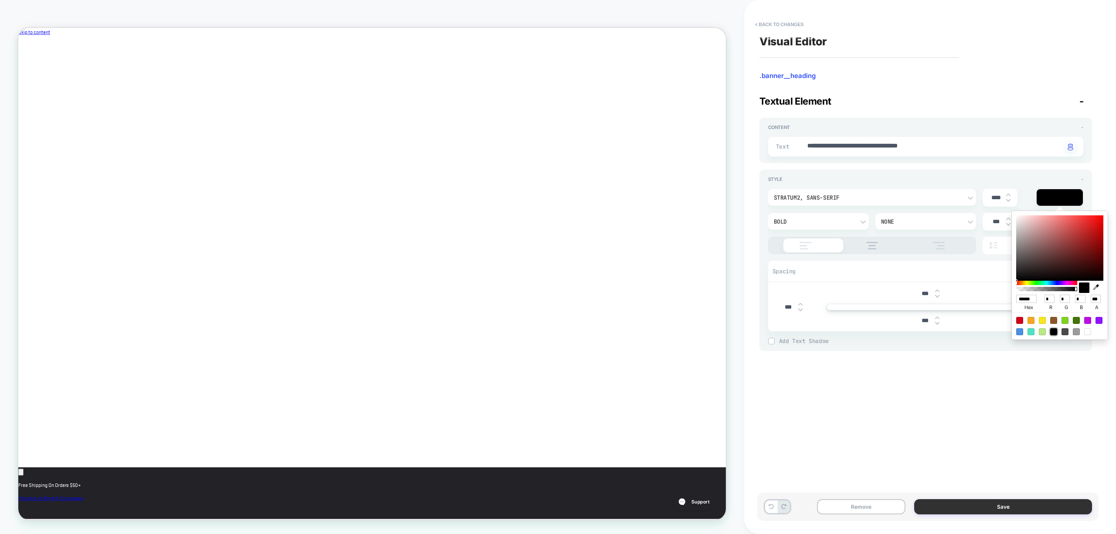
click at [1008, 509] on button "Save" at bounding box center [1003, 506] width 178 height 15
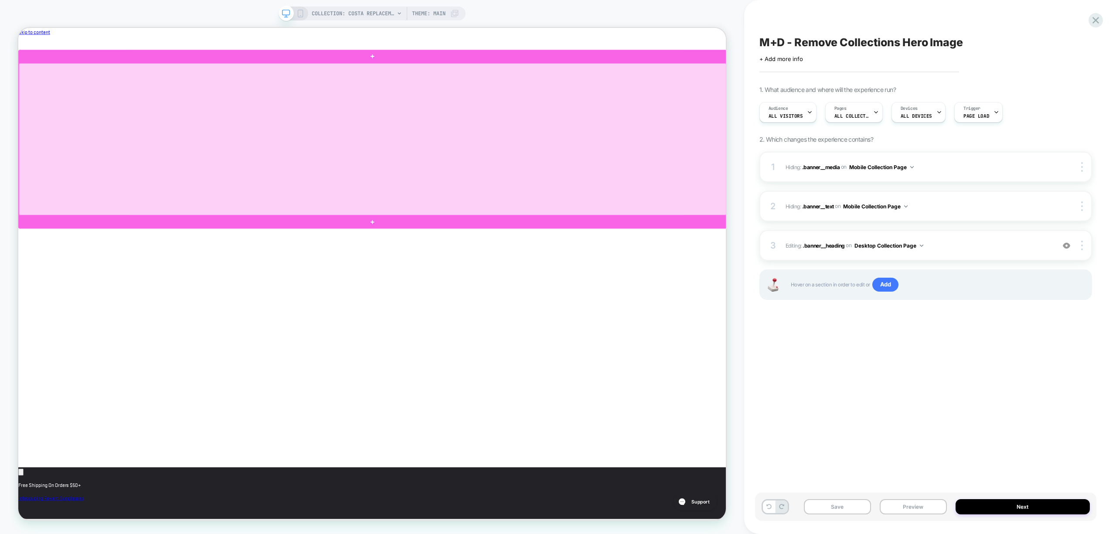
click at [736, 155] on div at bounding box center [490, 176] width 943 height 203
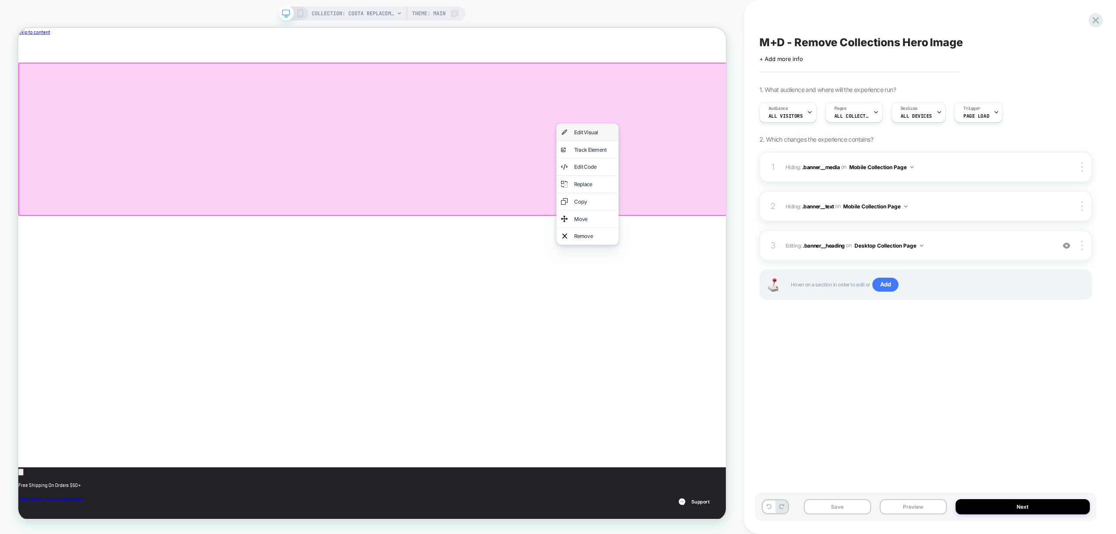
click at [785, 171] on div "Edit Visual" at bounding box center [786, 167] width 53 height 10
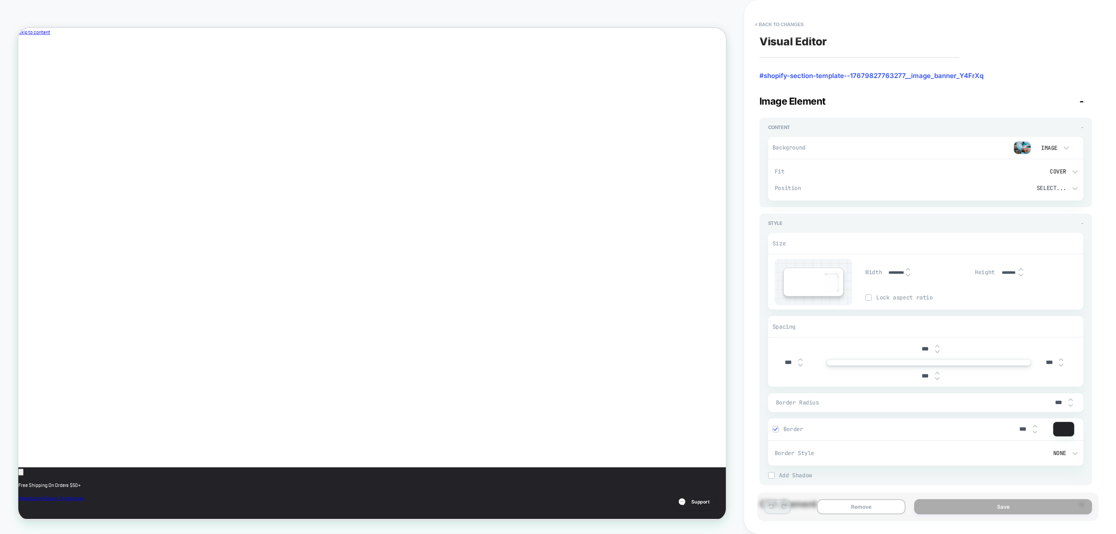
click at [1048, 134] on div "Background Image Fit Cover Position Select... Fit Cover Position Center Opening…" at bounding box center [925, 165] width 315 height 70
click at [1060, 151] on div "Image" at bounding box center [1048, 147] width 27 height 9
click at [1049, 172] on div "None" at bounding box center [1053, 170] width 37 height 18
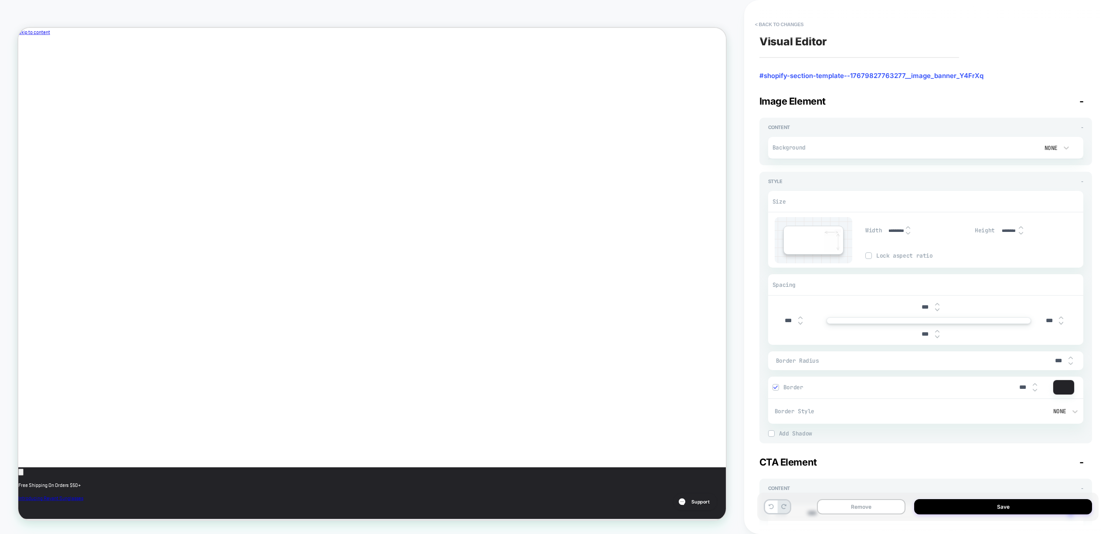
drag, startPoint x: 251, startPoint y: 202, endPoint x: 294, endPoint y: 244, distance: 60.4
click at [771, 508] on icon at bounding box center [771, 506] width 5 height 5
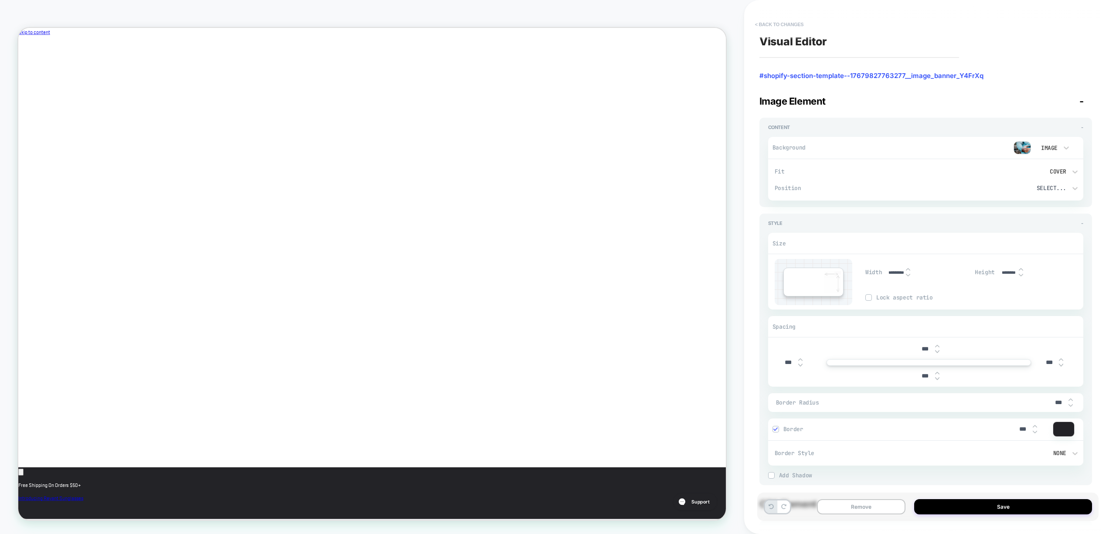
click at [779, 24] on button "< Back to changes" at bounding box center [780, 24] width 58 height 14
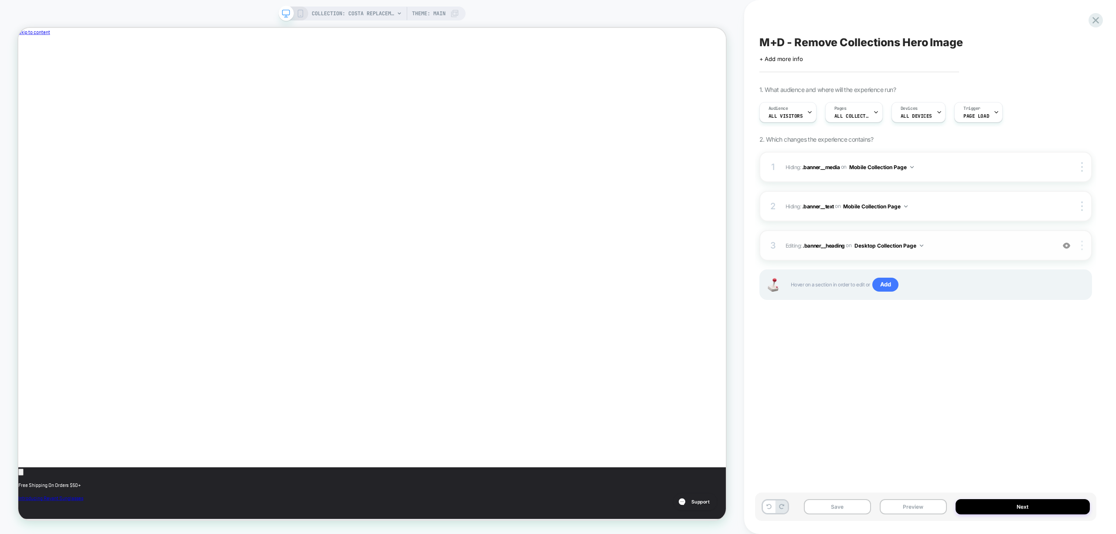
click at [1080, 243] on div at bounding box center [1083, 246] width 17 height 10
click at [1000, 216] on div "2 Hiding : .banner__text .banner__text on Mobile Collection Page Copy CSS Selec…" at bounding box center [926, 206] width 333 height 31
click at [1002, 245] on span "Editing : .banner__heading .banner__heading on Desktop Collection Page" at bounding box center [918, 245] width 265 height 11
type textarea "*"
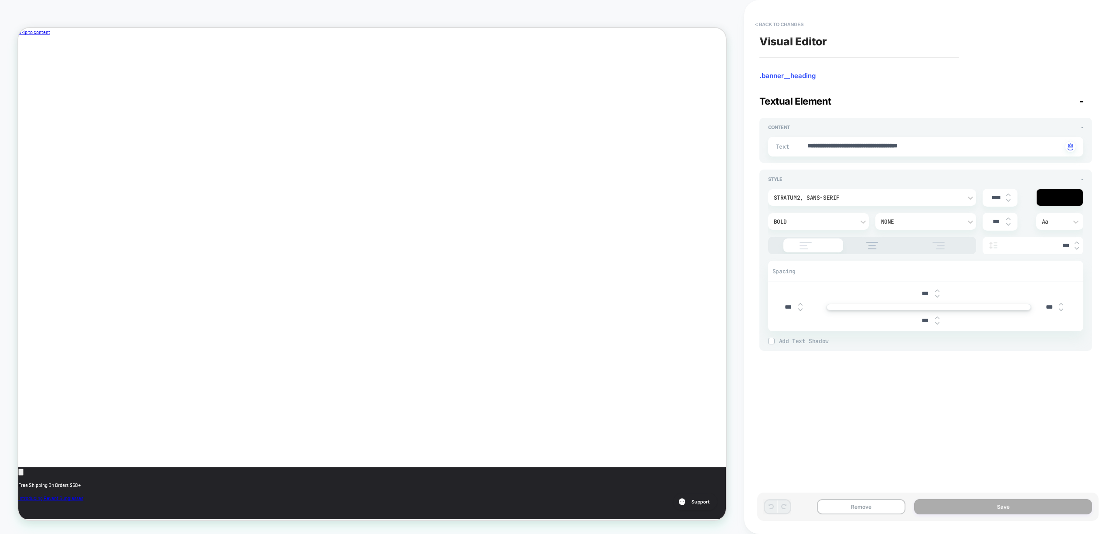
click at [1057, 196] on div at bounding box center [1060, 197] width 46 height 17
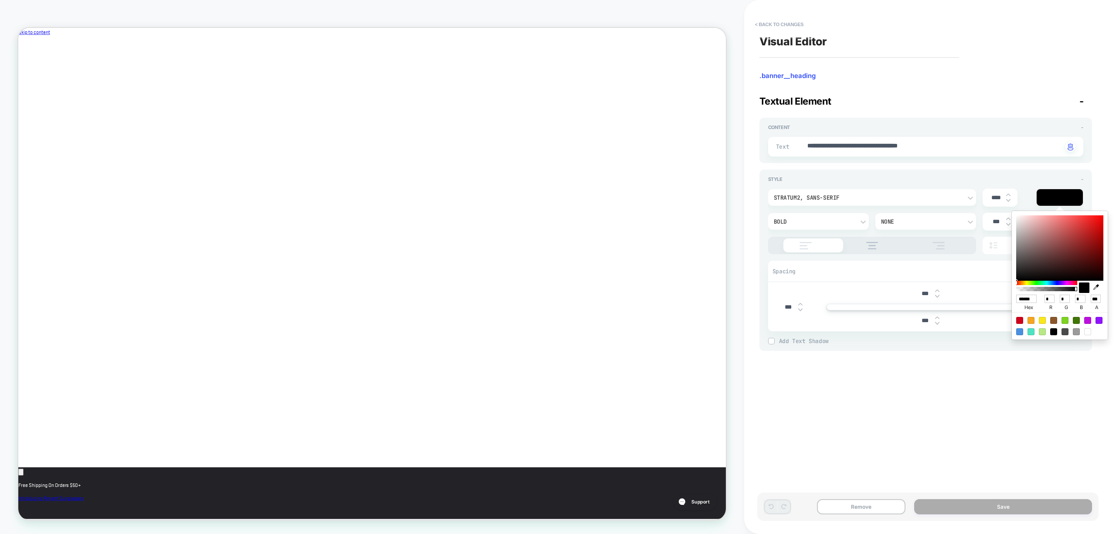
click at [1017, 297] on input "******" at bounding box center [1026, 299] width 20 height 8
type input "**"
type textarea "*"
type input "***"
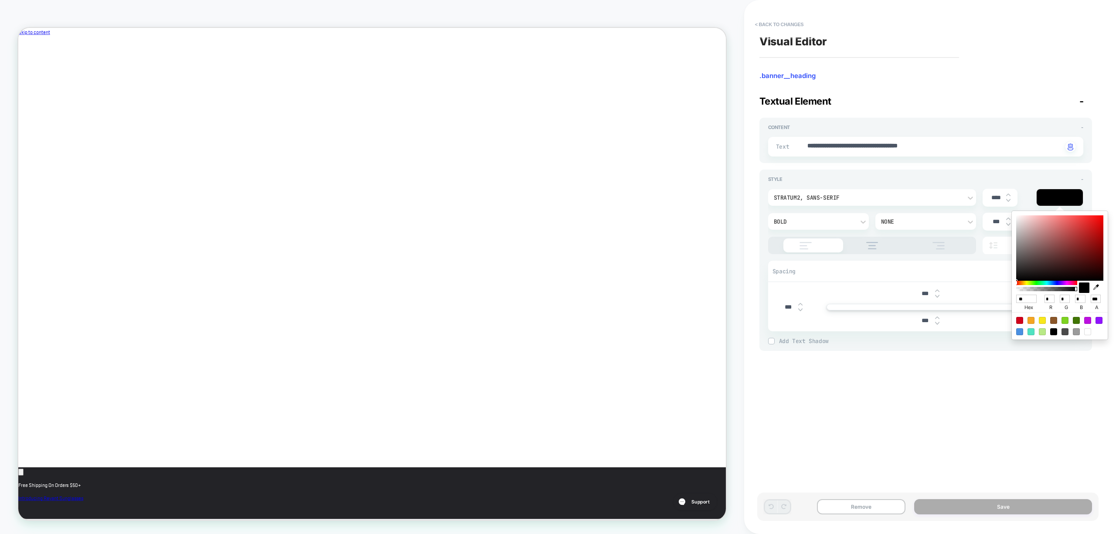
type input "**"
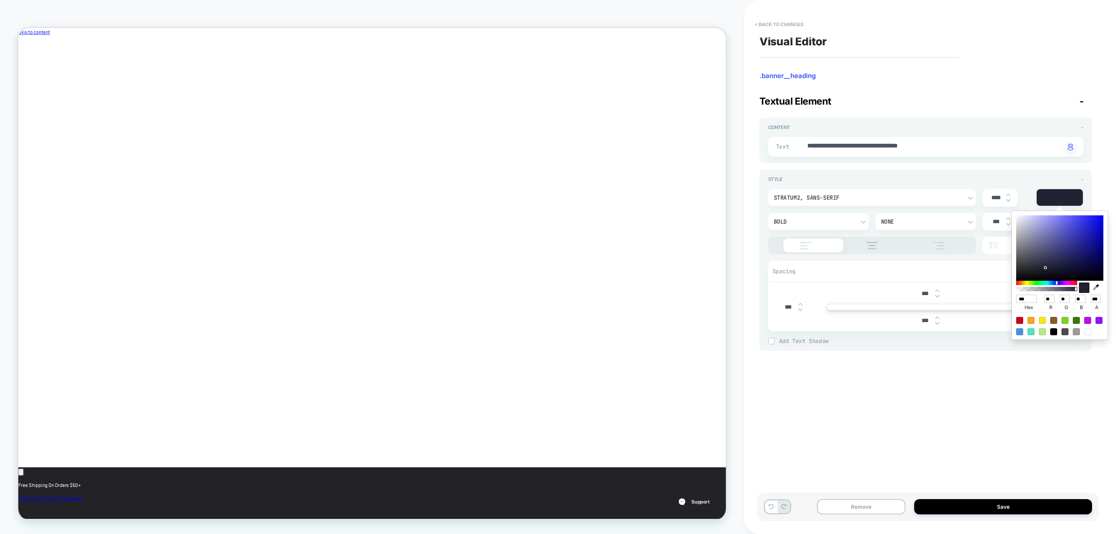
type textarea "*"
type input "*****"
type textarea "*"
type input "******"
type input "**"
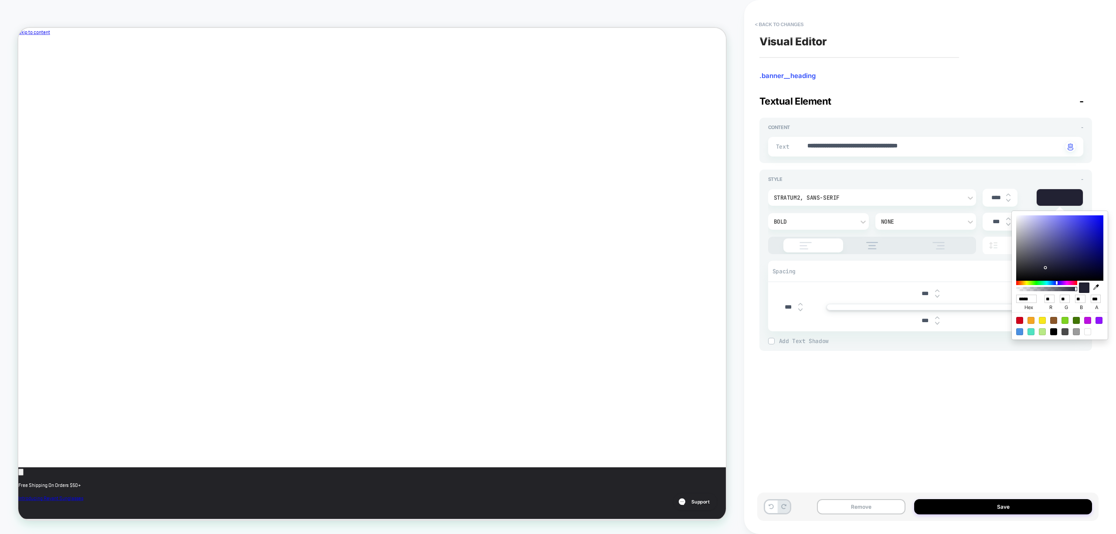
type input "**"
type textarea "*"
click at [1017, 297] on input "*******" at bounding box center [1026, 299] width 20 height 8
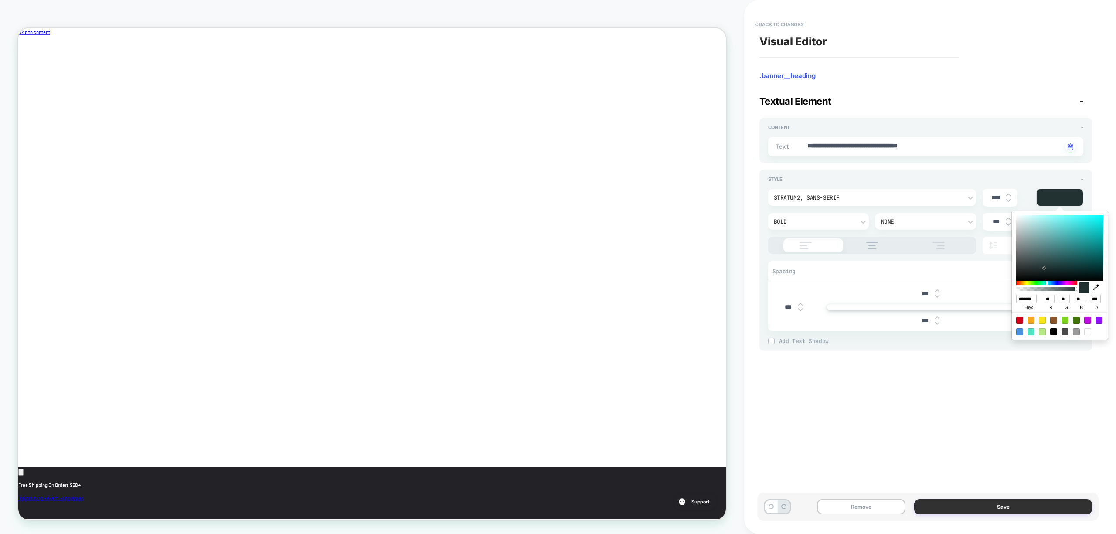
type input "******"
click at [965, 510] on button "Save" at bounding box center [1003, 506] width 178 height 15
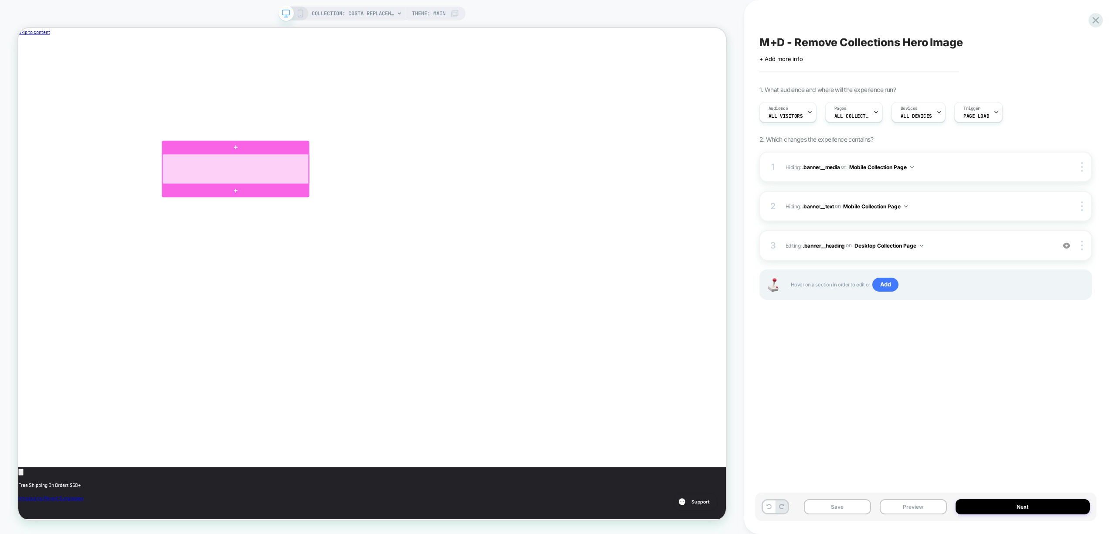
drag, startPoint x: 347, startPoint y: 216, endPoint x: 329, endPoint y: 221, distance: 18.5
click at [329, 221] on div at bounding box center [308, 216] width 195 height 40
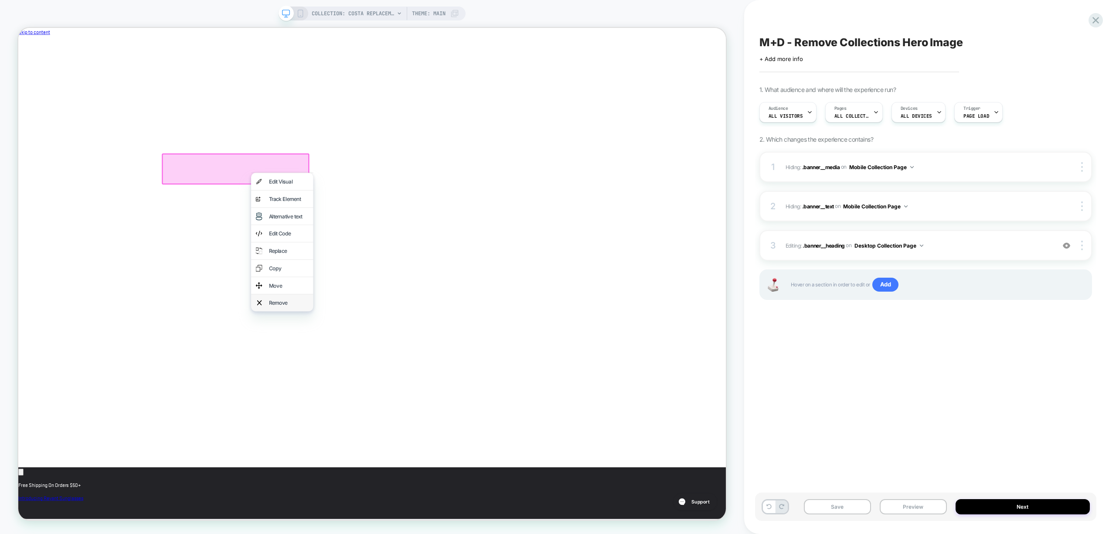
click at [378, 389] on div "Remove" at bounding box center [378, 394] width 53 height 10
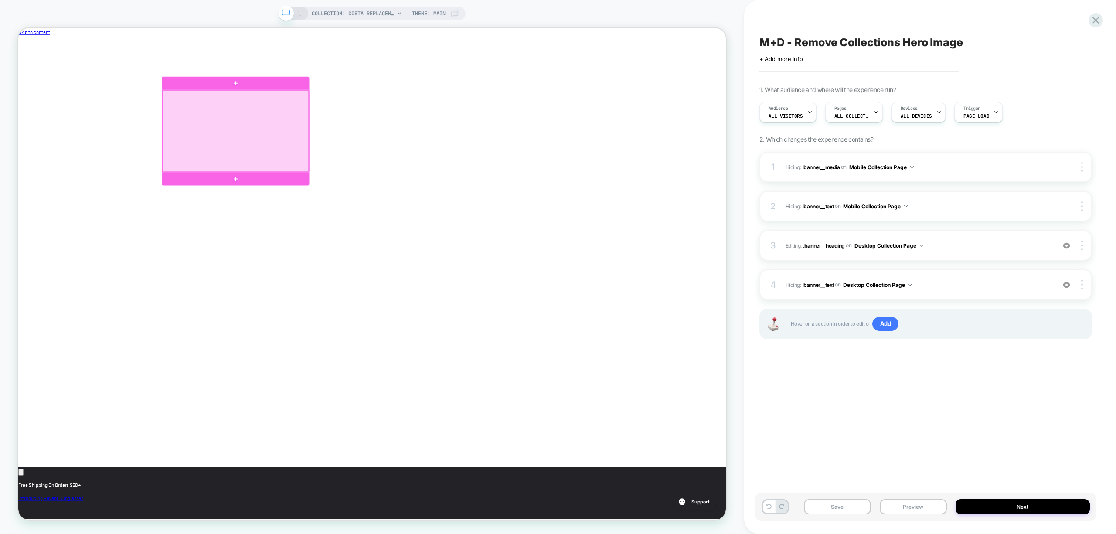
drag, startPoint x: 270, startPoint y: 195, endPoint x: 238, endPoint y: 208, distance: 34.8
click at [238, 208] on div at bounding box center [308, 165] width 195 height 109
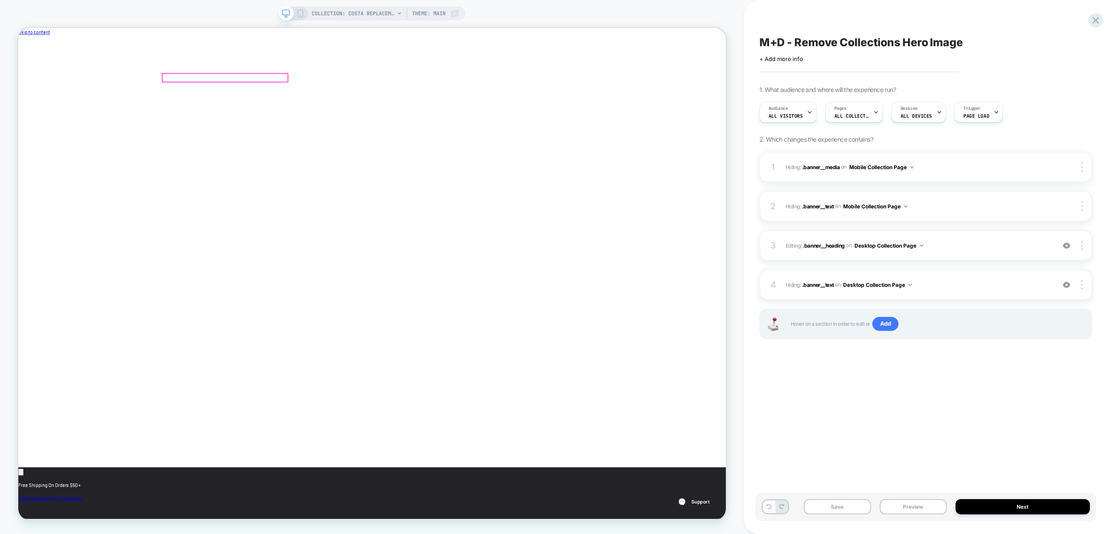
click at [286, 98] on div at bounding box center [294, 94] width 167 height 11
click at [304, 107] on div "Edit Visual" at bounding box center [327, 109] width 83 height 23
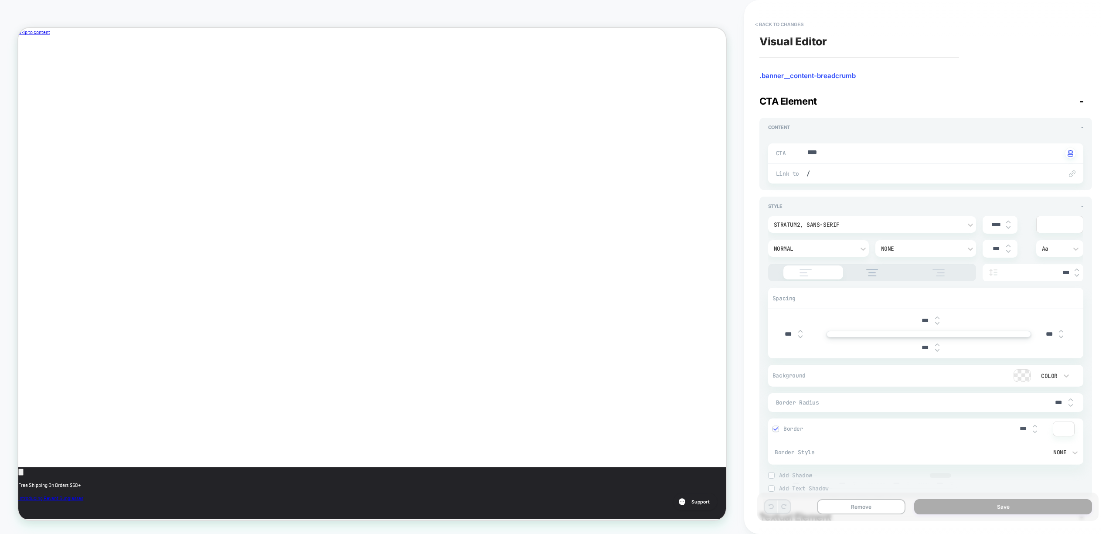
type textarea "*"
click at [1057, 225] on div at bounding box center [1060, 224] width 46 height 17
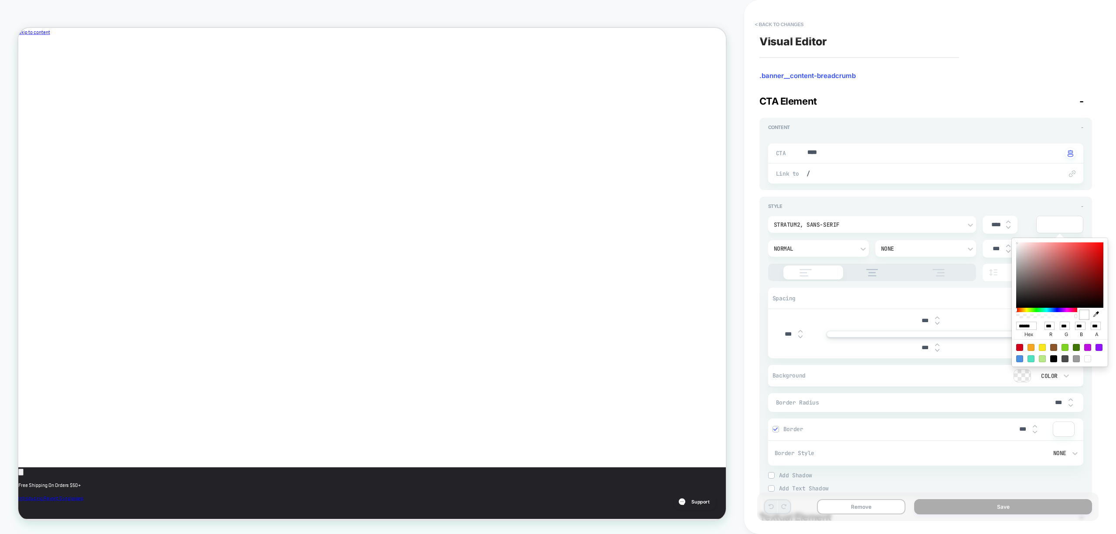
click at [1033, 323] on input "******" at bounding box center [1026, 326] width 20 height 8
paste input "*"
type input "*******"
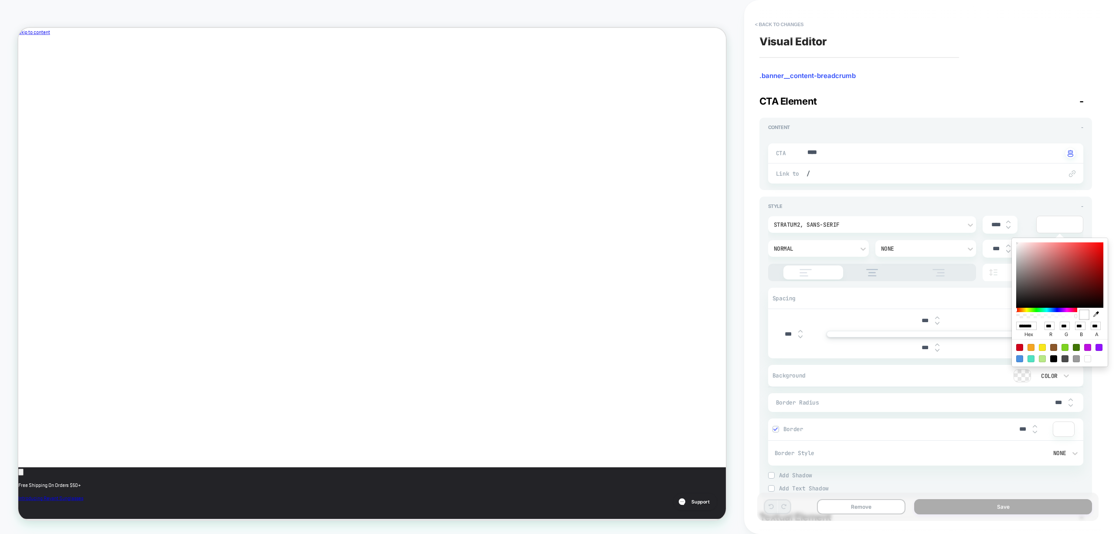
scroll to position [0, 0]
click at [976, 289] on div "Spacing" at bounding box center [925, 298] width 315 height 21
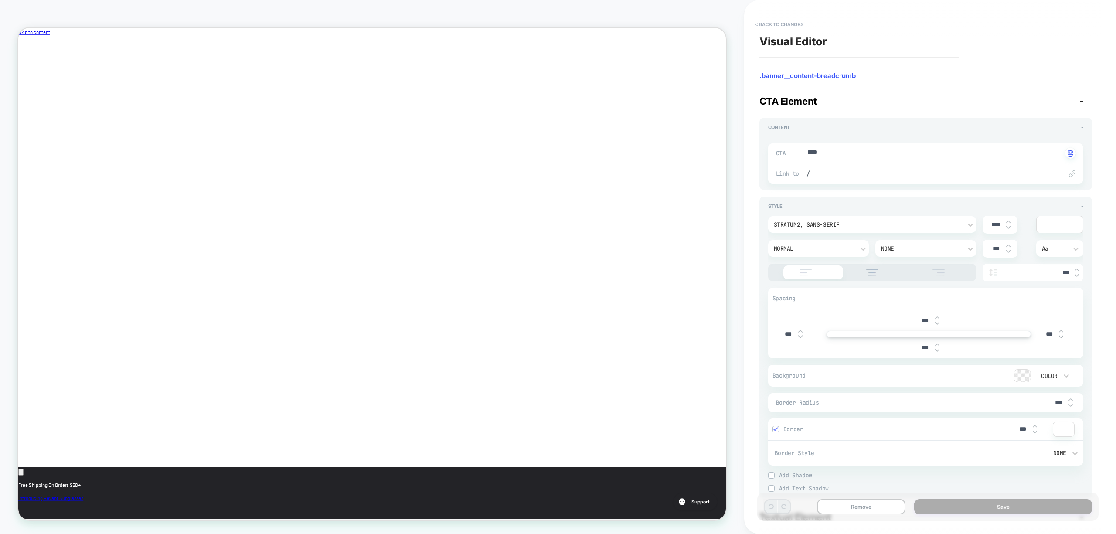
click at [1059, 225] on div at bounding box center [1060, 224] width 46 height 17
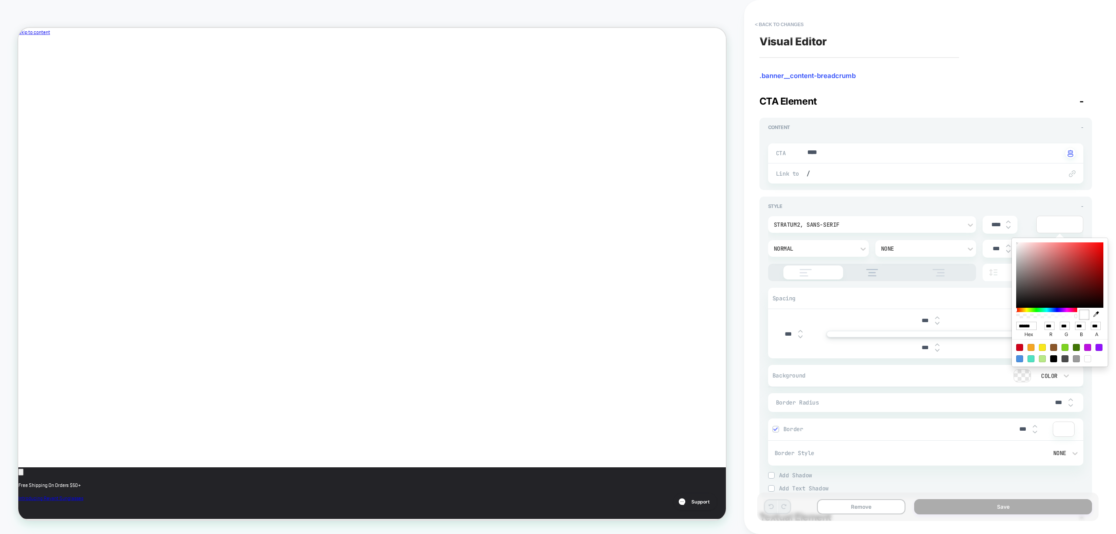
click at [1024, 328] on input "******" at bounding box center [1026, 326] width 20 height 8
paste input "*"
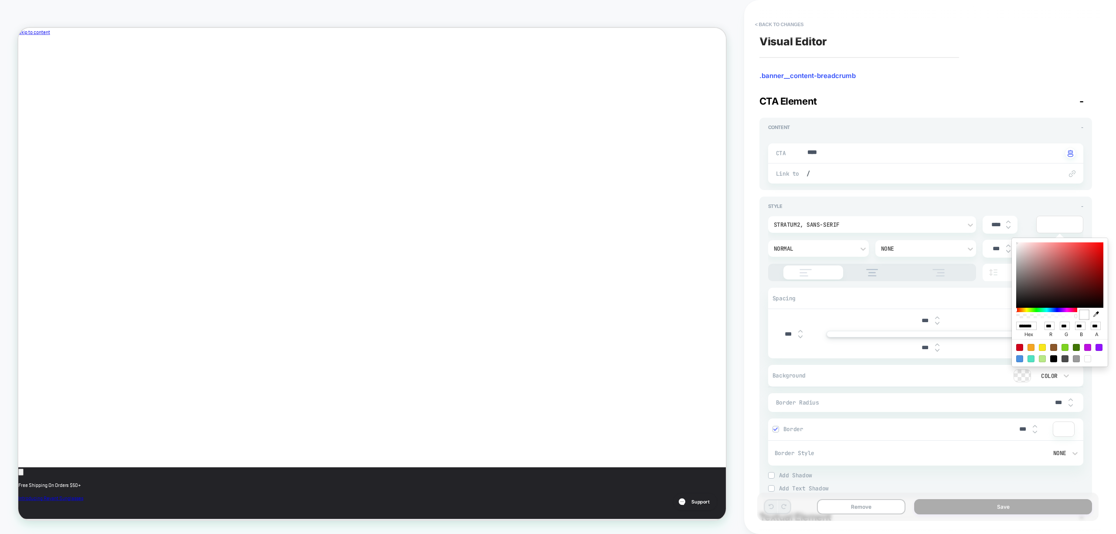
type input "*******"
type textarea "*"
type input "******"
type input "**"
click at [1045, 317] on div at bounding box center [1047, 316] width 58 height 4
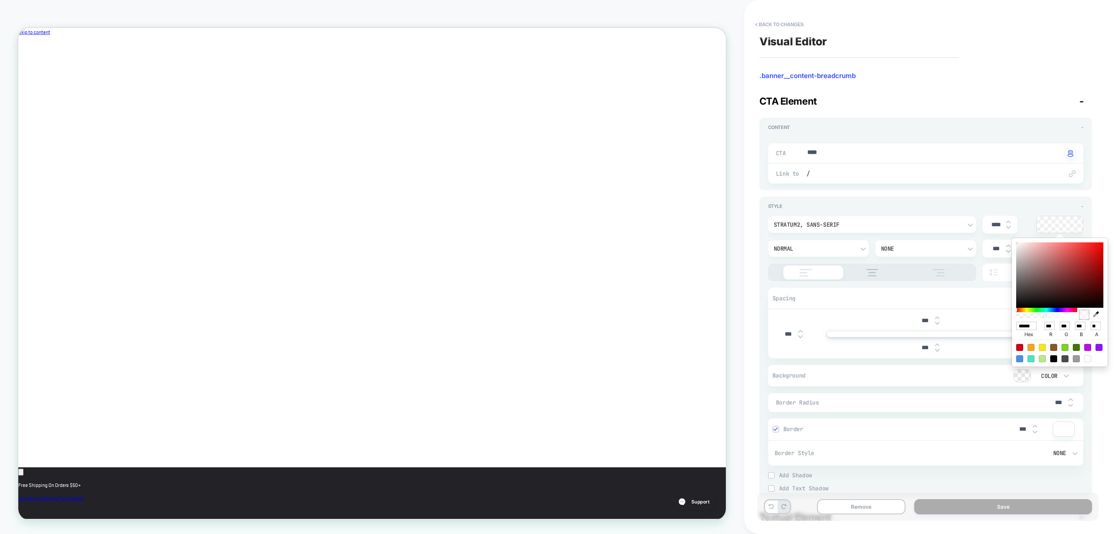
scroll to position [0, 0]
type textarea "*"
click at [1026, 328] on input "******" at bounding box center [1026, 326] width 20 height 8
paste input "*"
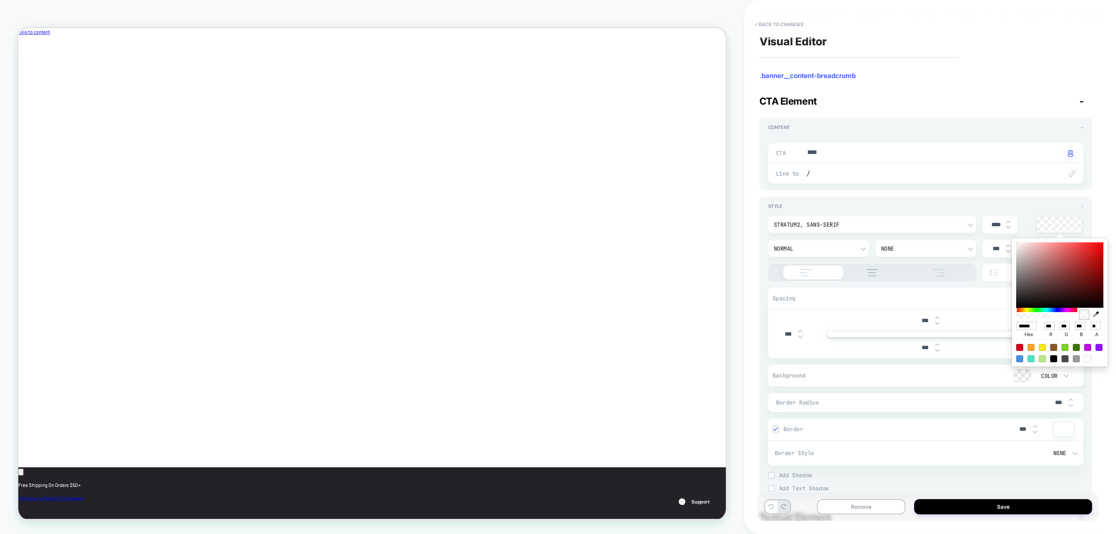
click at [1043, 334] on div "*** r" at bounding box center [1049, 330] width 15 height 17
click at [1027, 325] on input "******" at bounding box center [1026, 326] width 20 height 8
type input "**"
type textarea "*"
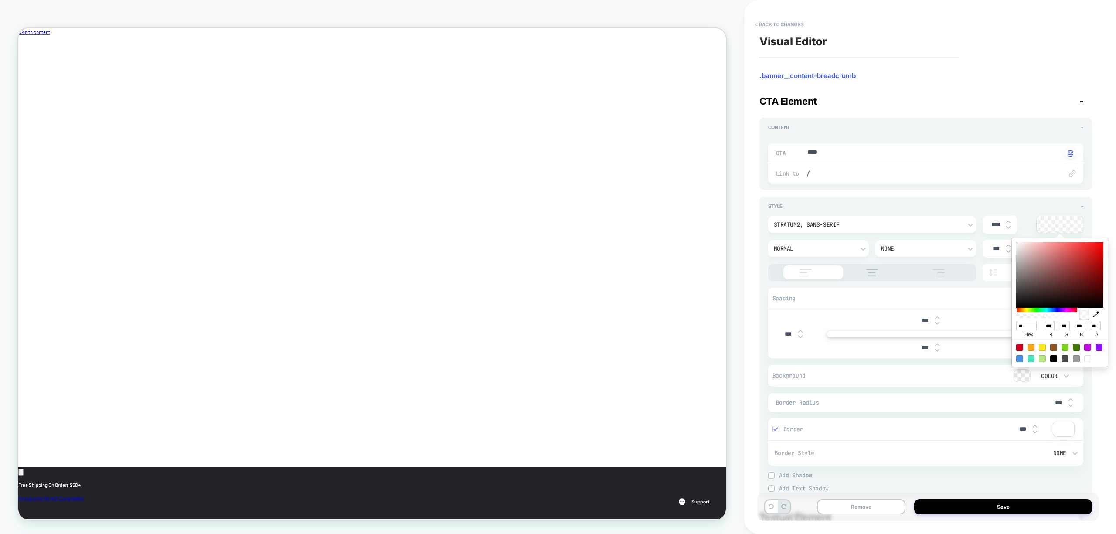
type input "***"
type input "**"
type input "***"
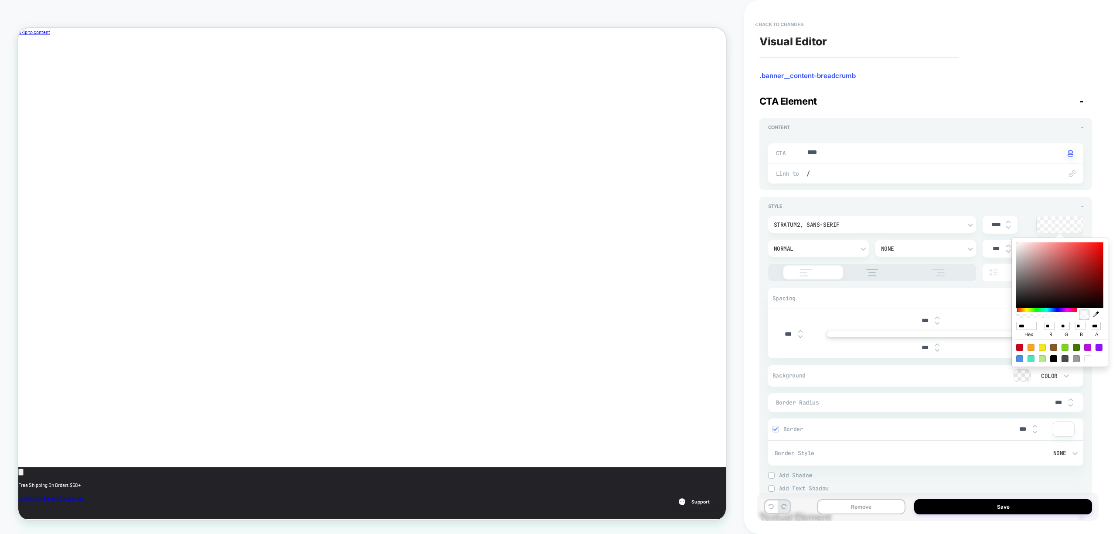
type textarea "*"
type input "****"
type textarea "*"
type input "*****"
type textarea "*"
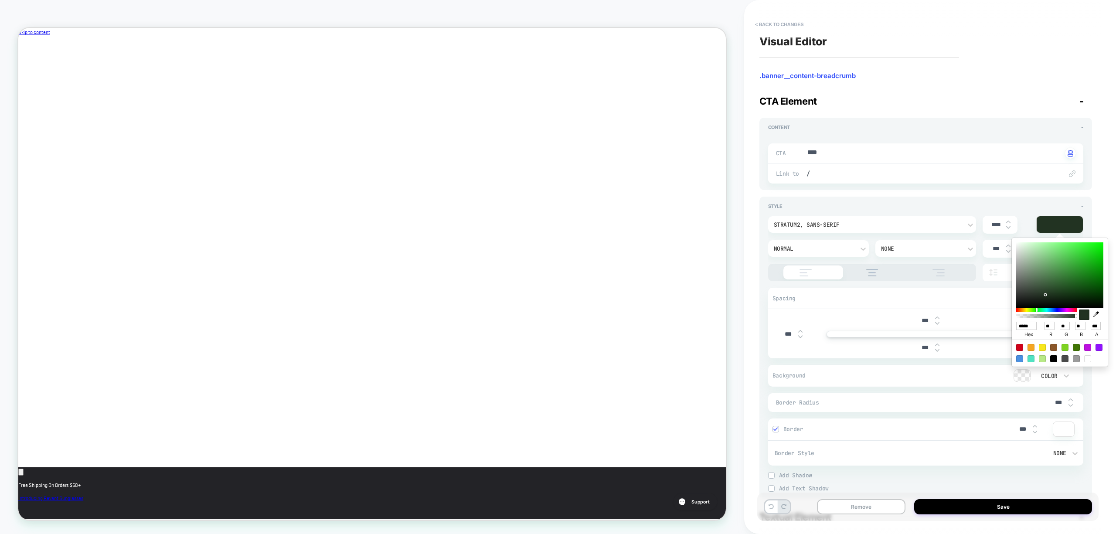
type input "******"
type input "**"
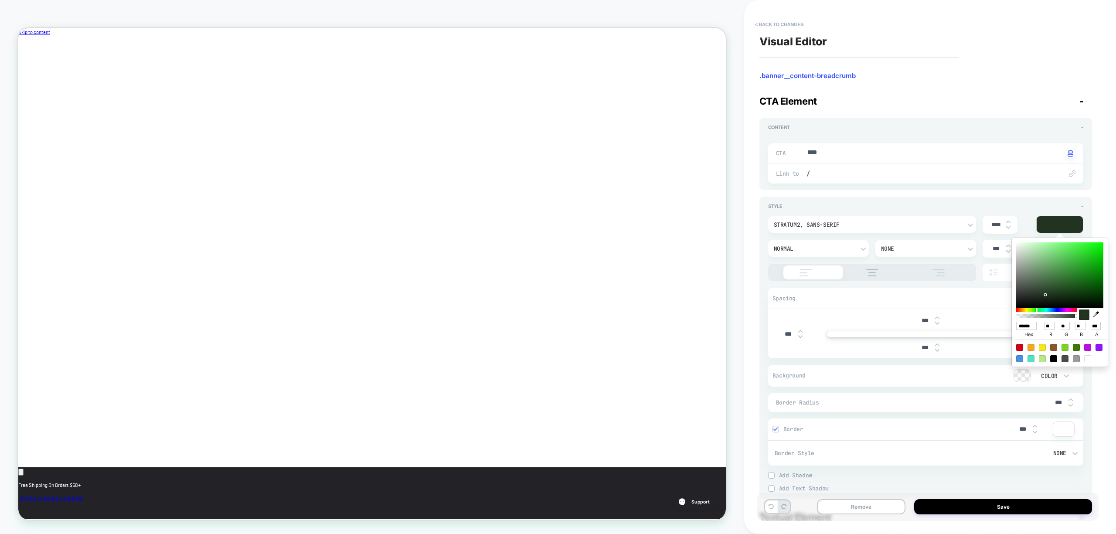
type textarea "*"
type input "******"
click at [1100, 206] on div "**********" at bounding box center [930, 267] width 341 height 534
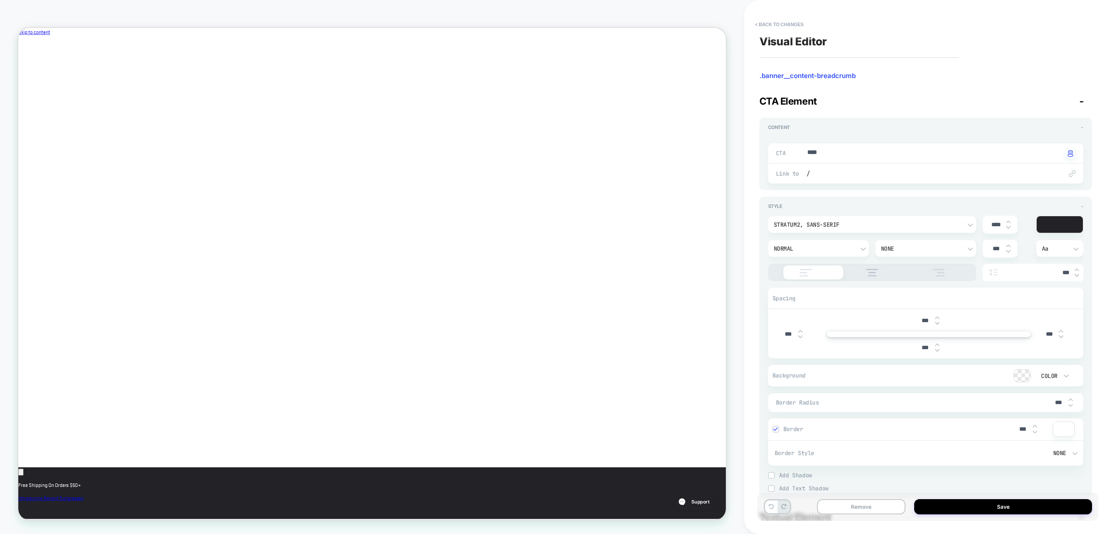
click at [800, 74] on span ".banner__content-breadcrumb" at bounding box center [926, 76] width 333 height 9
click at [776, 25] on button "< Back to changes" at bounding box center [780, 24] width 58 height 14
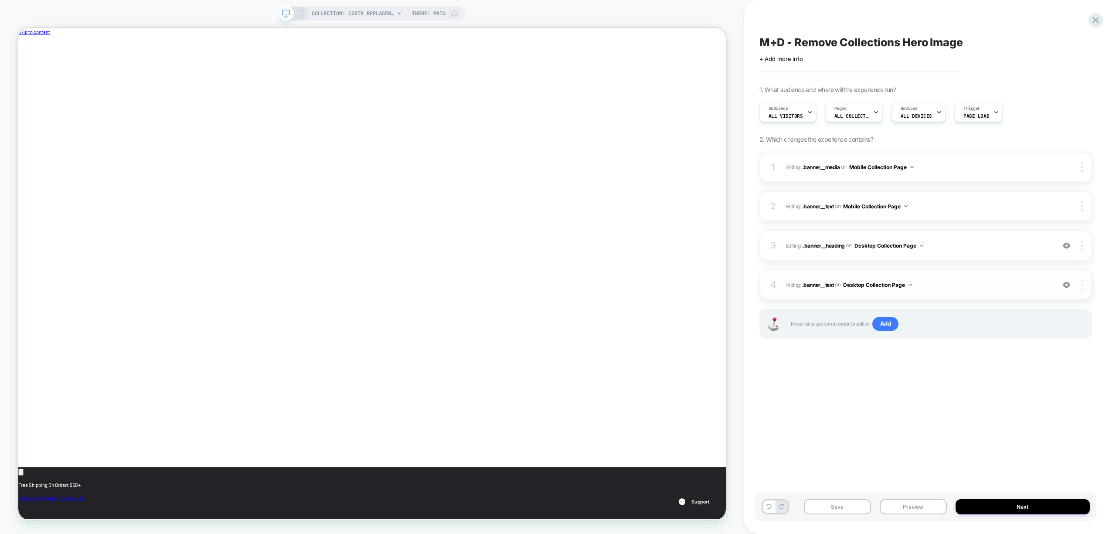
click at [1084, 283] on div at bounding box center [1083, 285] width 17 height 10
click at [1037, 259] on div "Copy CSS Selector" at bounding box center [1031, 260] width 78 height 24
click at [892, 358] on div "1 Hiding : .banner__media .banner__media on Mobile Collection Page Copy CSS Sel…" at bounding box center [926, 256] width 333 height 209
click at [925, 285] on span "Hiding : .banner__text .banner__text on Desktop Collection Page" at bounding box center [918, 285] width 265 height 11
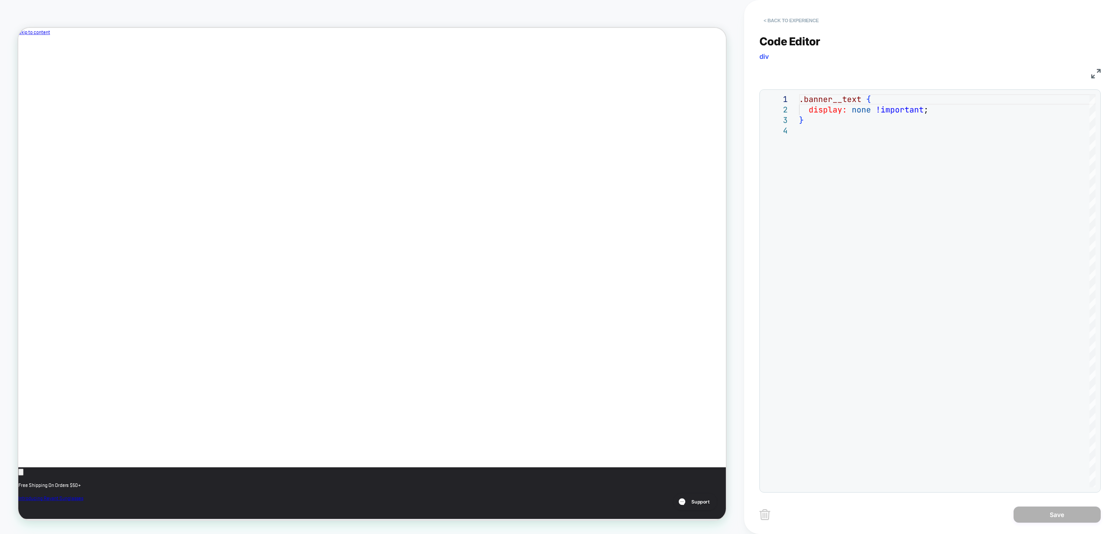
click at [792, 22] on button "< Back to experience" at bounding box center [792, 21] width 64 height 14
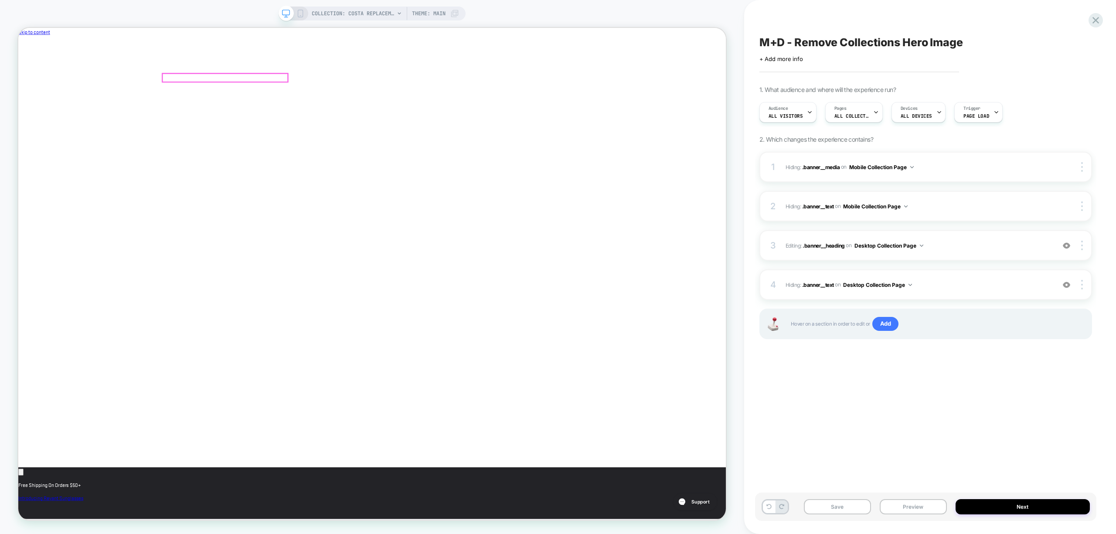
drag, startPoint x: 245, startPoint y: 96, endPoint x: 240, endPoint y: 102, distance: 7.4
click at [240, 102] on div at bounding box center [294, 108] width 169 height 17
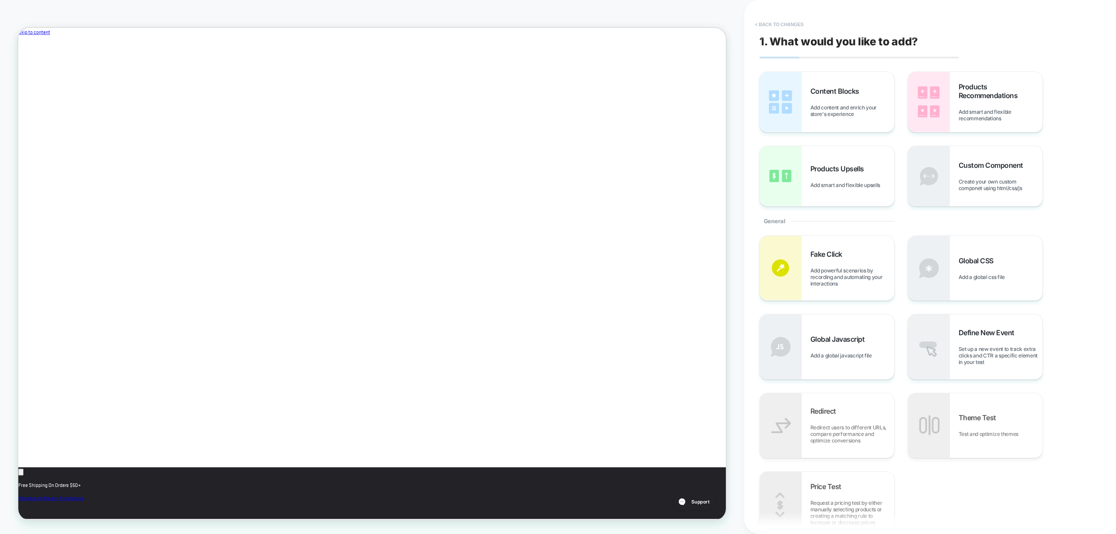
click at [785, 21] on button "< Back to changes" at bounding box center [780, 24] width 58 height 14
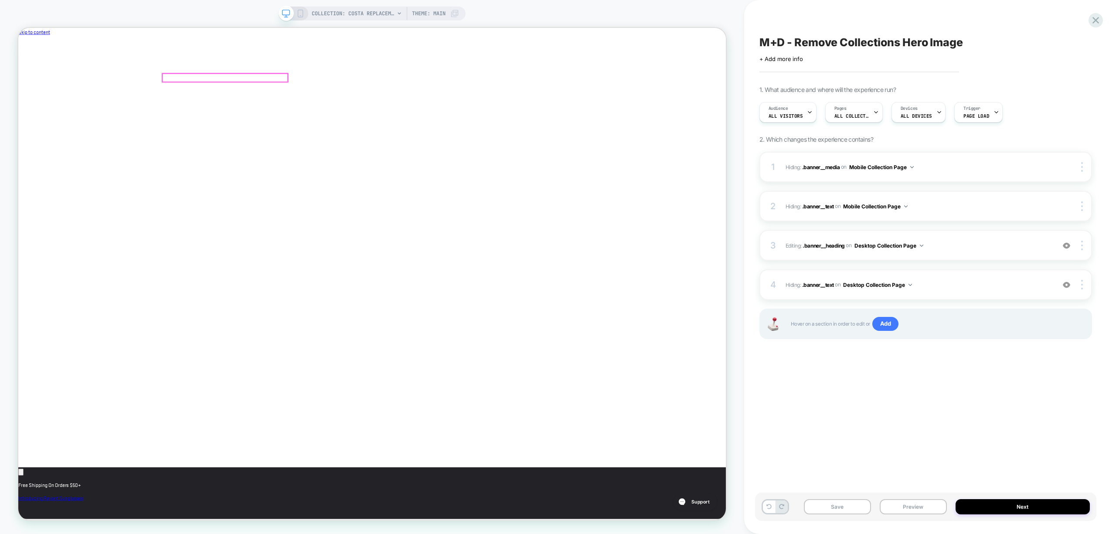
click at [254, 98] on div at bounding box center [294, 94] width 167 height 11
click at [293, 117] on div "Edit Visual" at bounding box center [295, 109] width 83 height 23
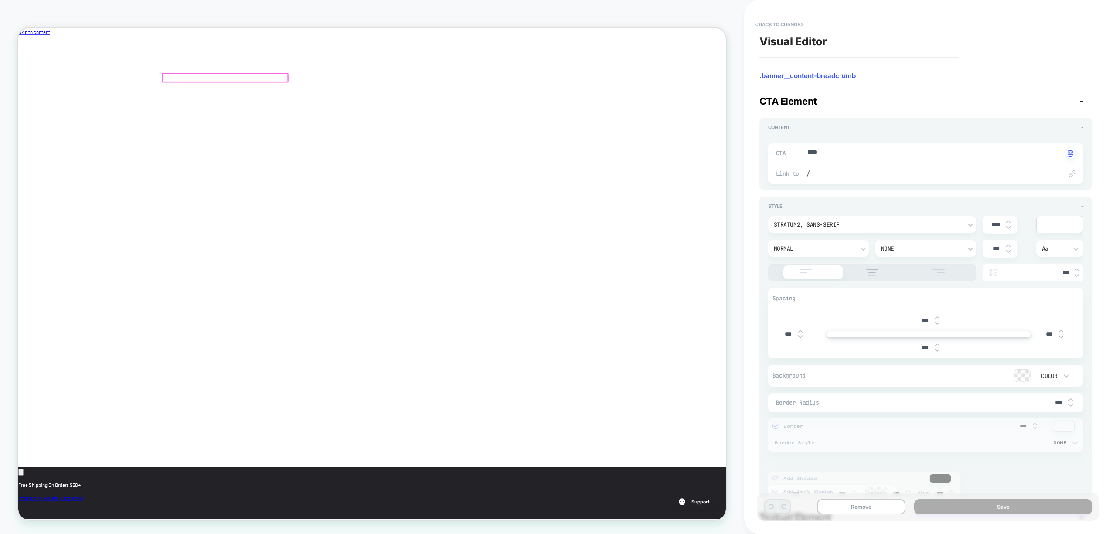
type textarea "*"
click at [823, 77] on span ".banner__content-breadcrumb" at bounding box center [926, 76] width 333 height 9
click at [774, 24] on button "< Back to changes" at bounding box center [780, 24] width 58 height 14
